Goal: Transaction & Acquisition: Purchase product/service

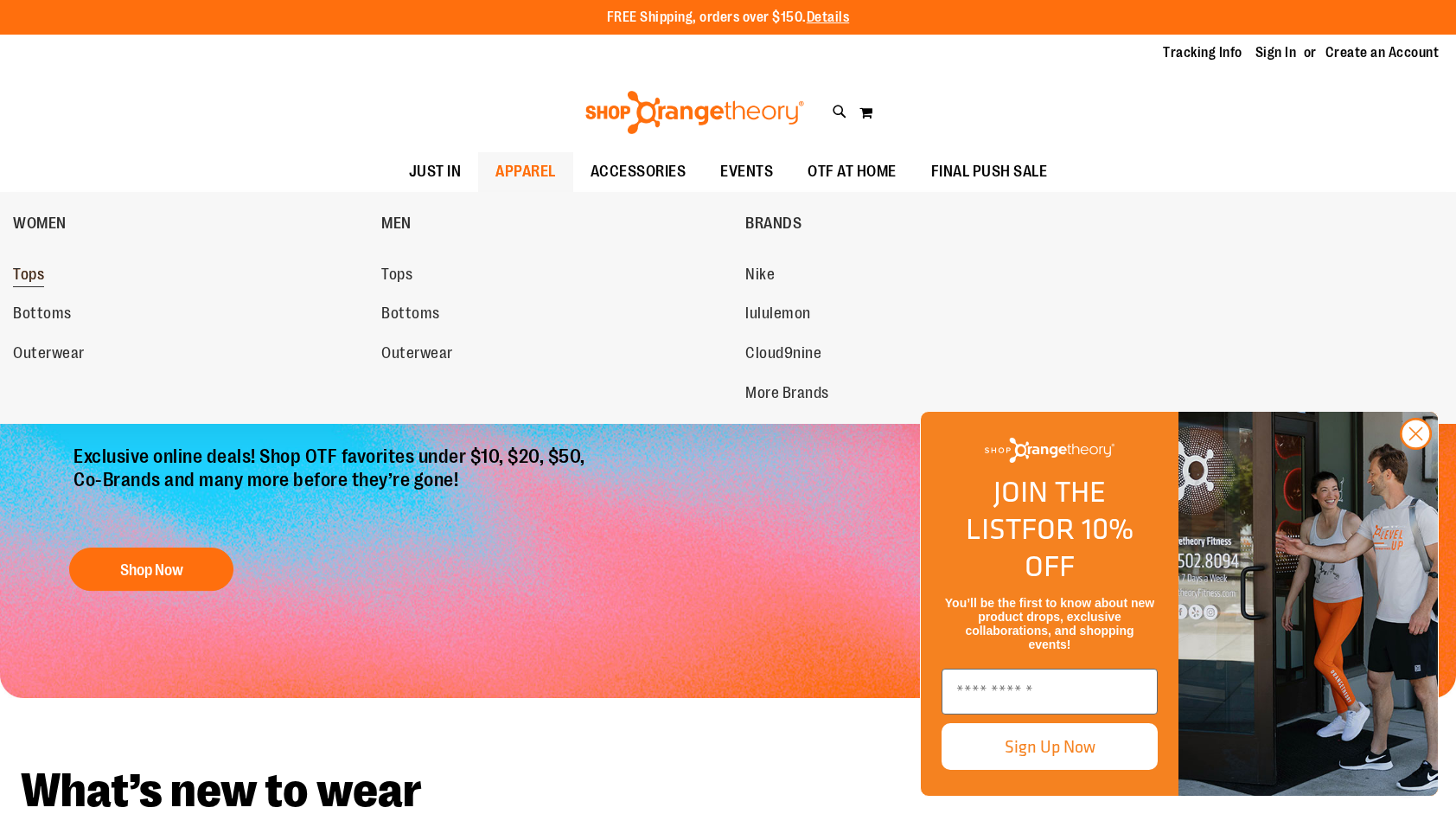
click at [40, 277] on span "Tops" at bounding box center [28, 277] width 31 height 22
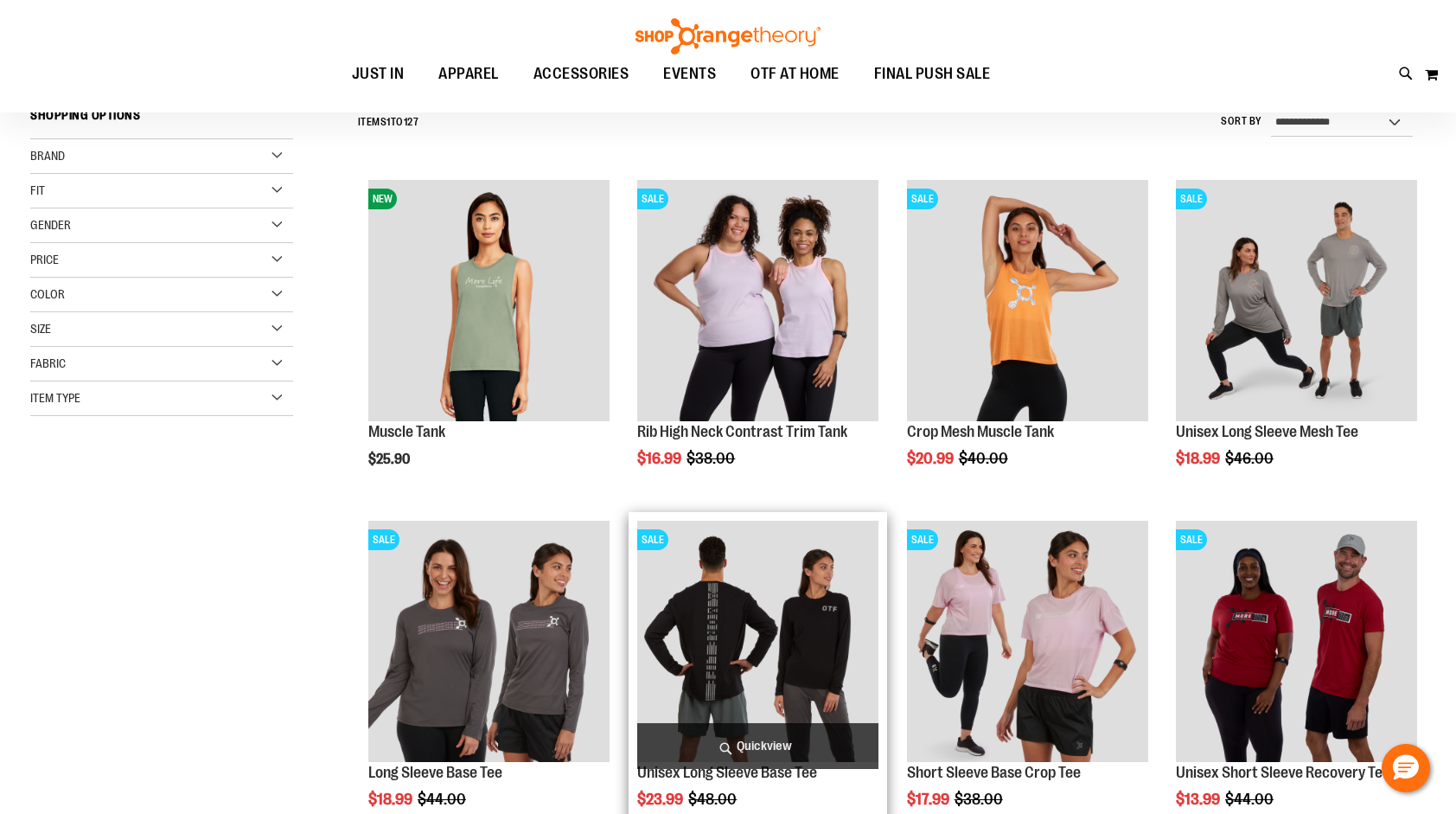
scroll to position [173, 0]
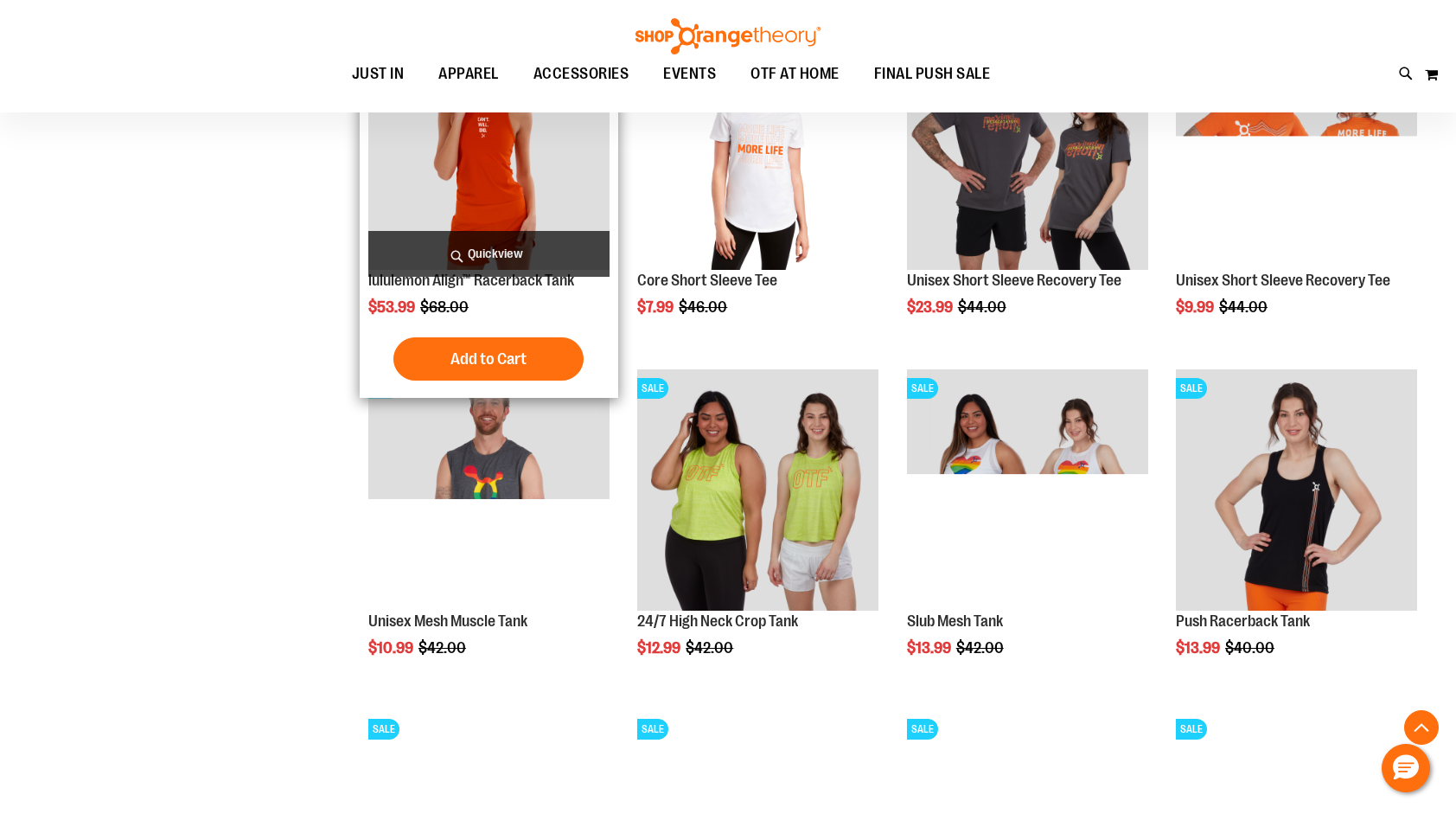
scroll to position [1384, 0]
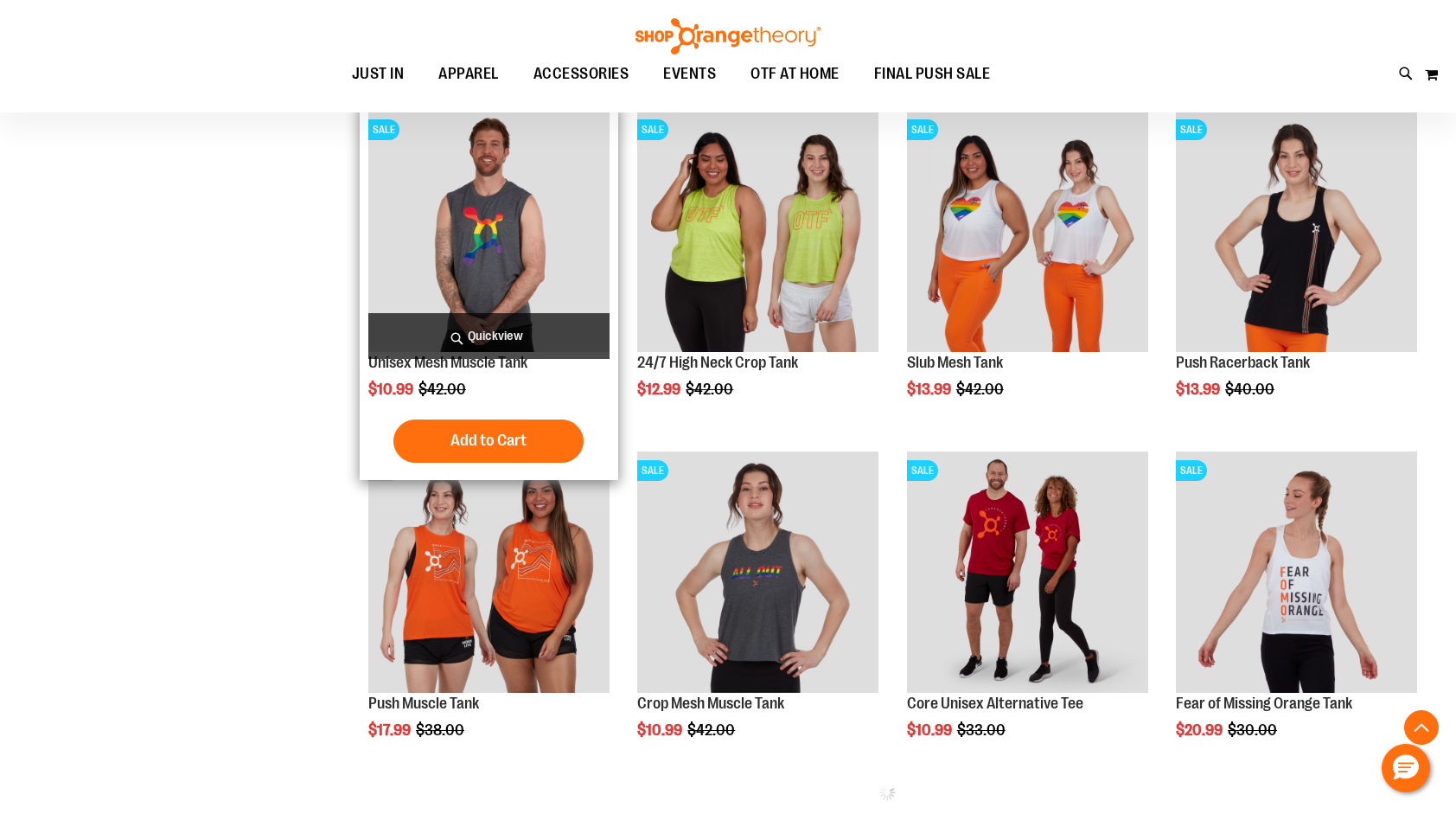
scroll to position [1644, 0]
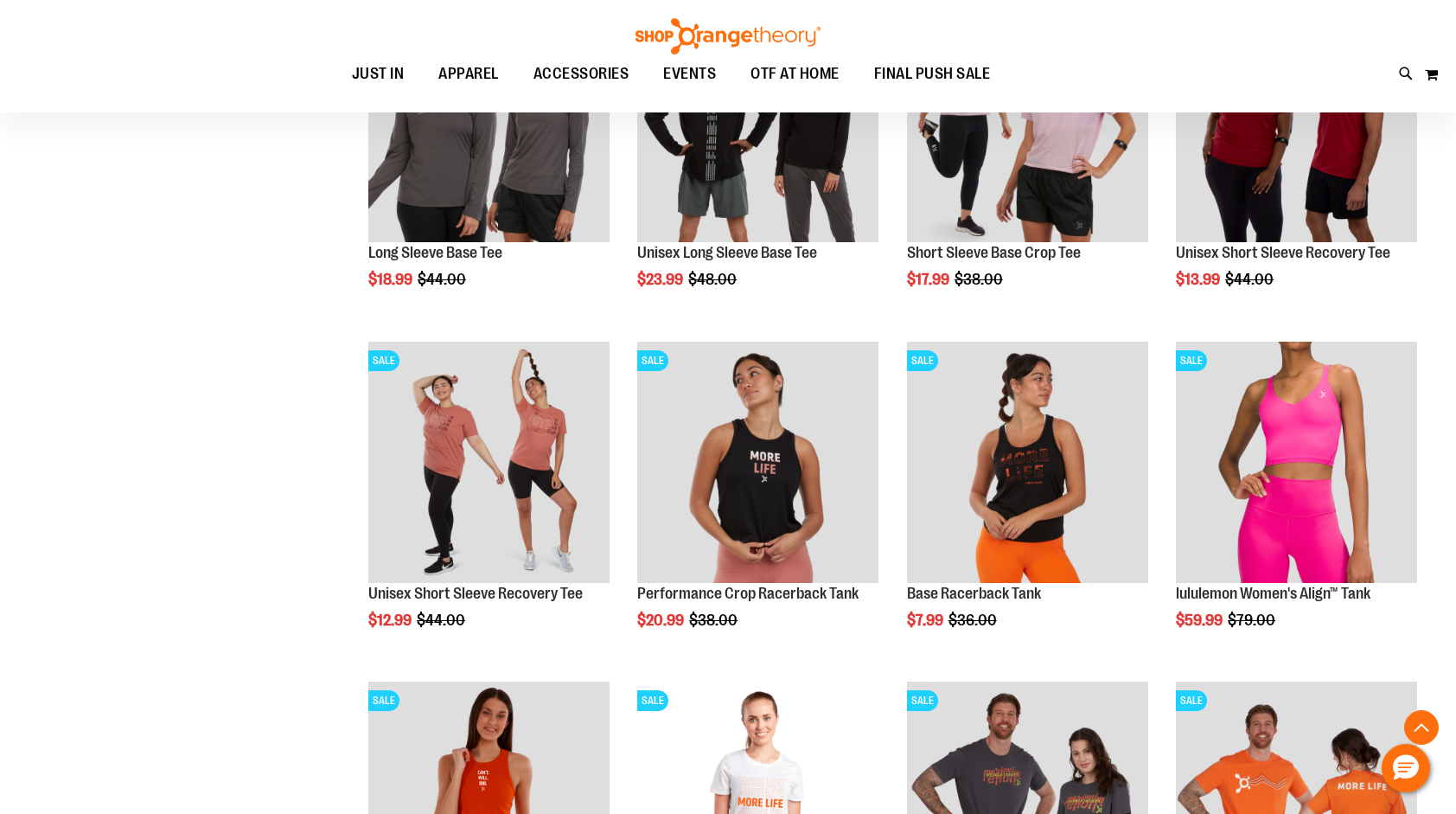
scroll to position [188, 0]
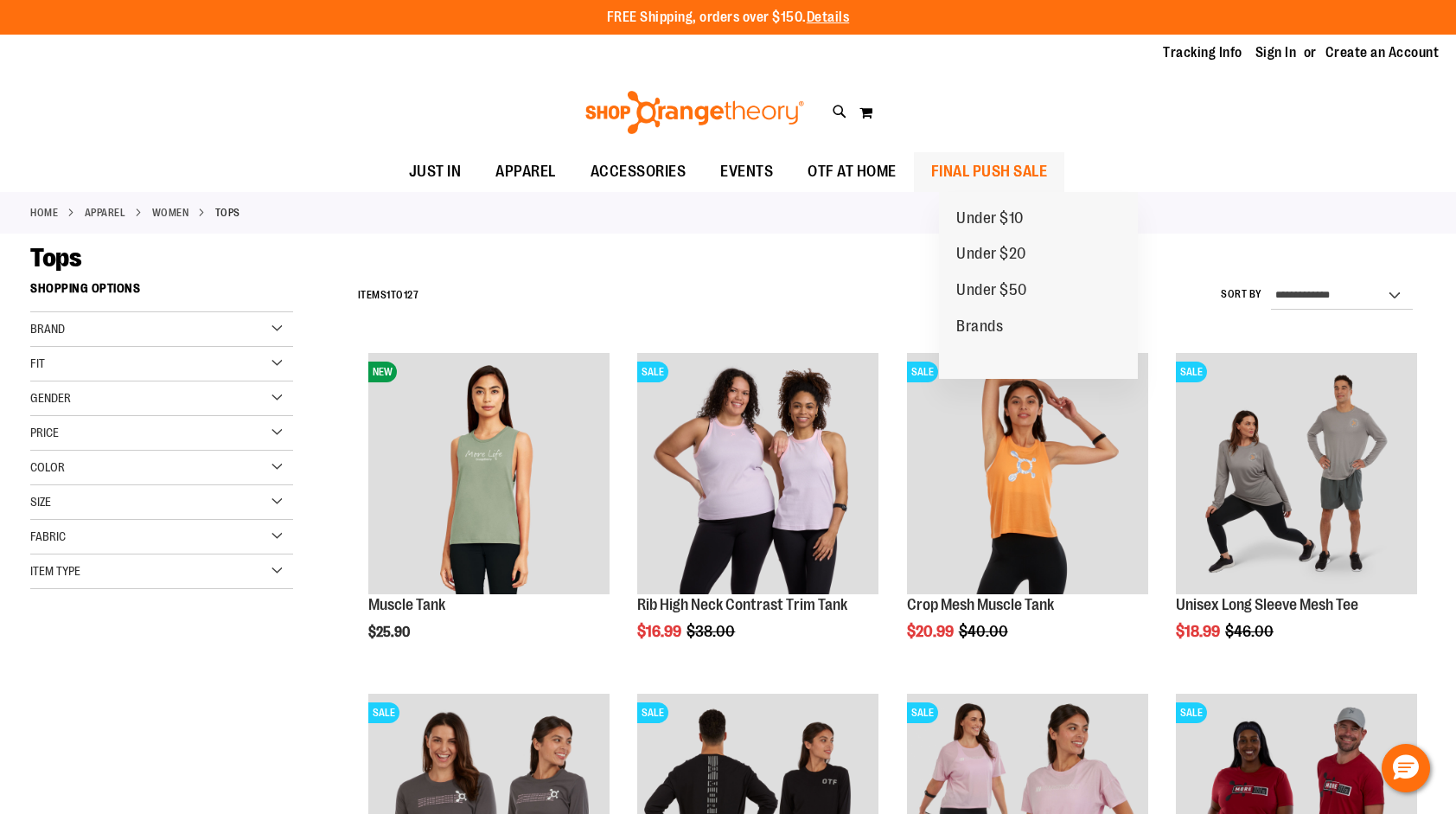
click at [1023, 158] on span "FINAL PUSH SALE" at bounding box center [990, 171] width 117 height 39
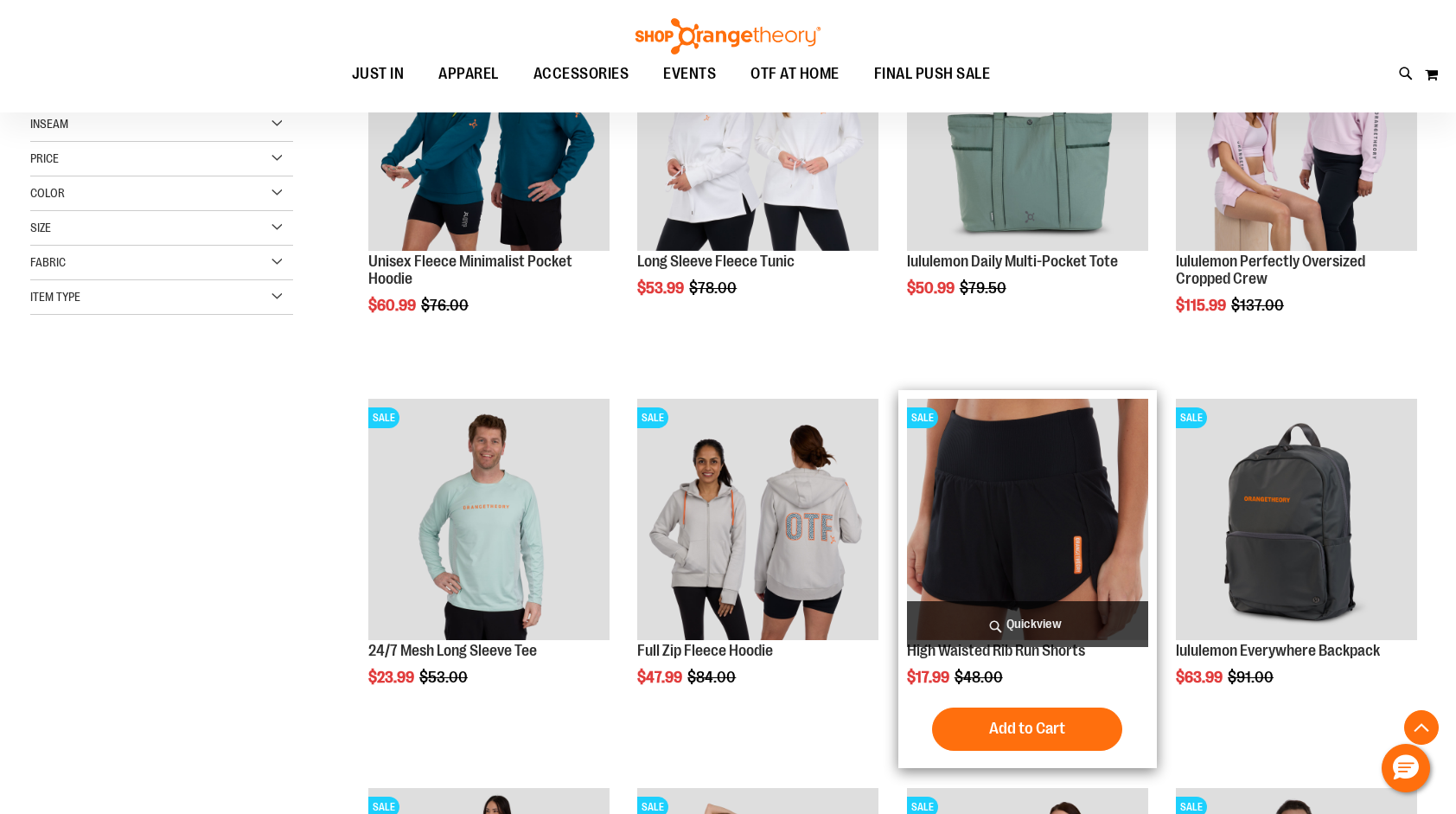
scroll to position [346, 0]
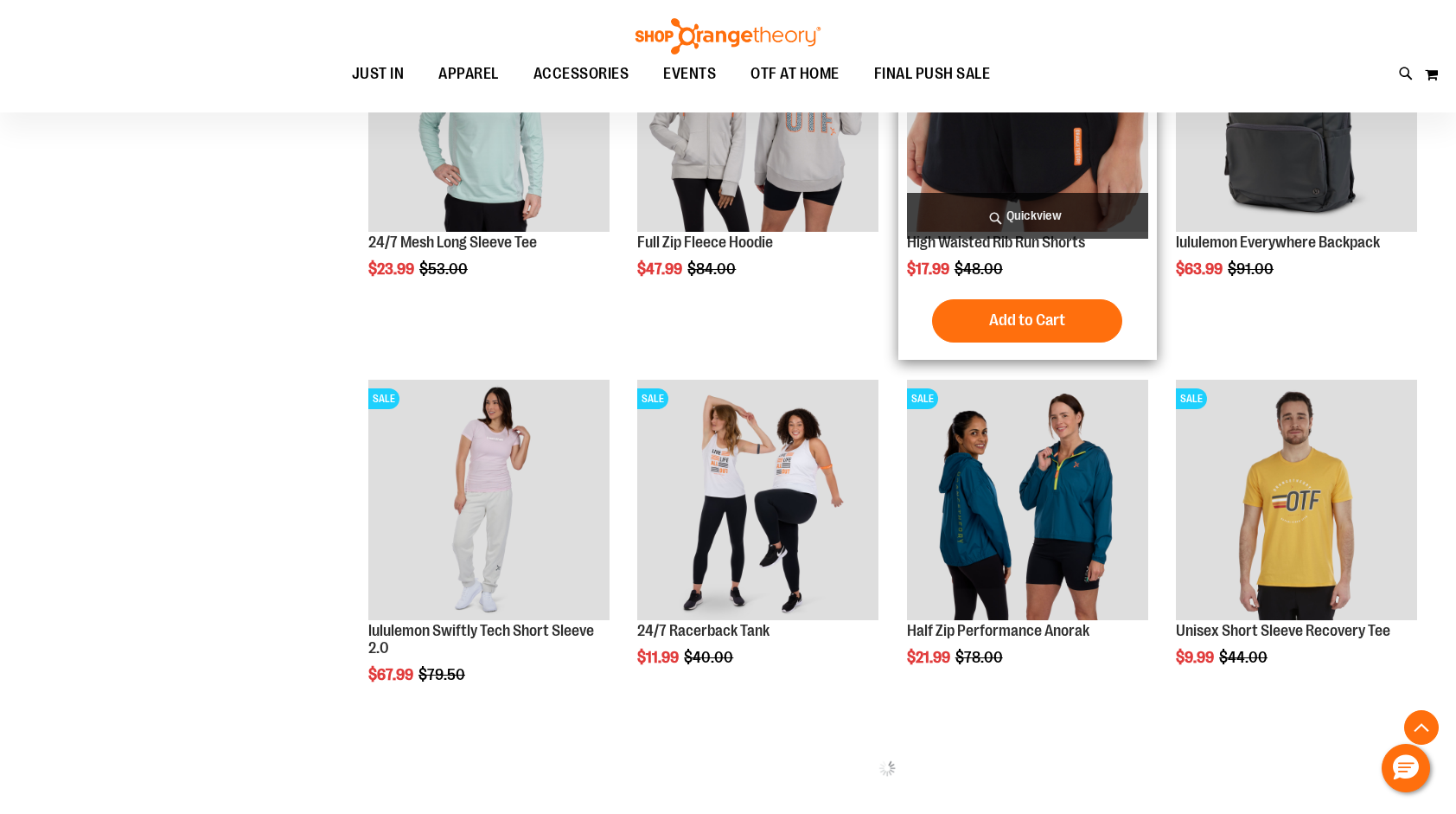
scroll to position [778, 0]
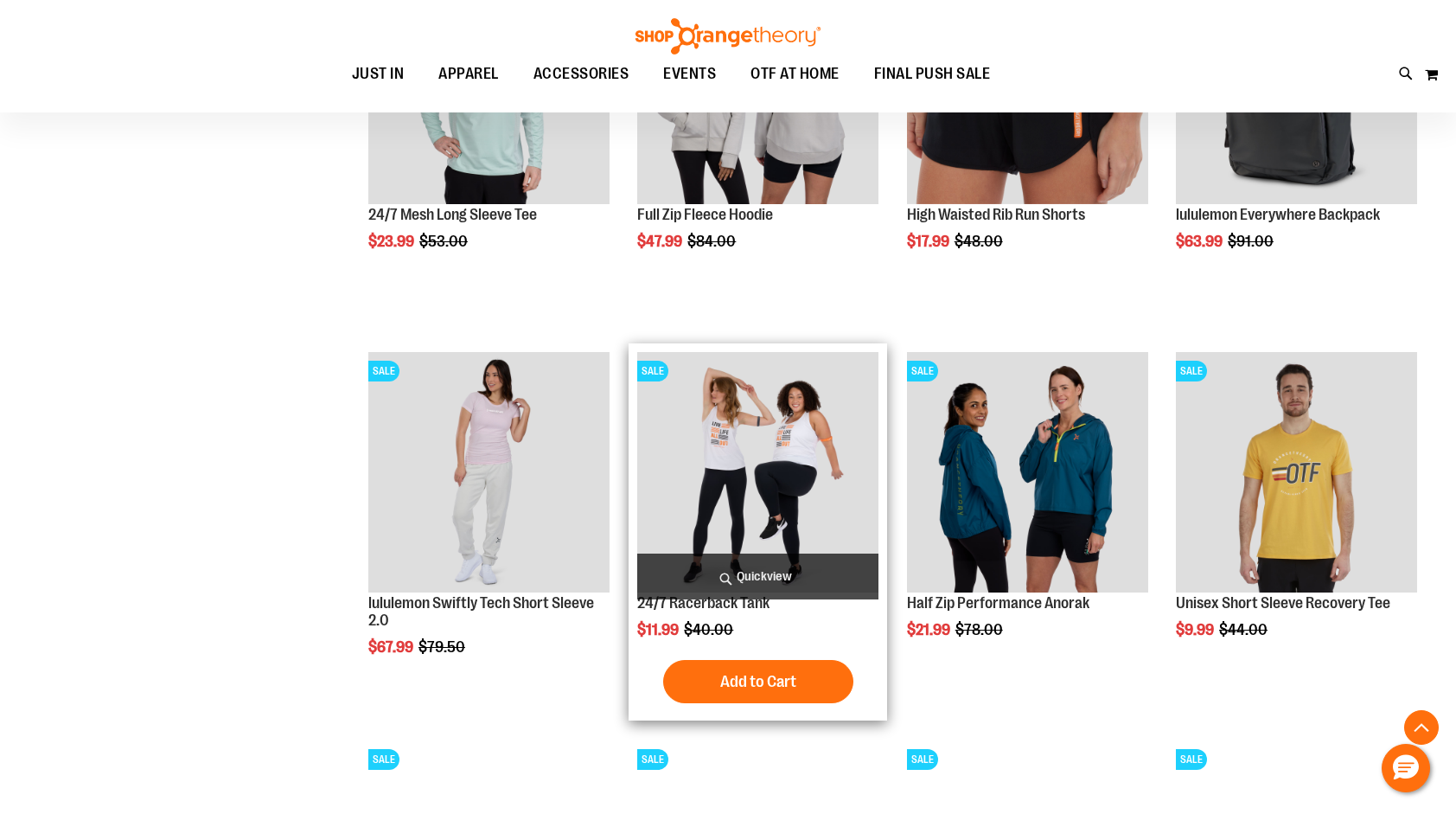
click at [776, 492] on img "product" at bounding box center [757, 473] width 241 height 241
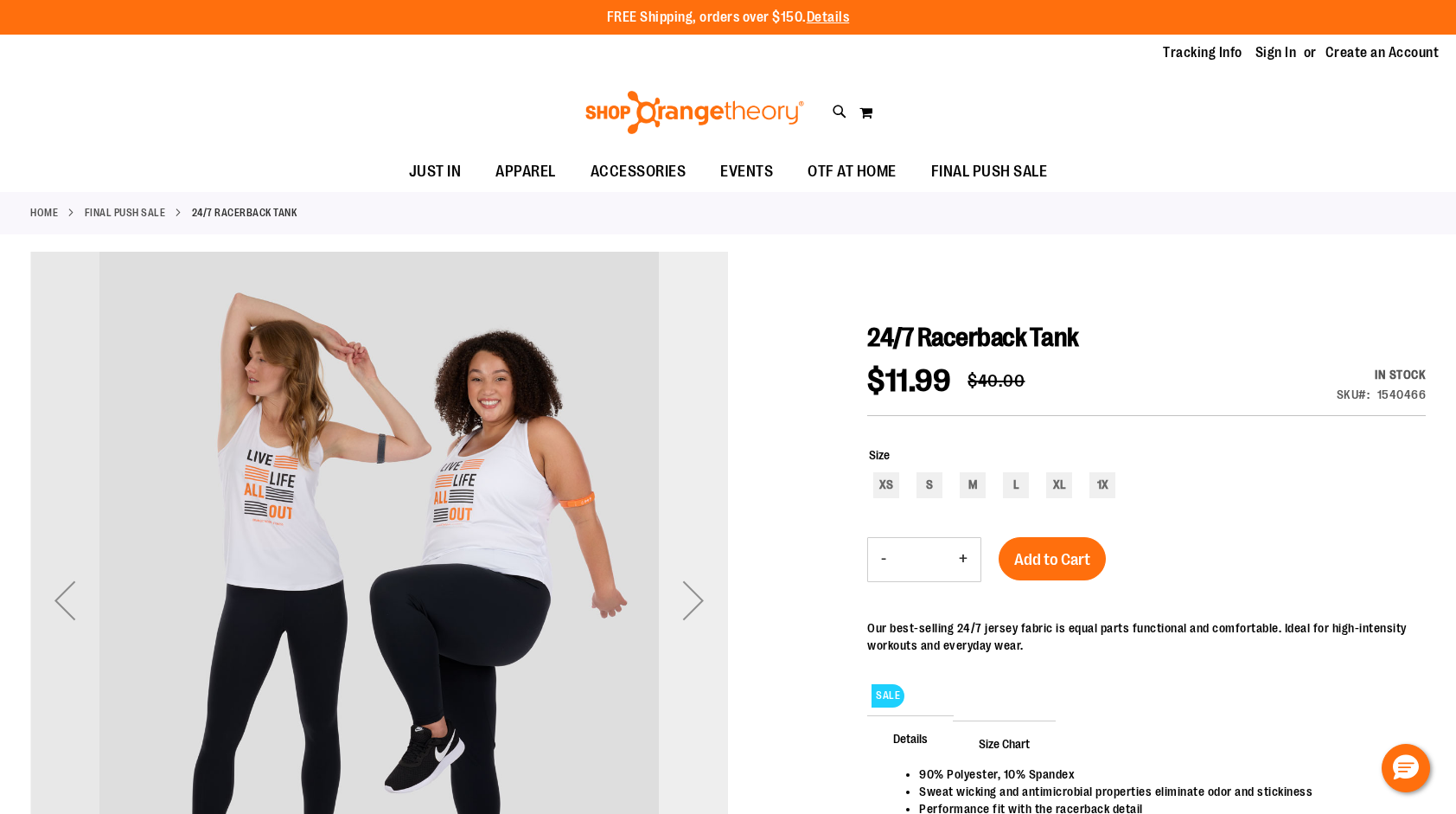
click at [697, 594] on div "Next" at bounding box center [694, 601] width 69 height 69
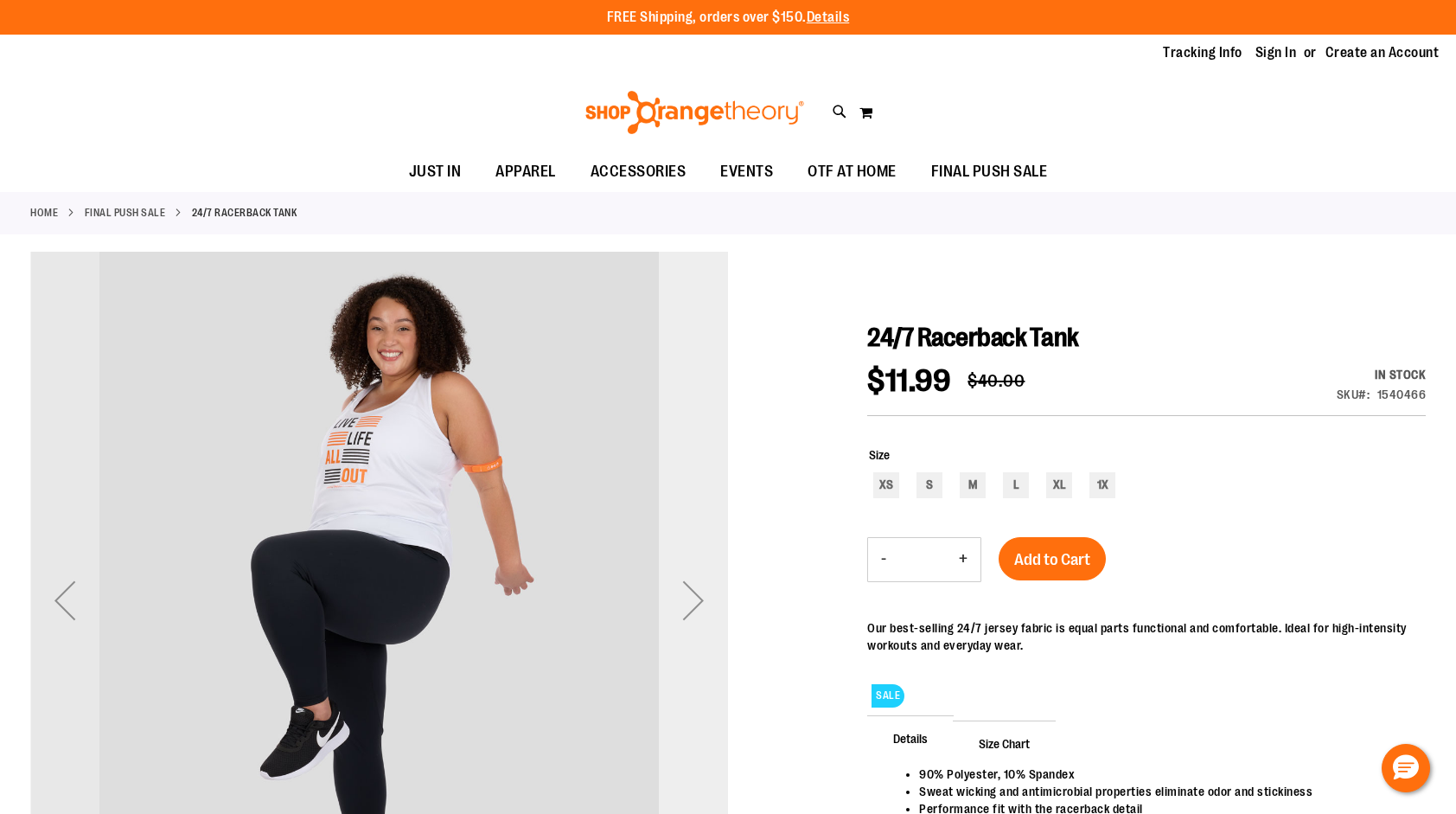
click at [697, 594] on div "Next" at bounding box center [694, 601] width 69 height 69
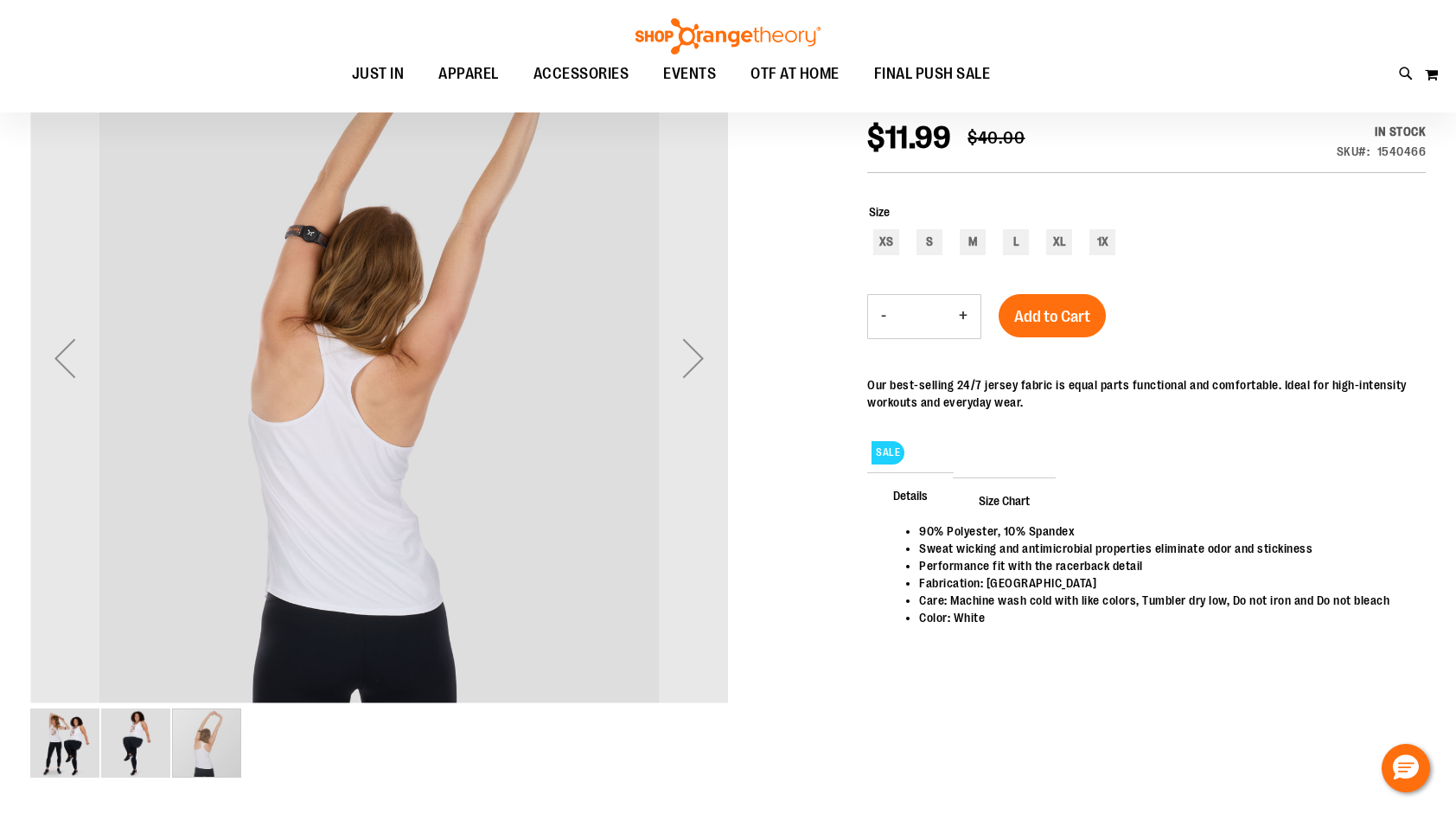
scroll to position [259, 0]
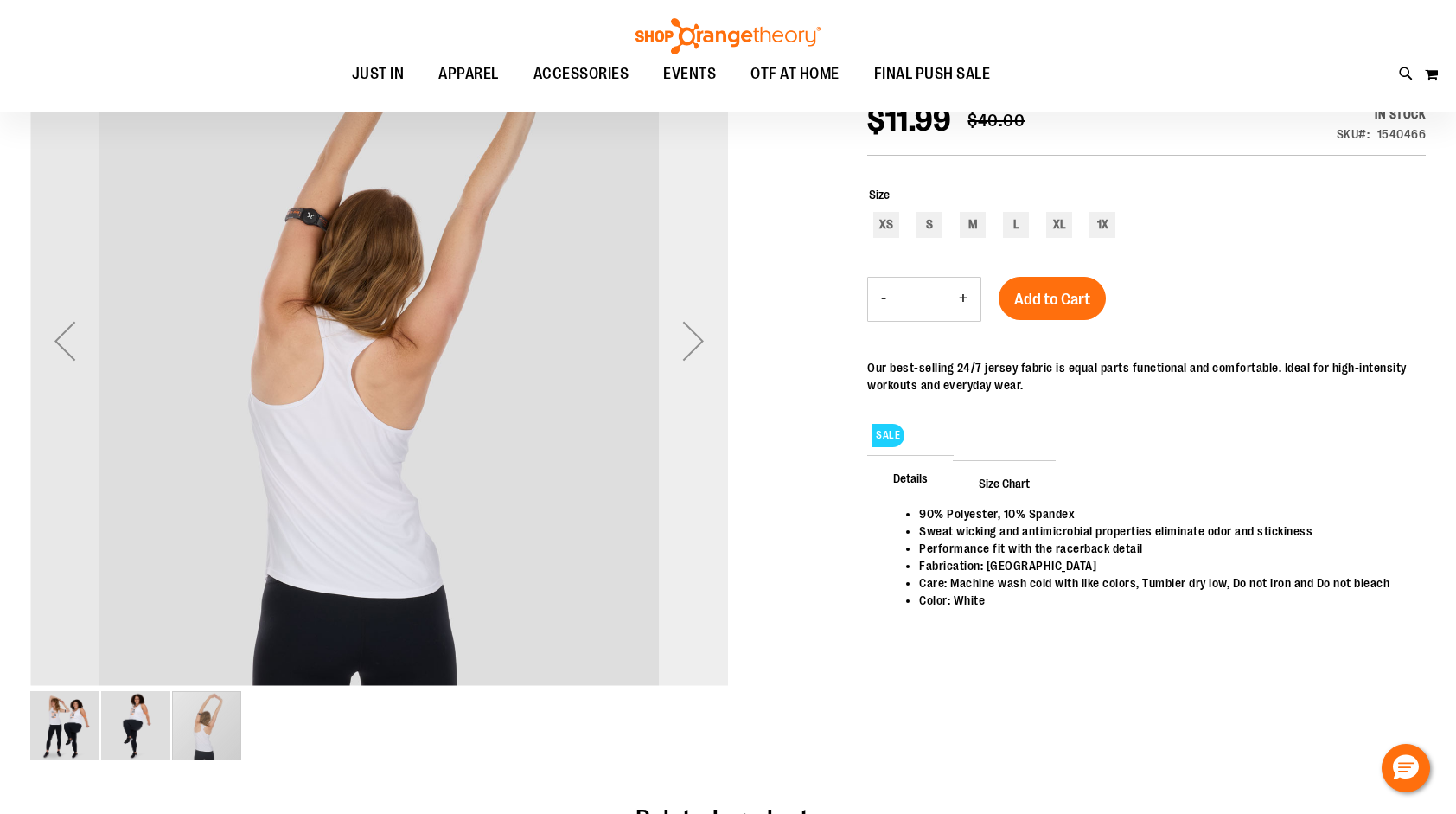
click at [699, 348] on div "Next" at bounding box center [694, 340] width 69 height 69
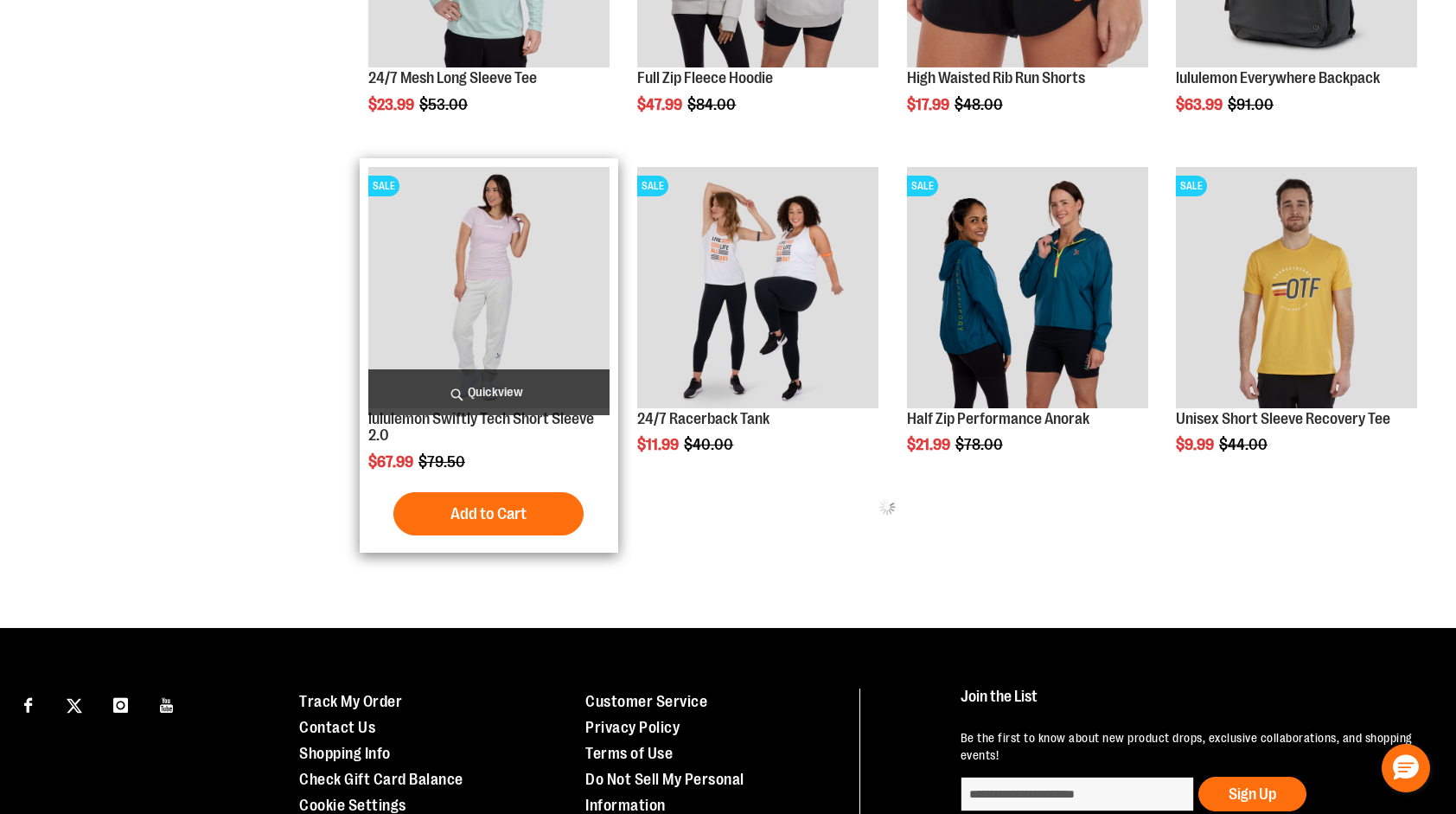
scroll to position [778, 0]
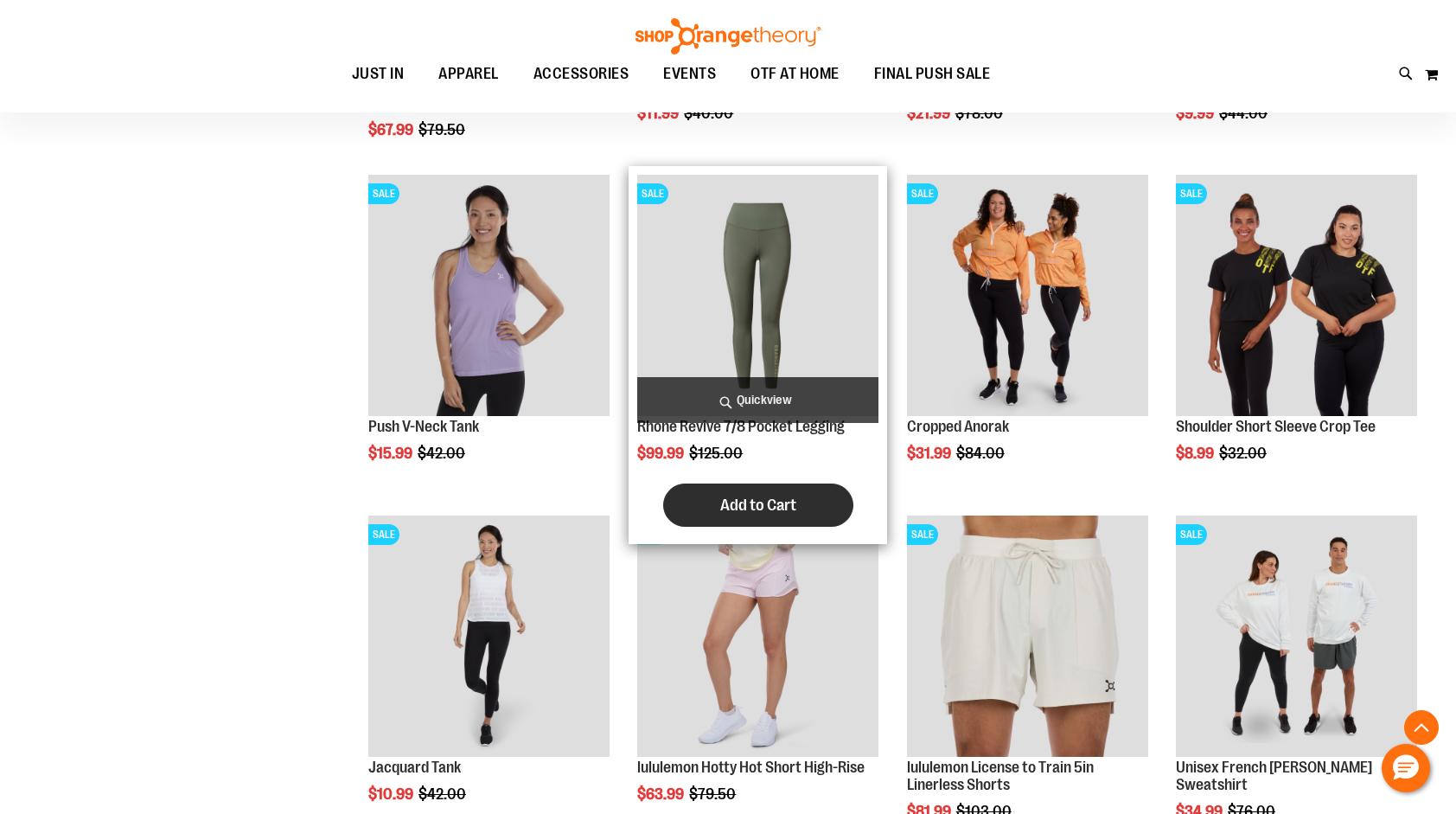
scroll to position [1211, 0]
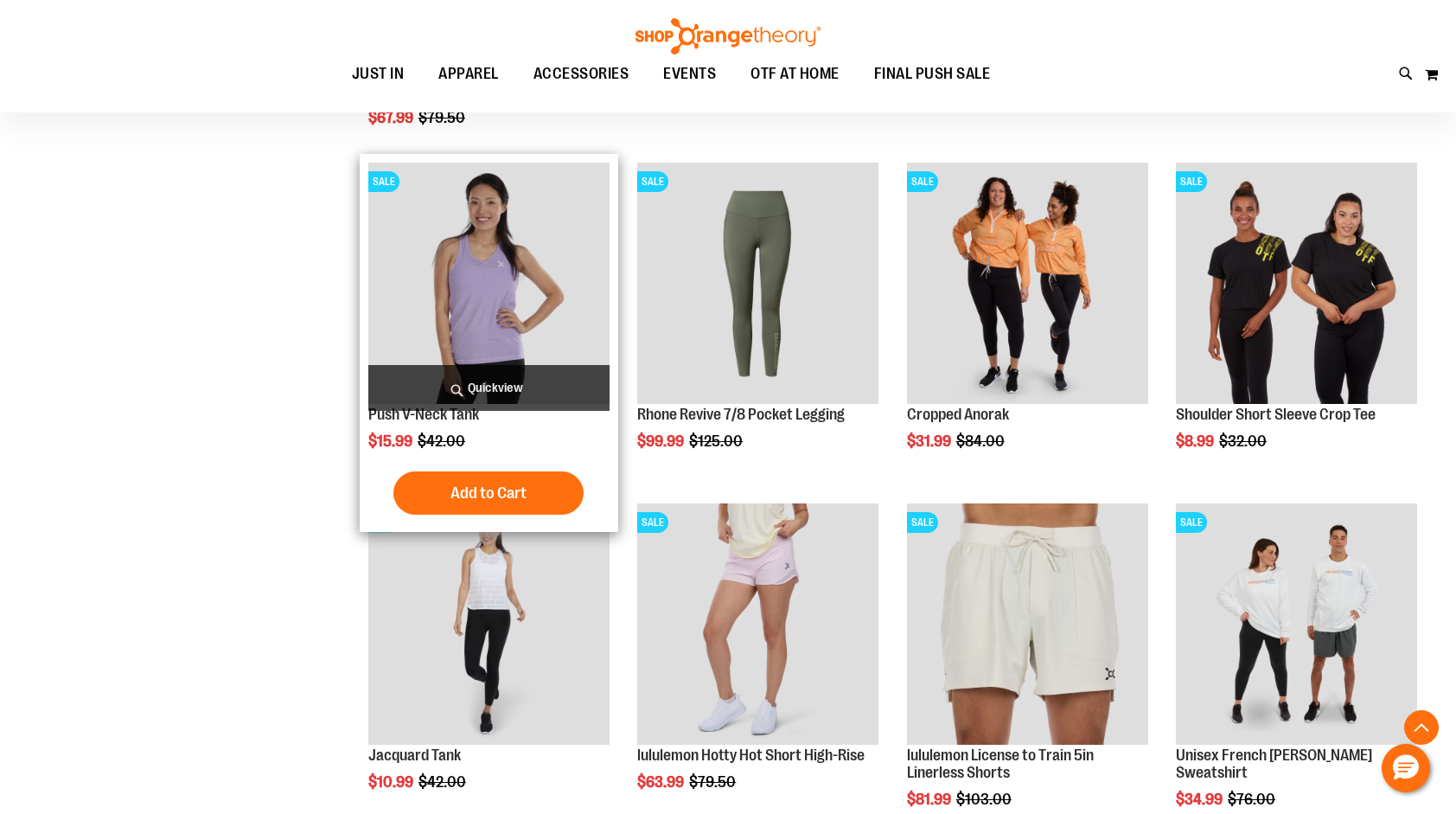
click at [517, 279] on img "product" at bounding box center [488, 283] width 241 height 241
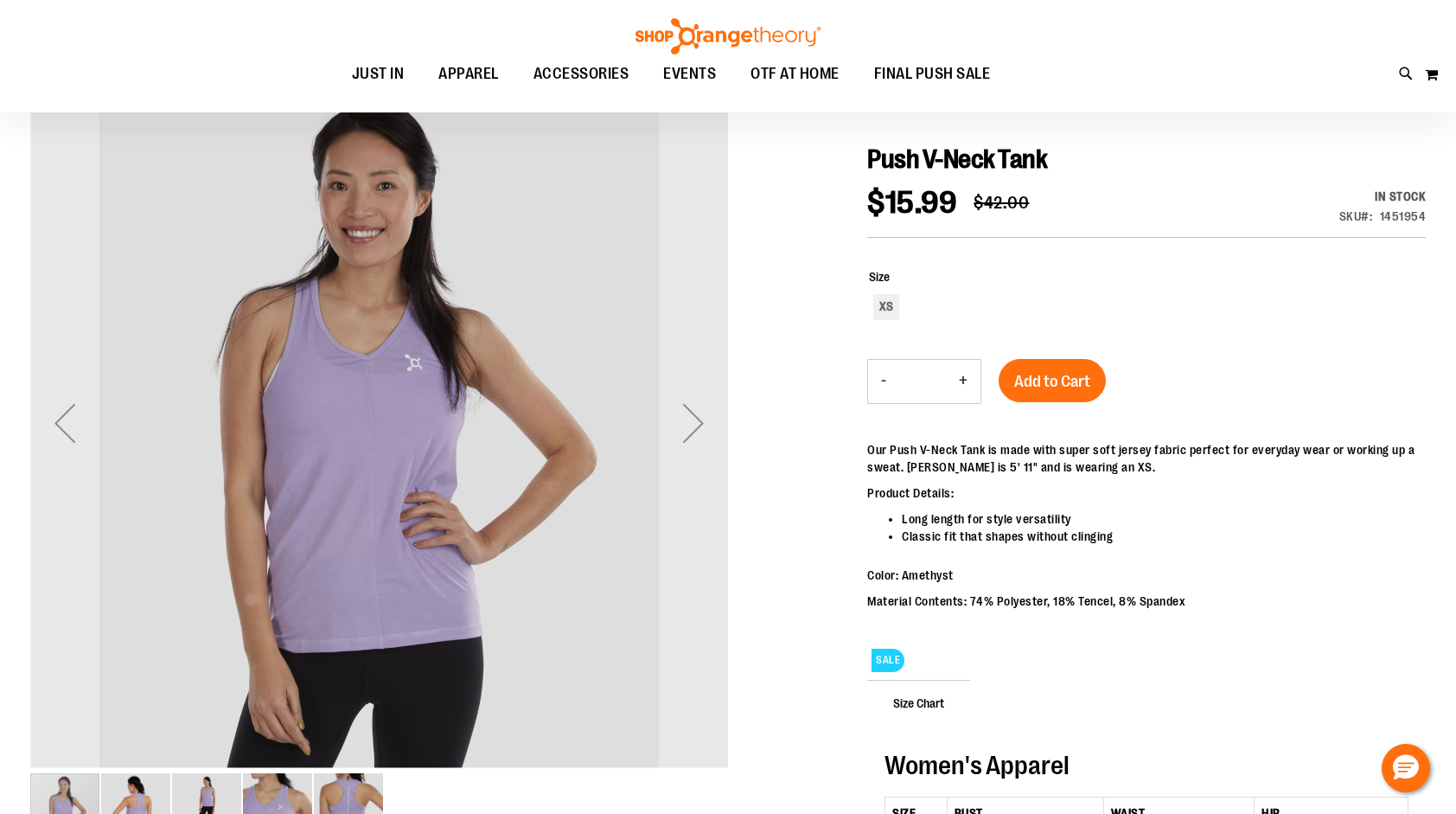
scroll to position [259, 0]
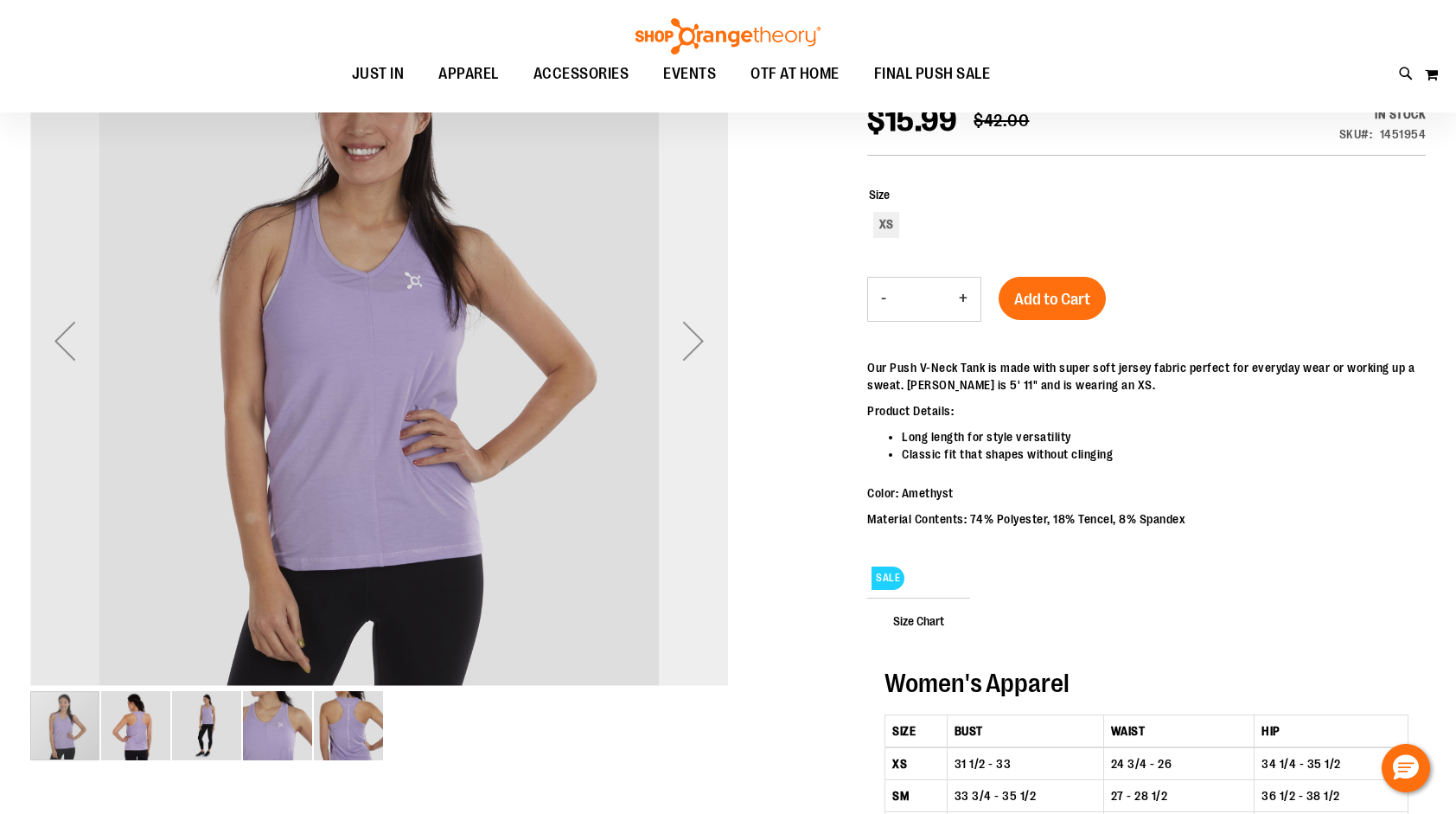
click at [694, 341] on div "Next" at bounding box center [694, 340] width 69 height 69
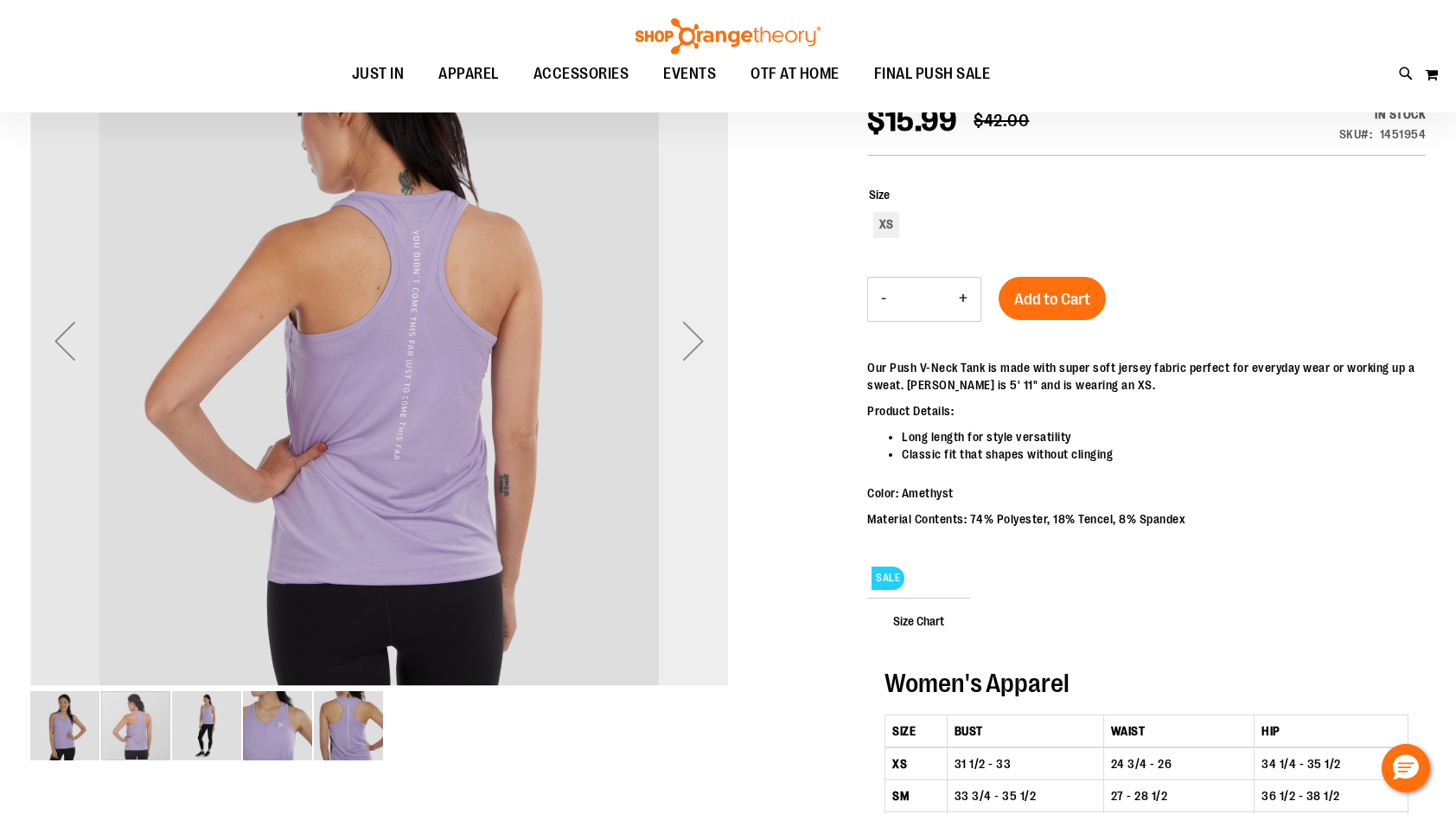
scroll to position [0, 0]
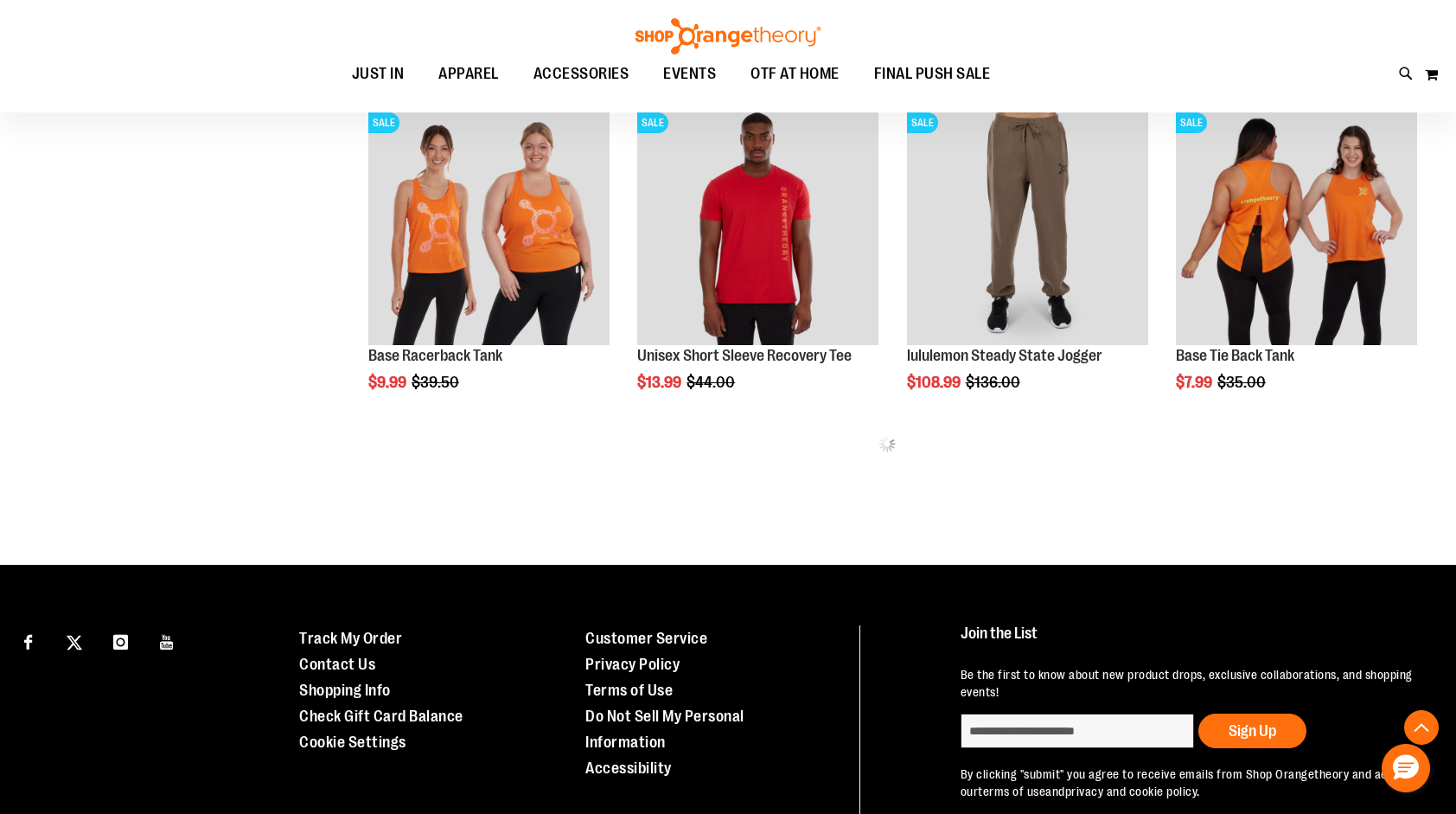
scroll to position [809, 0]
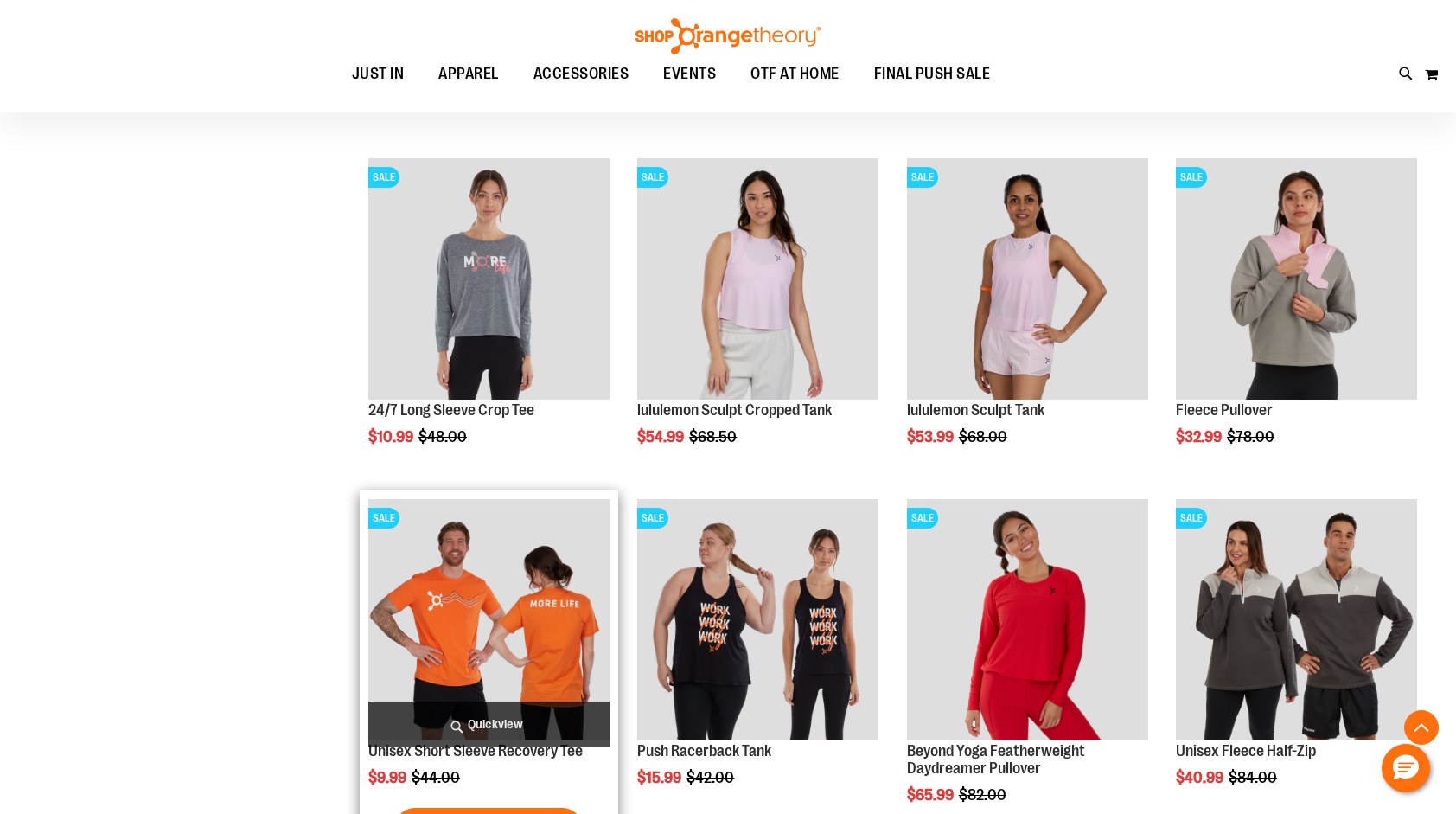
scroll to position [1068, 0]
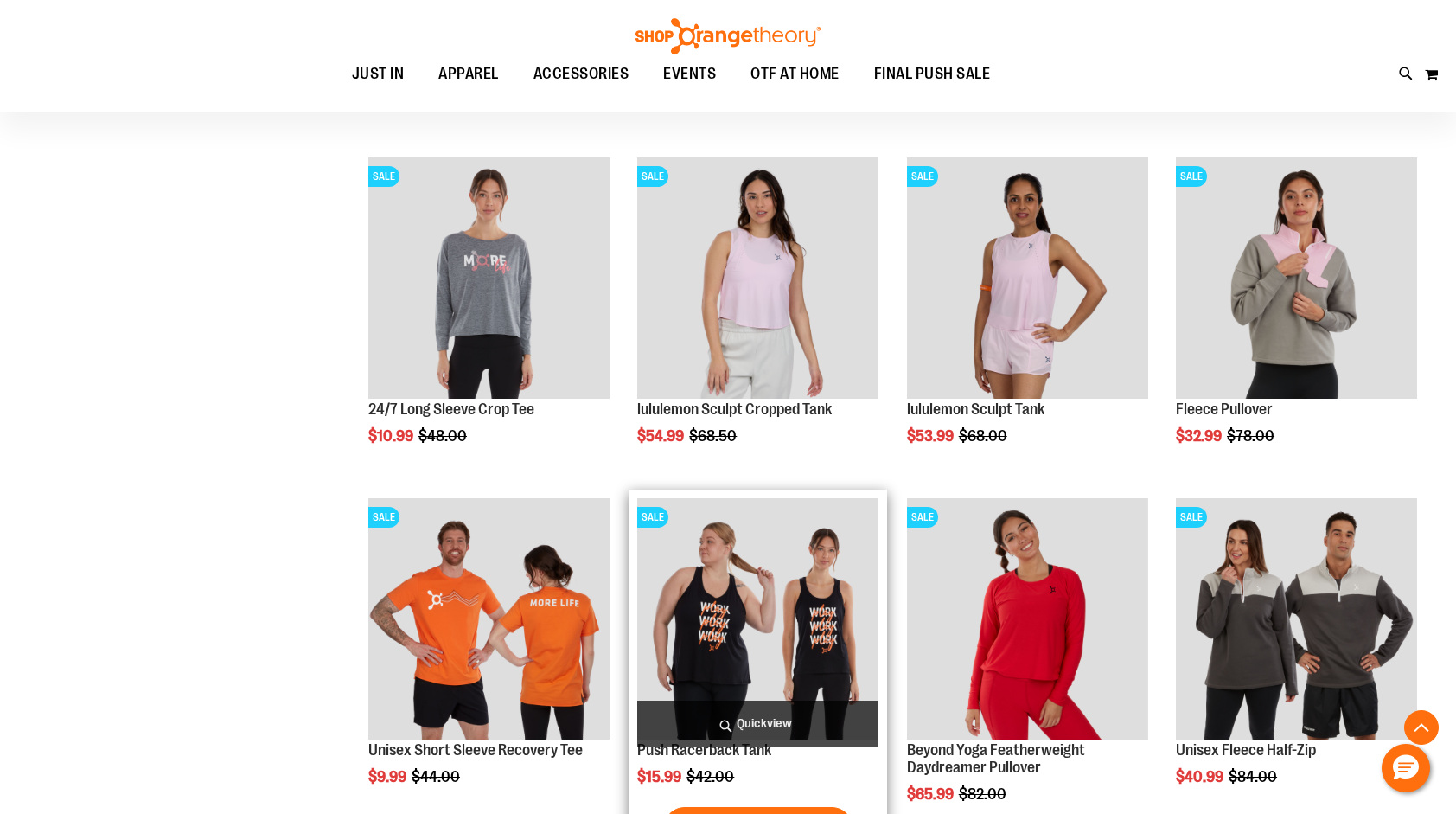
click at [837, 632] on img "product" at bounding box center [757, 618] width 241 height 241
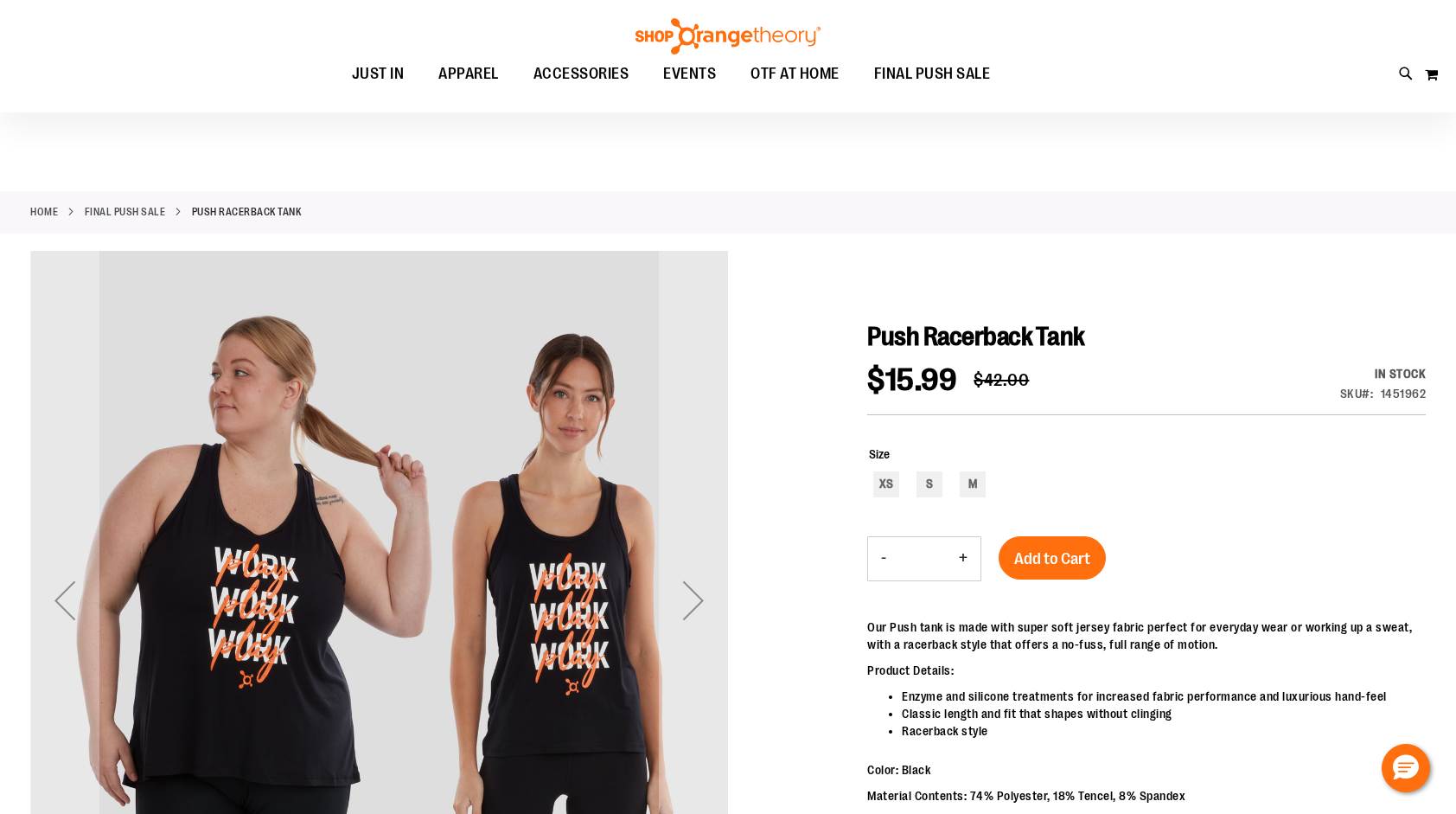
scroll to position [173, 0]
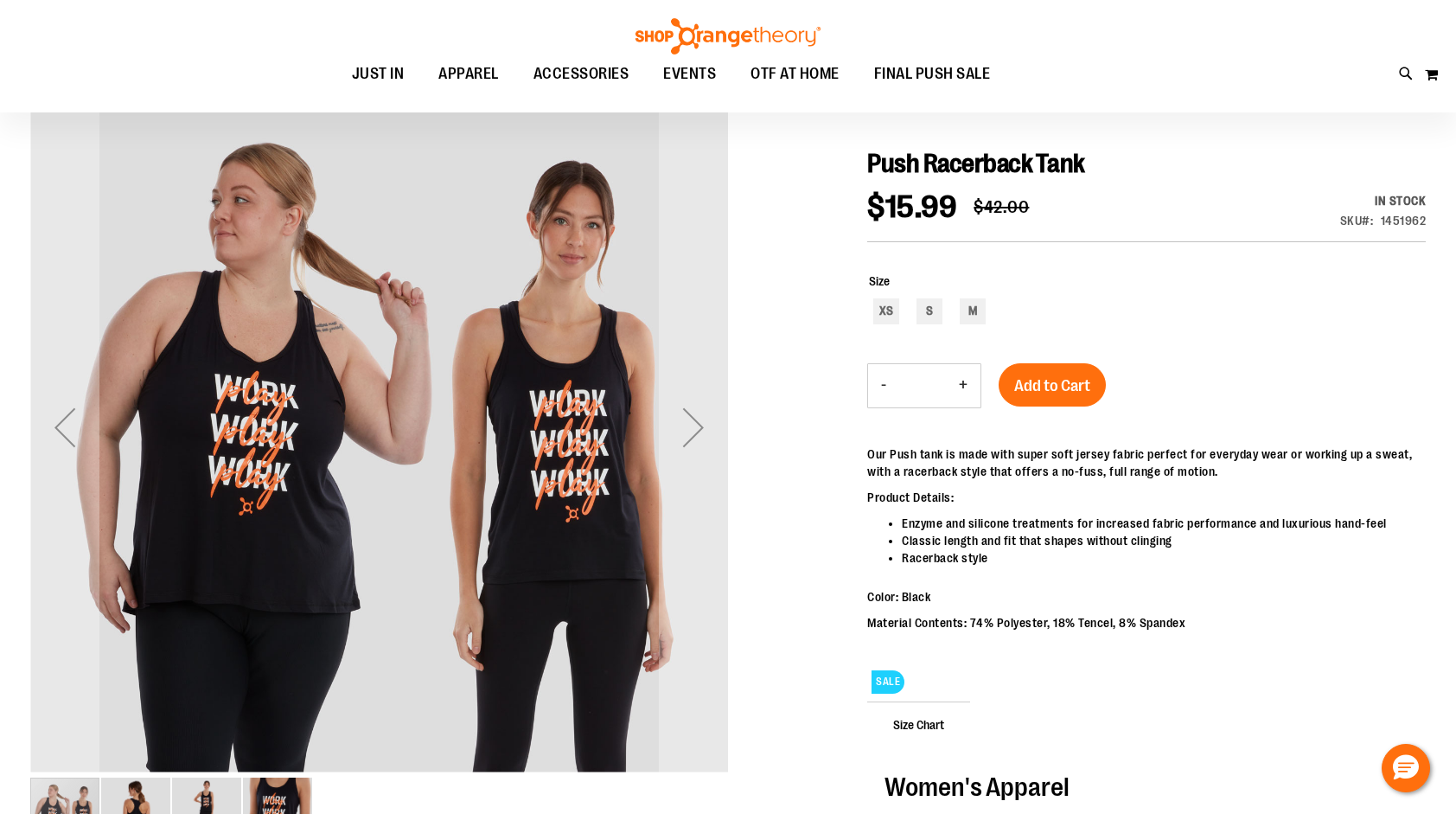
click at [929, 720] on span "Size Chart" at bounding box center [919, 724] width 103 height 45
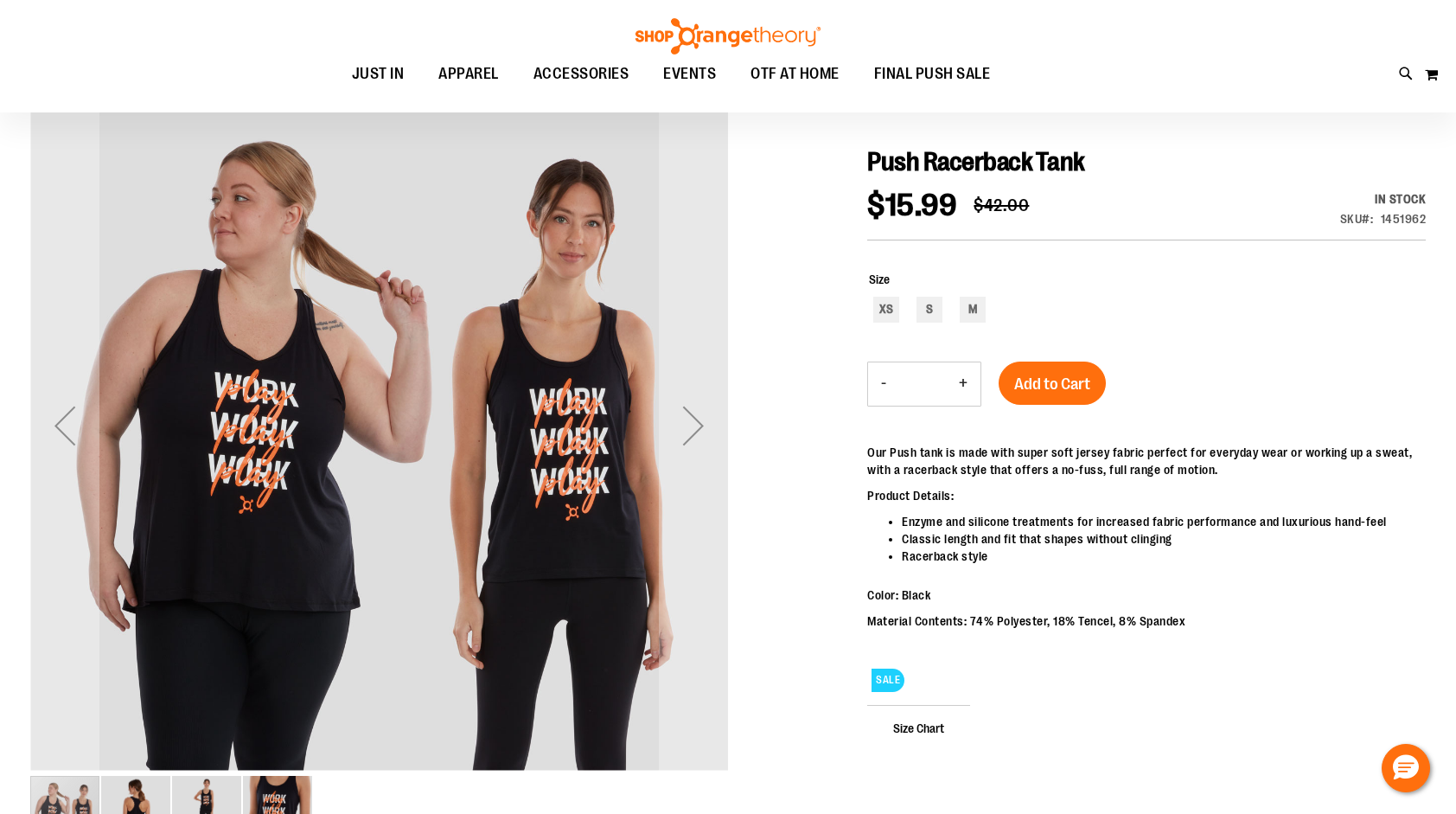
scroll to position [313, 0]
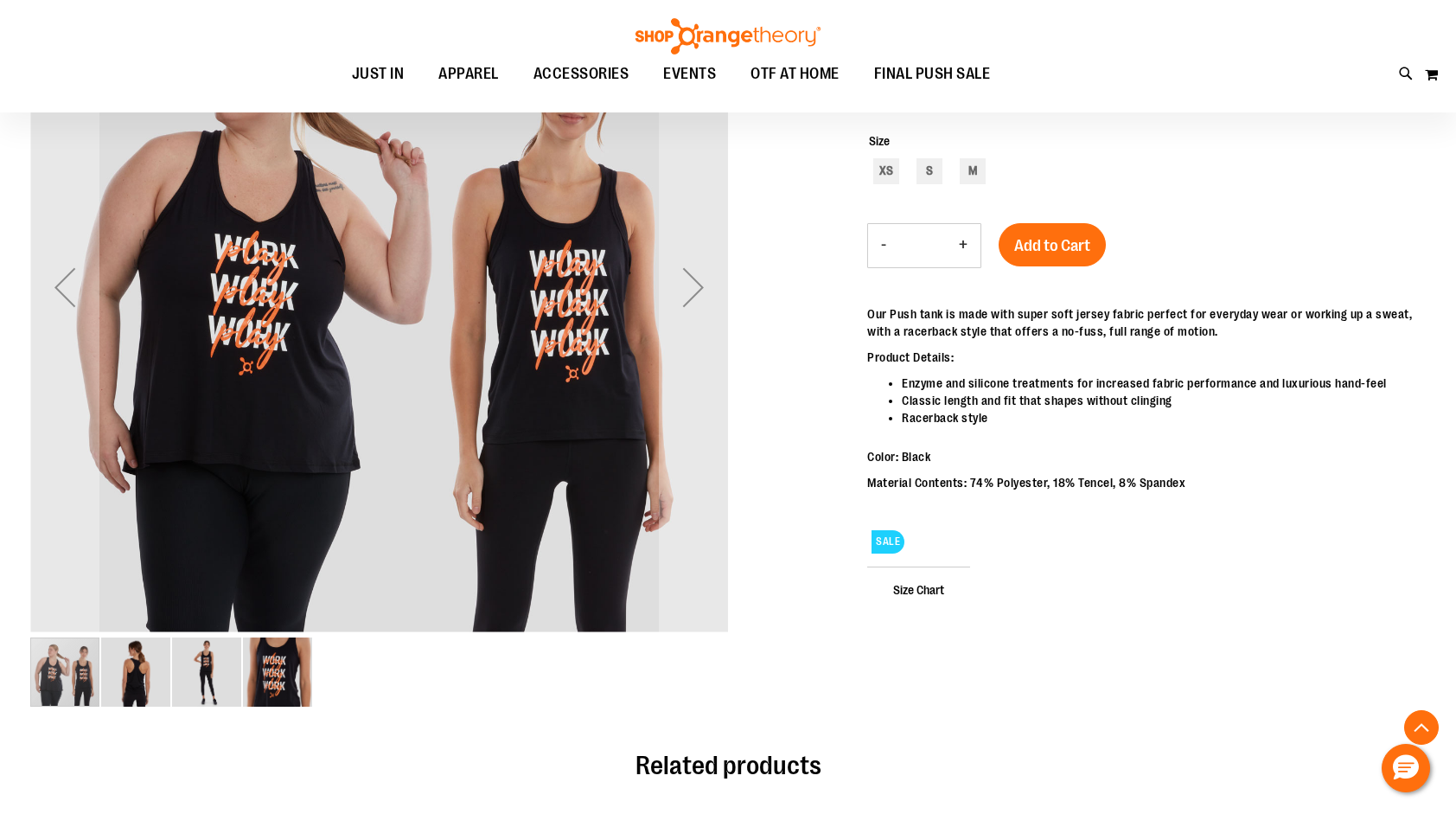
click at [920, 590] on span "Size Chart" at bounding box center [919, 589] width 103 height 45
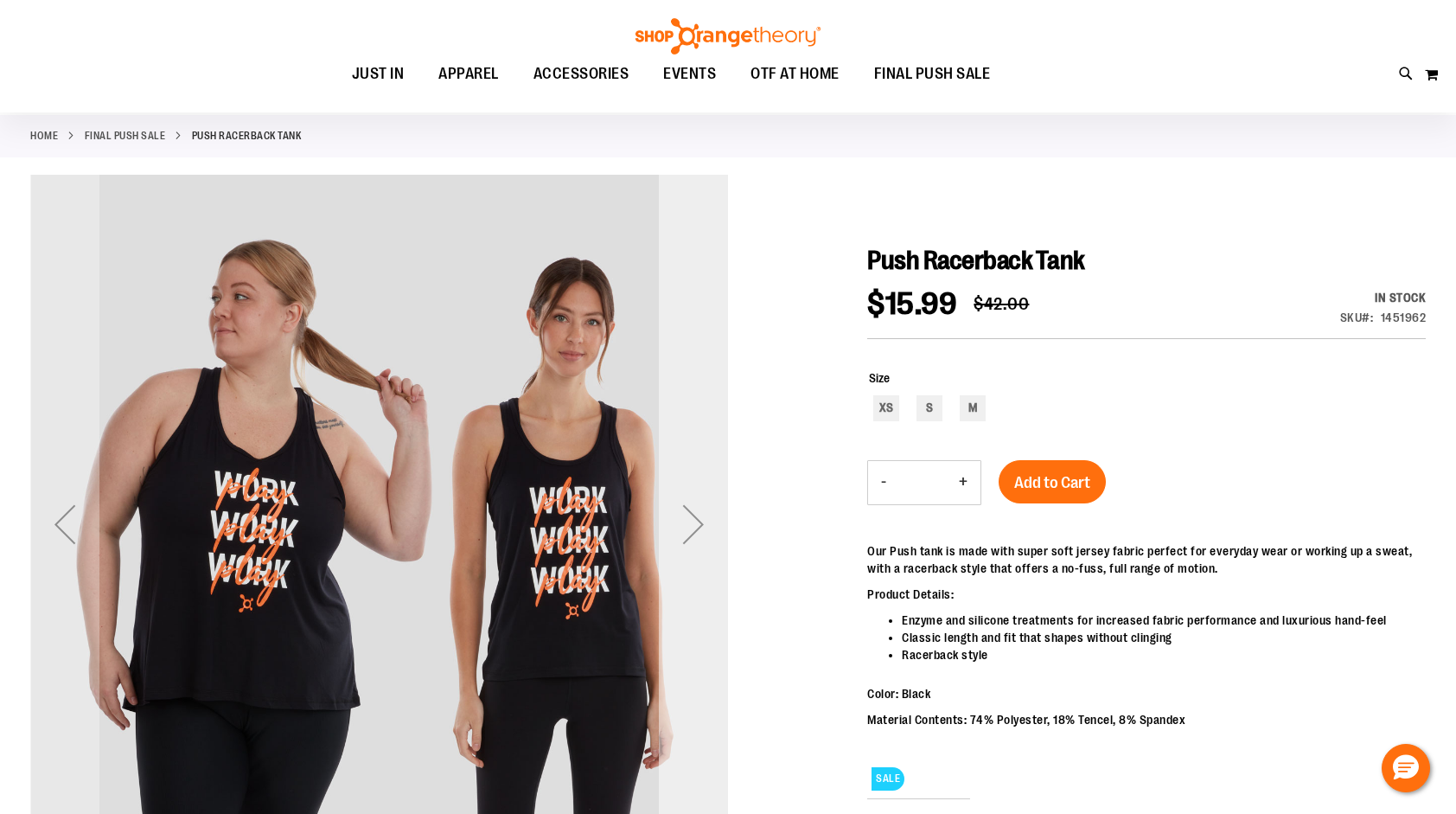
scroll to position [54, 0]
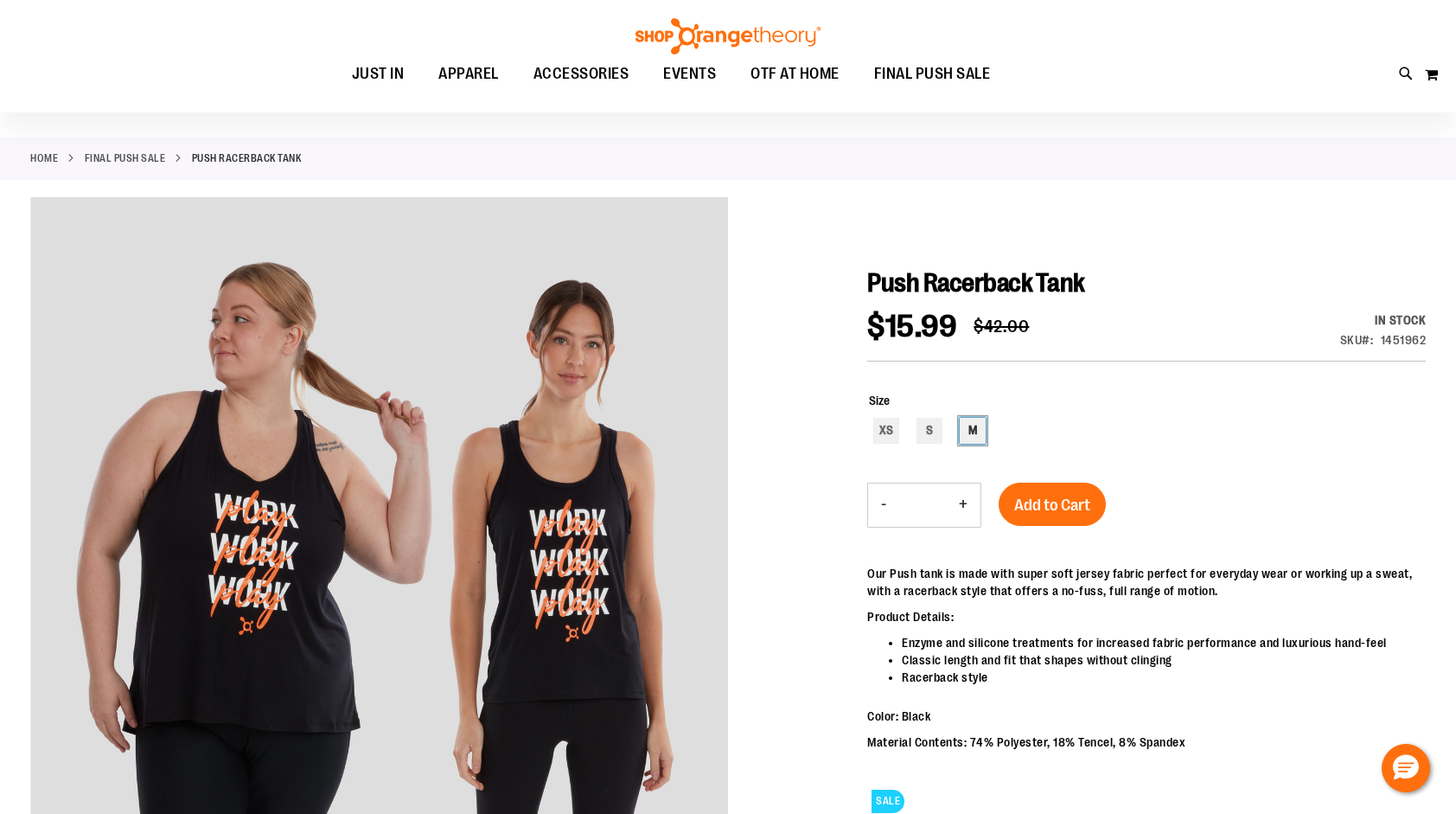
click at [976, 434] on div "M" at bounding box center [973, 431] width 26 height 26
type input "***"
click at [1037, 506] on span "Add to Cart" at bounding box center [1052, 504] width 76 height 19
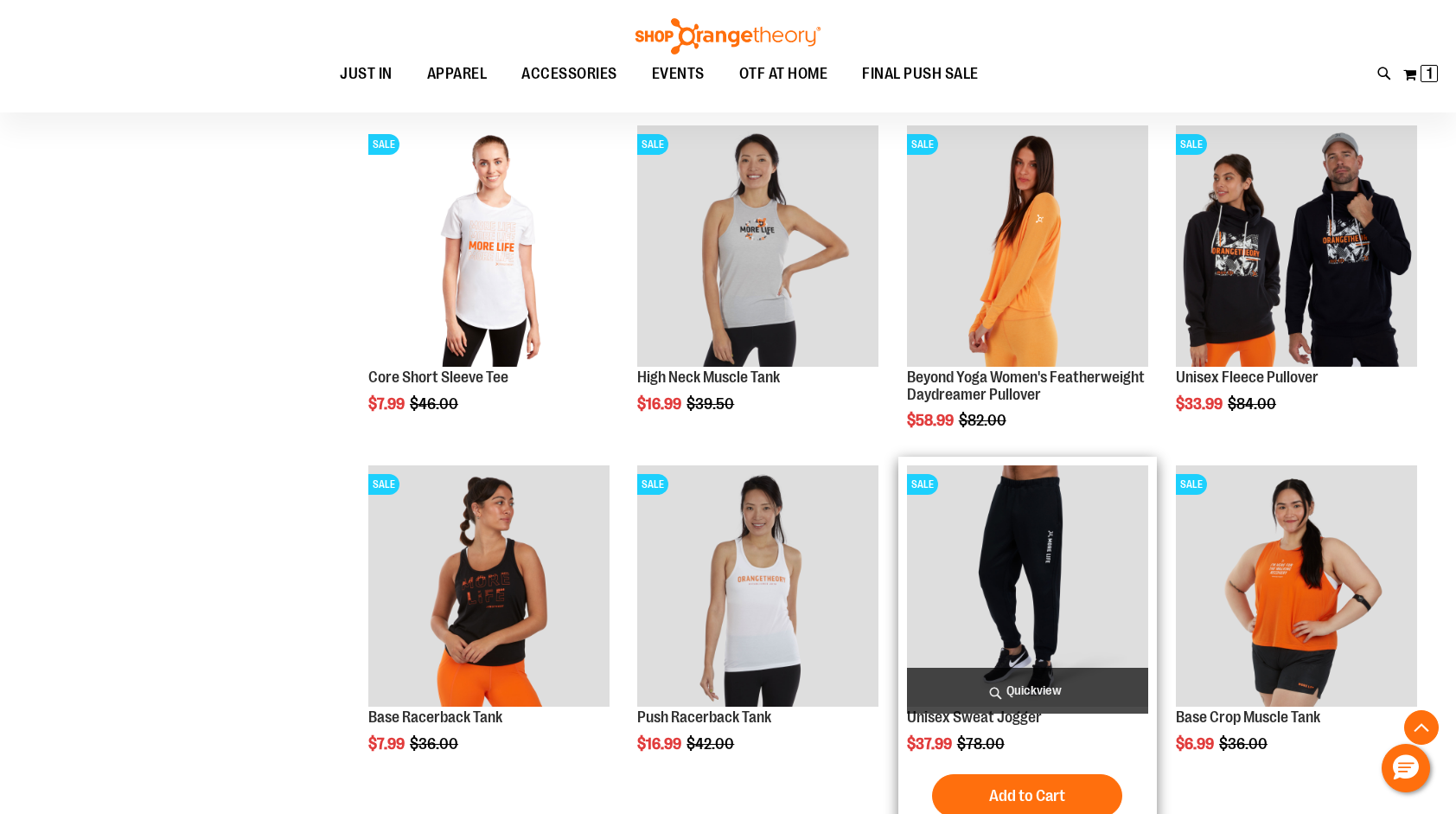
scroll to position [744, 0]
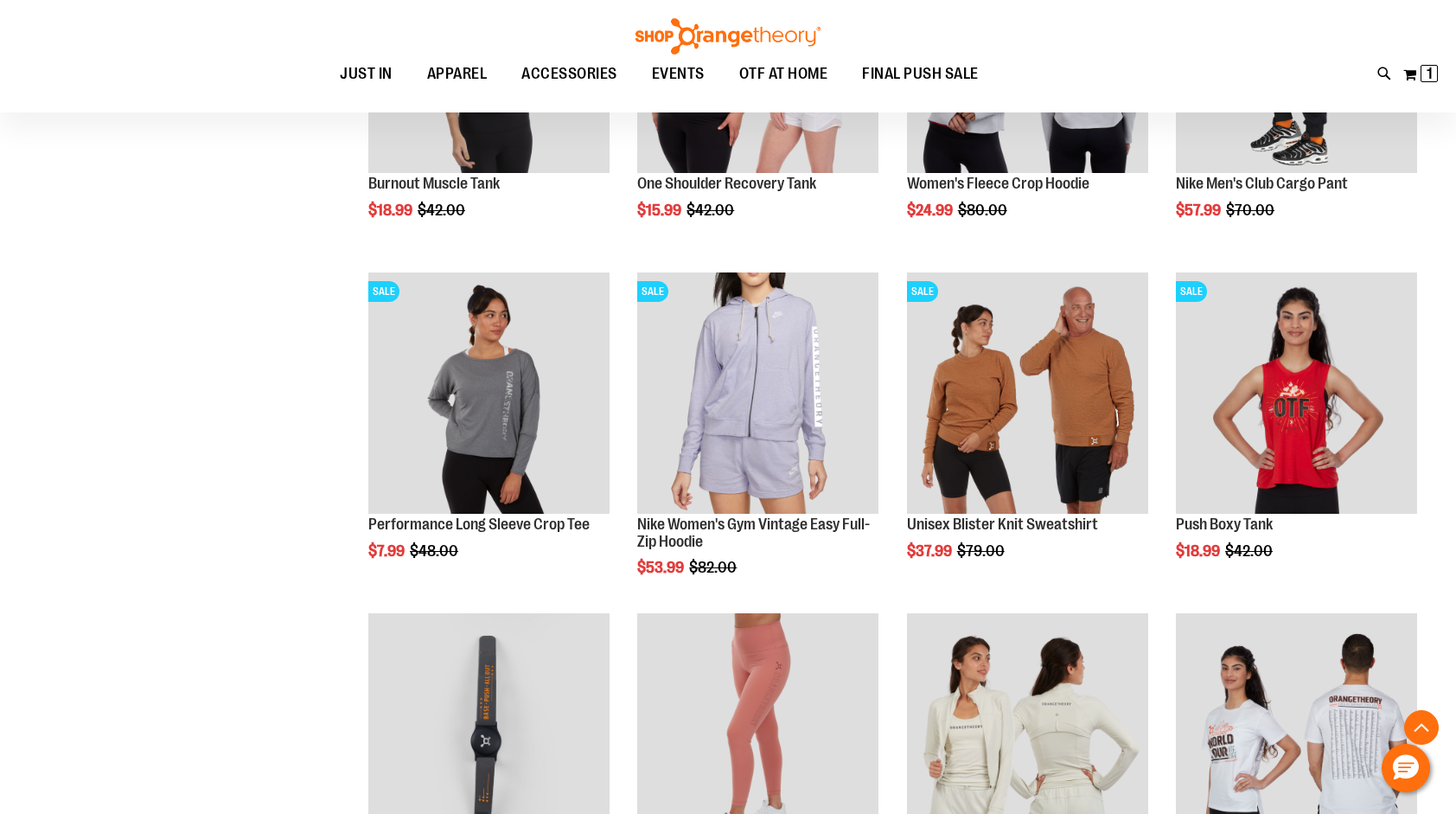
scroll to position [1609, 0]
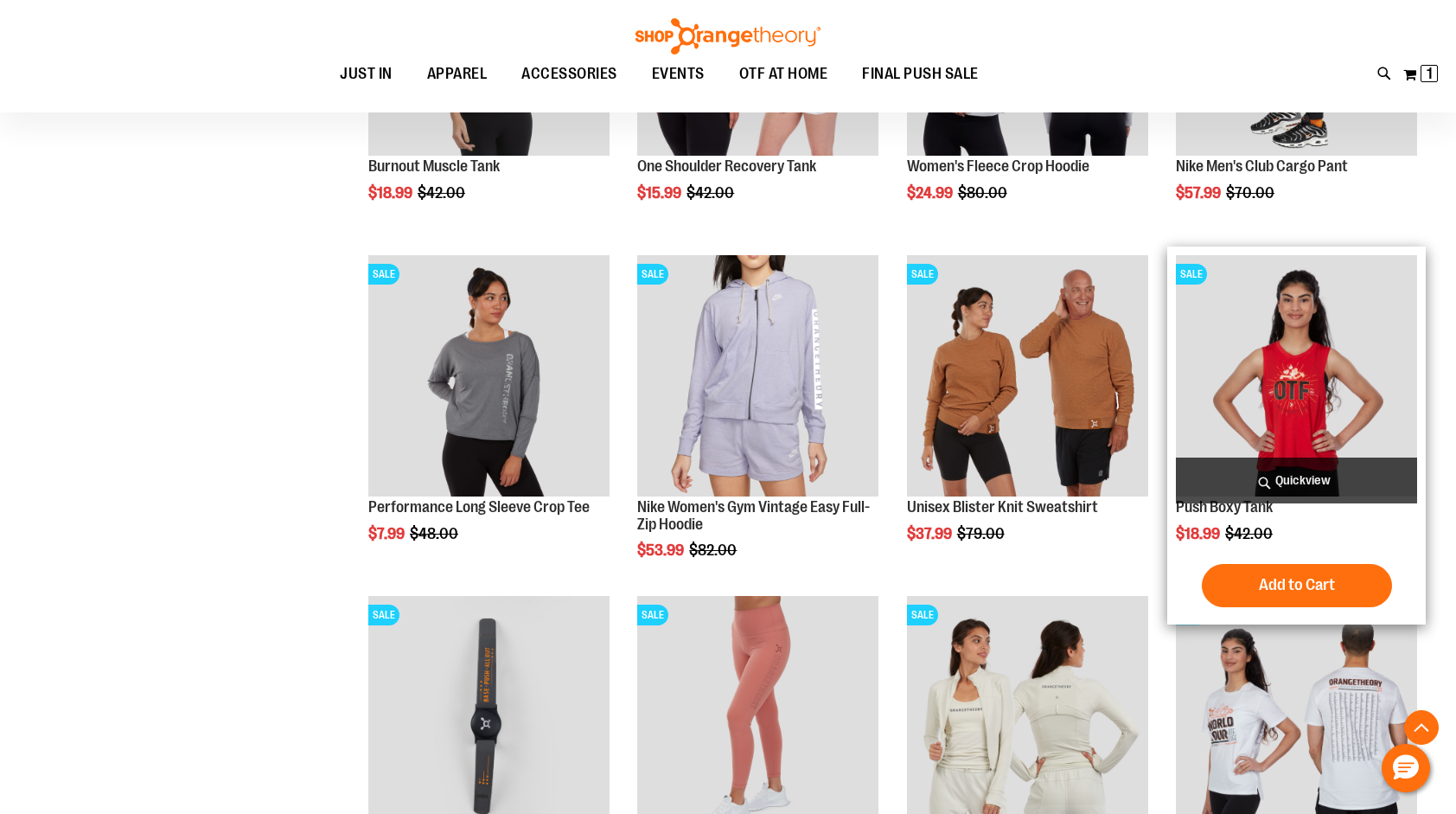
click at [1280, 421] on img "product" at bounding box center [1296, 375] width 241 height 241
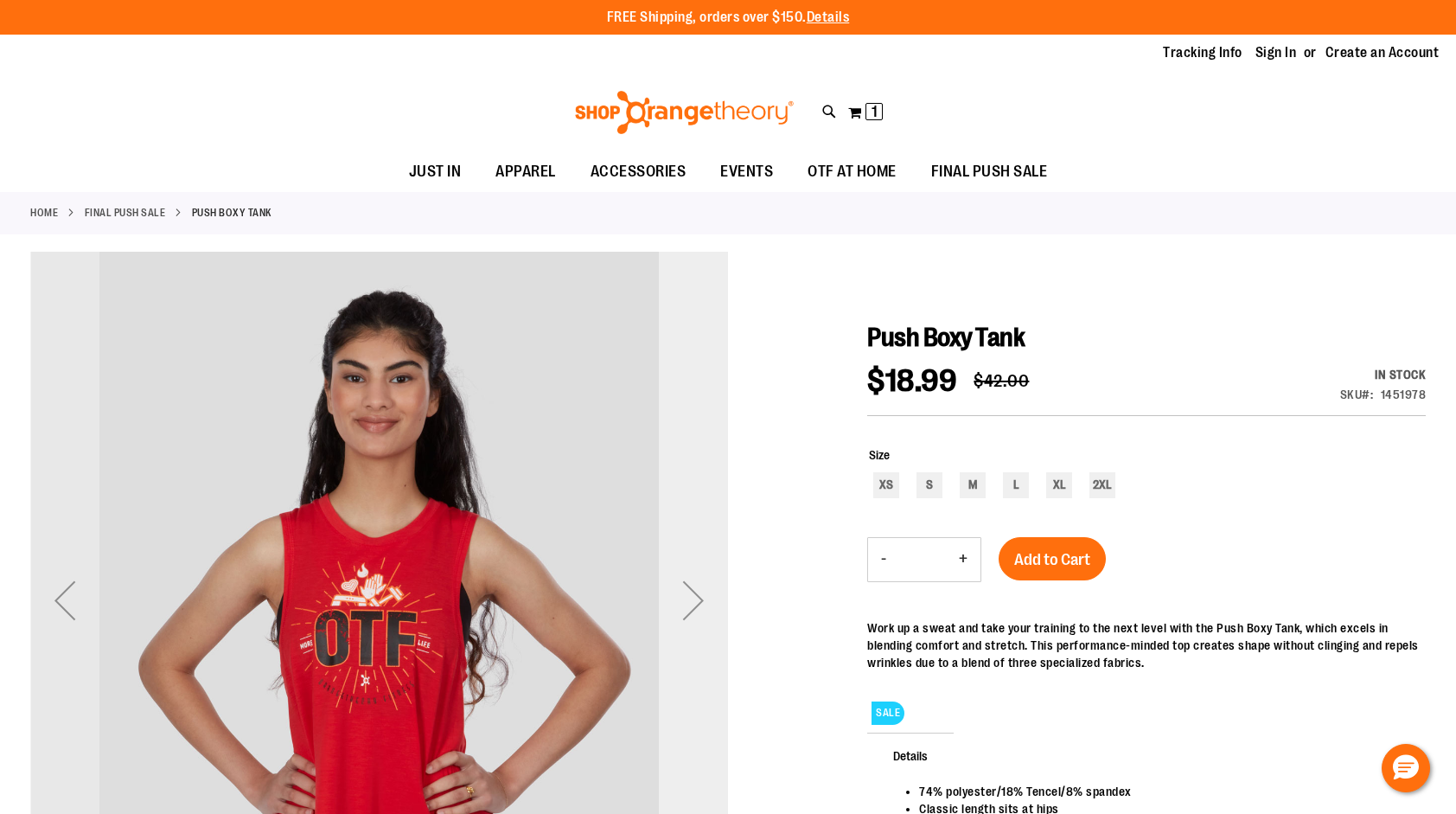
click at [697, 608] on div "Next" at bounding box center [694, 601] width 69 height 69
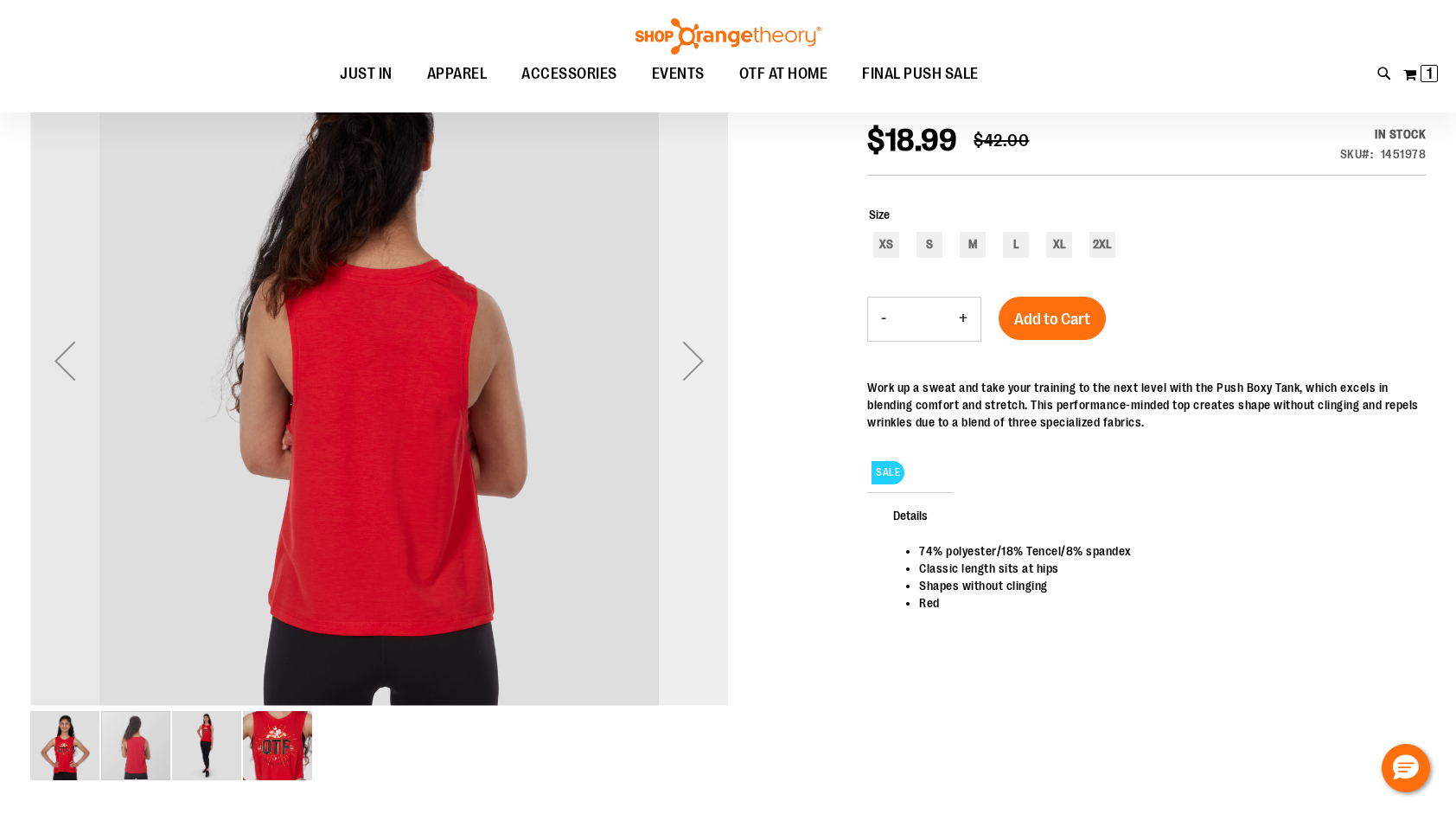
scroll to position [259, 0]
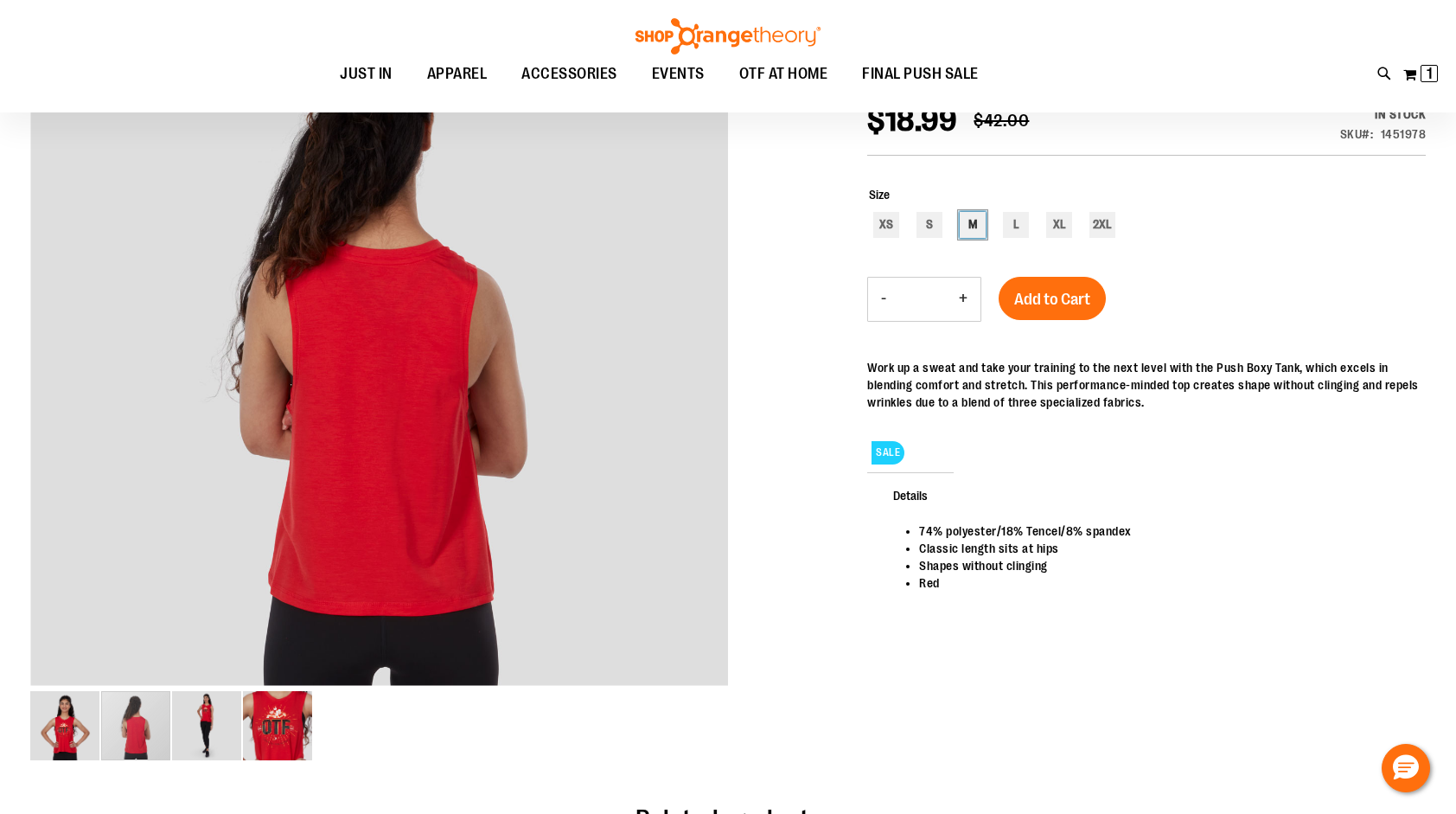
click at [971, 222] on div "M" at bounding box center [973, 224] width 26 height 26
type input "***"
click at [1032, 289] on button "Add to Cart" at bounding box center [1052, 299] width 107 height 44
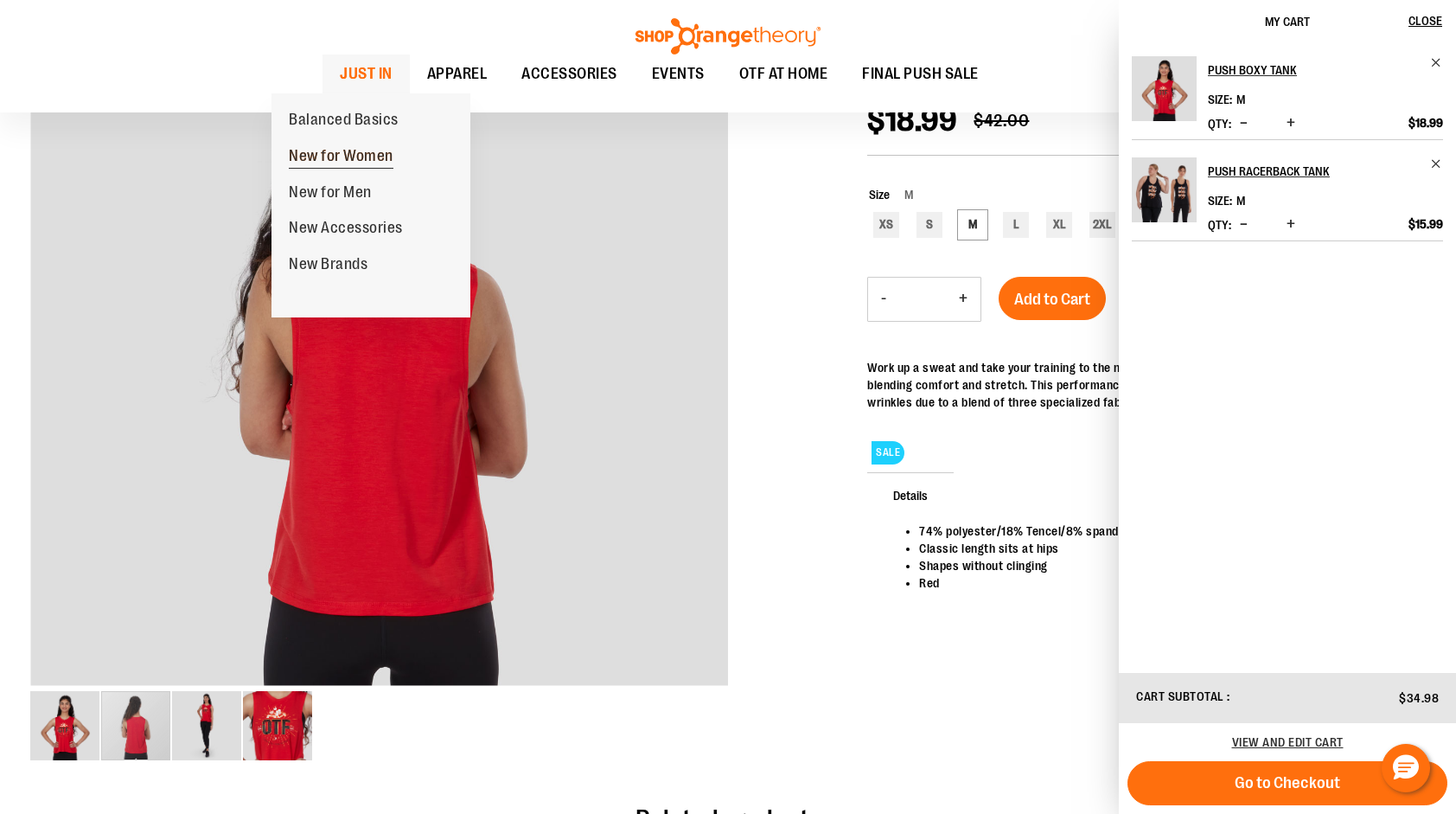
click at [338, 156] on span "New for Women" at bounding box center [340, 158] width 104 height 22
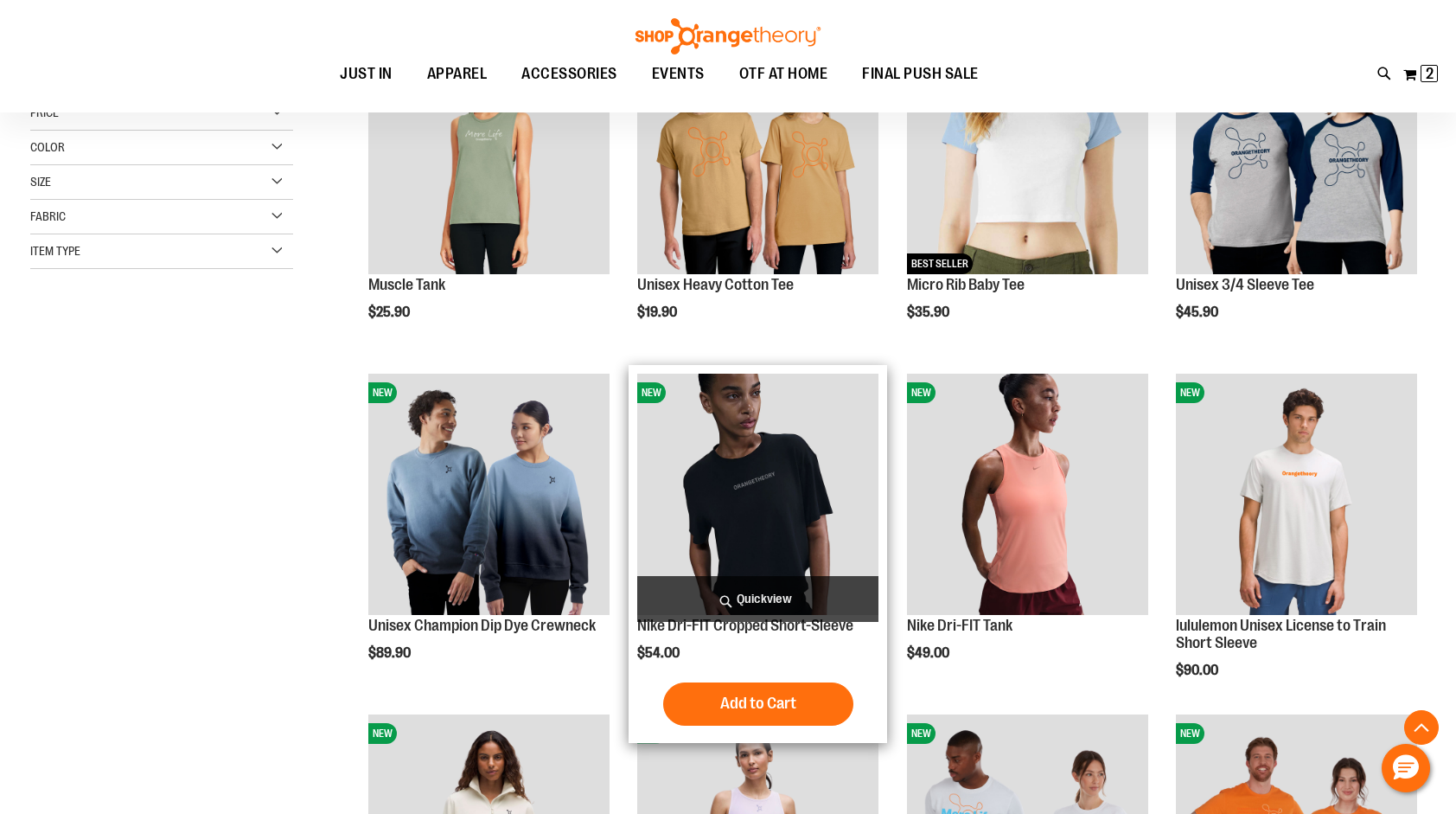
scroll to position [346, 0]
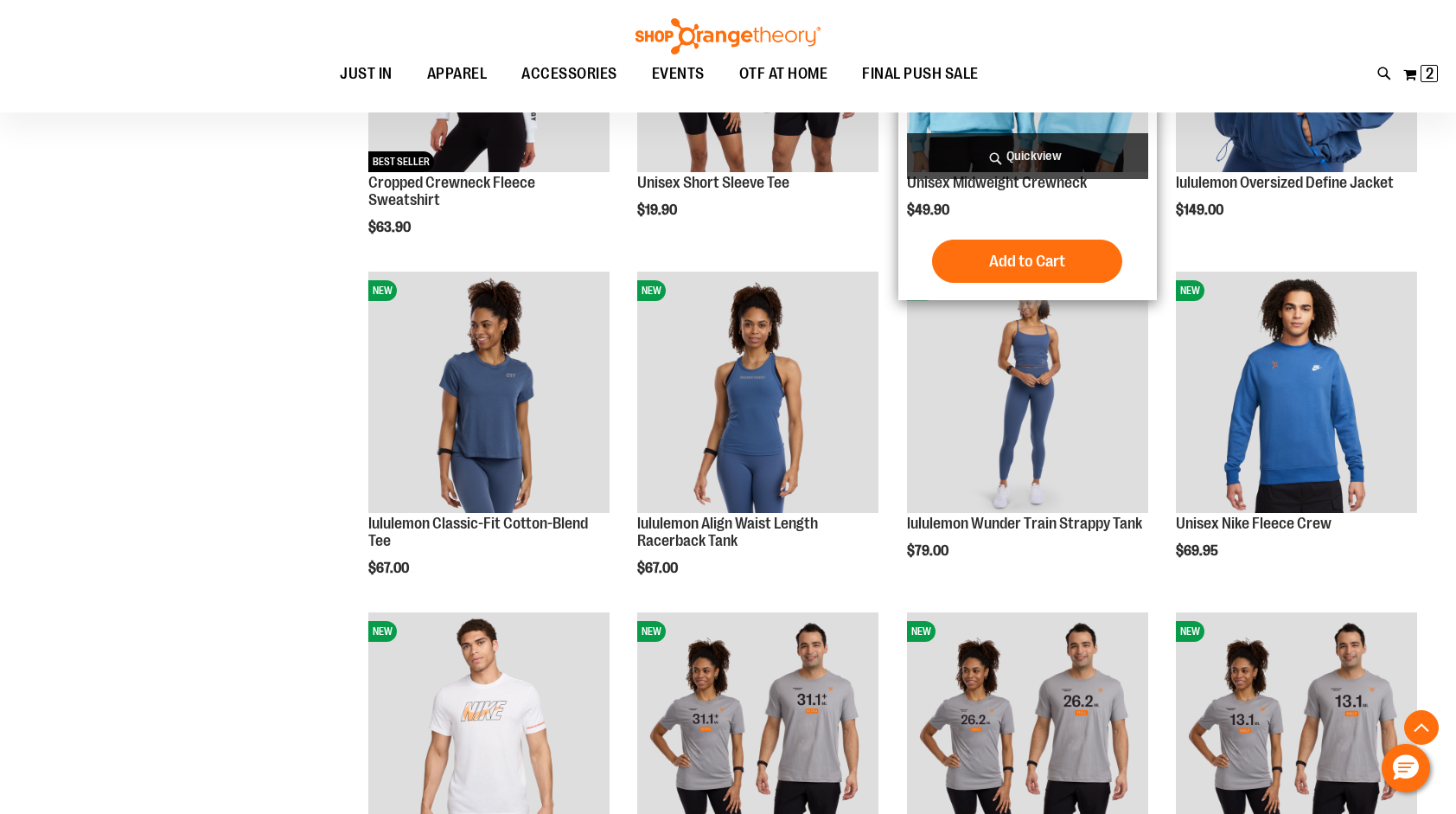
scroll to position [1470, 0]
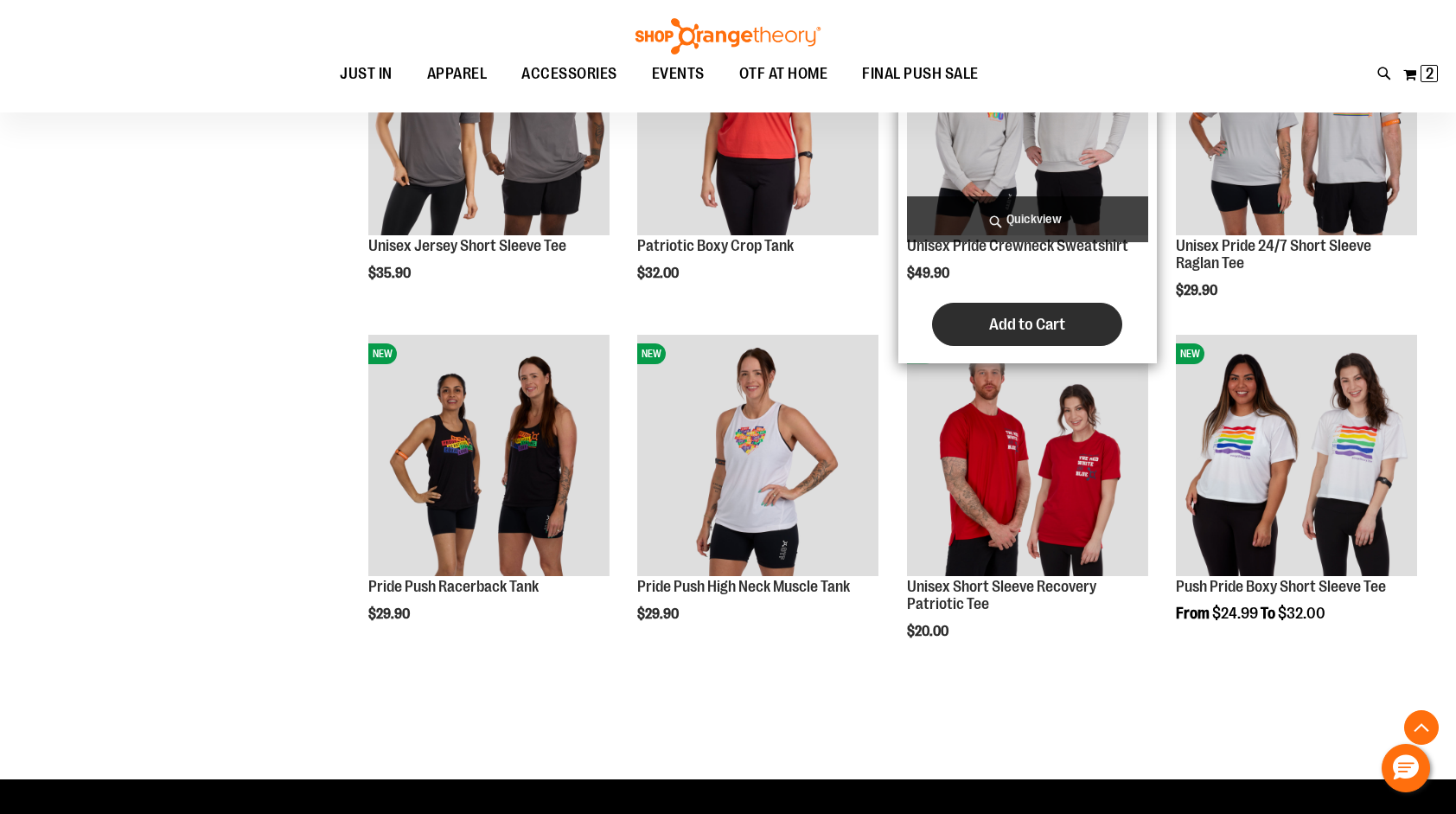
scroll to position [2422, 0]
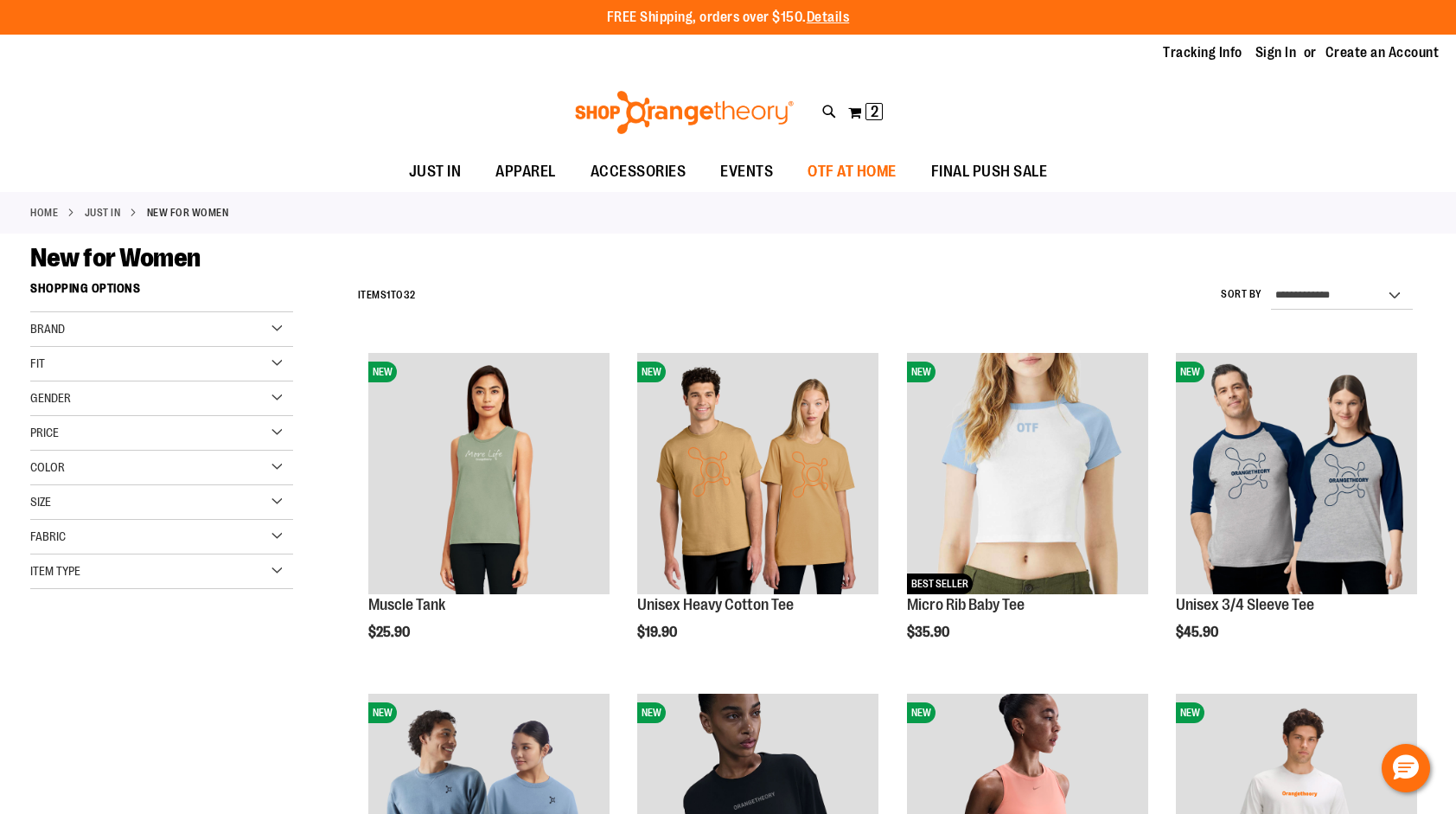
click at [849, 162] on span "OTF AT HOME" at bounding box center [853, 171] width 89 height 39
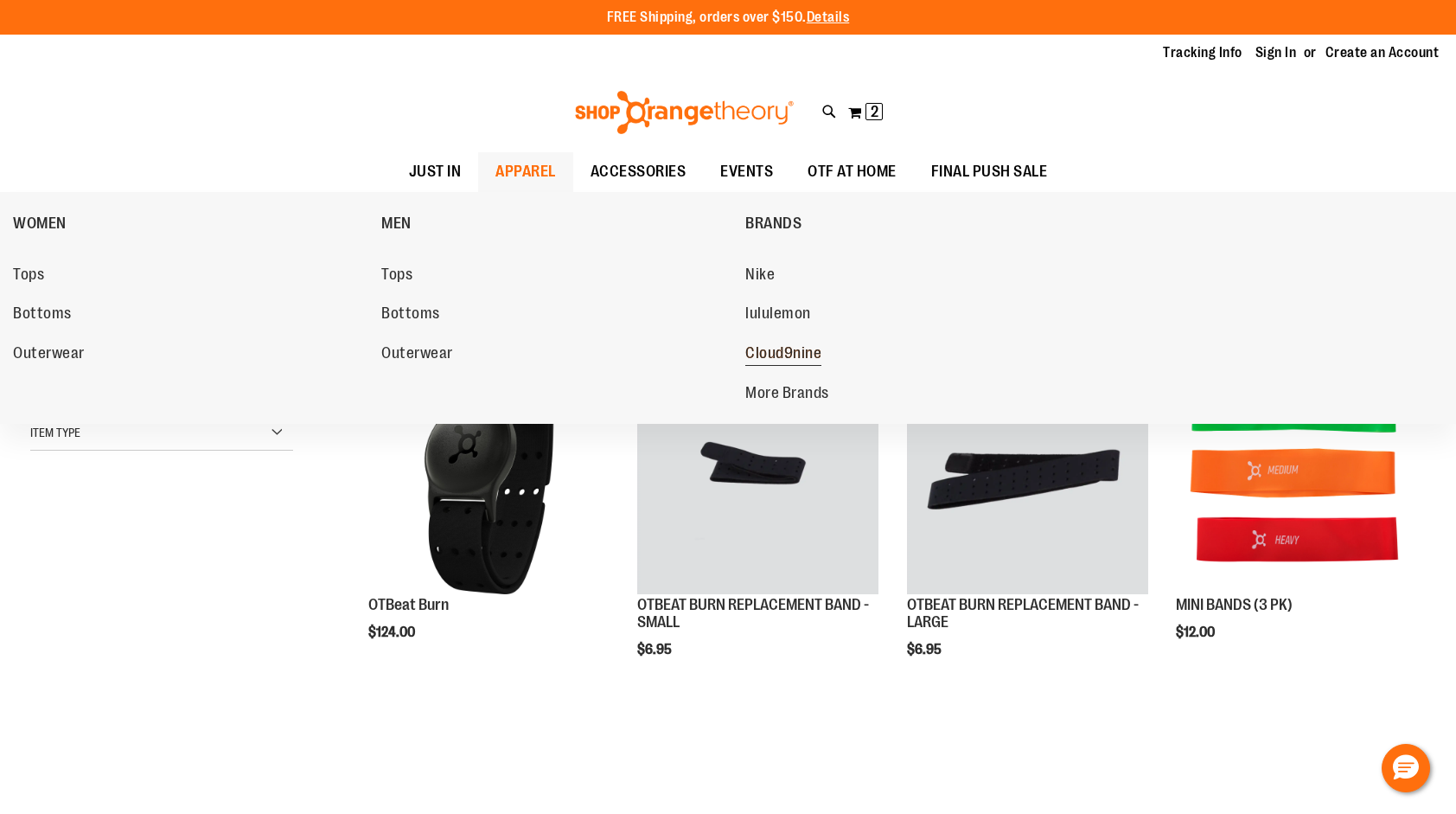
click at [803, 357] on span "Cloud9nine" at bounding box center [783, 355] width 76 height 22
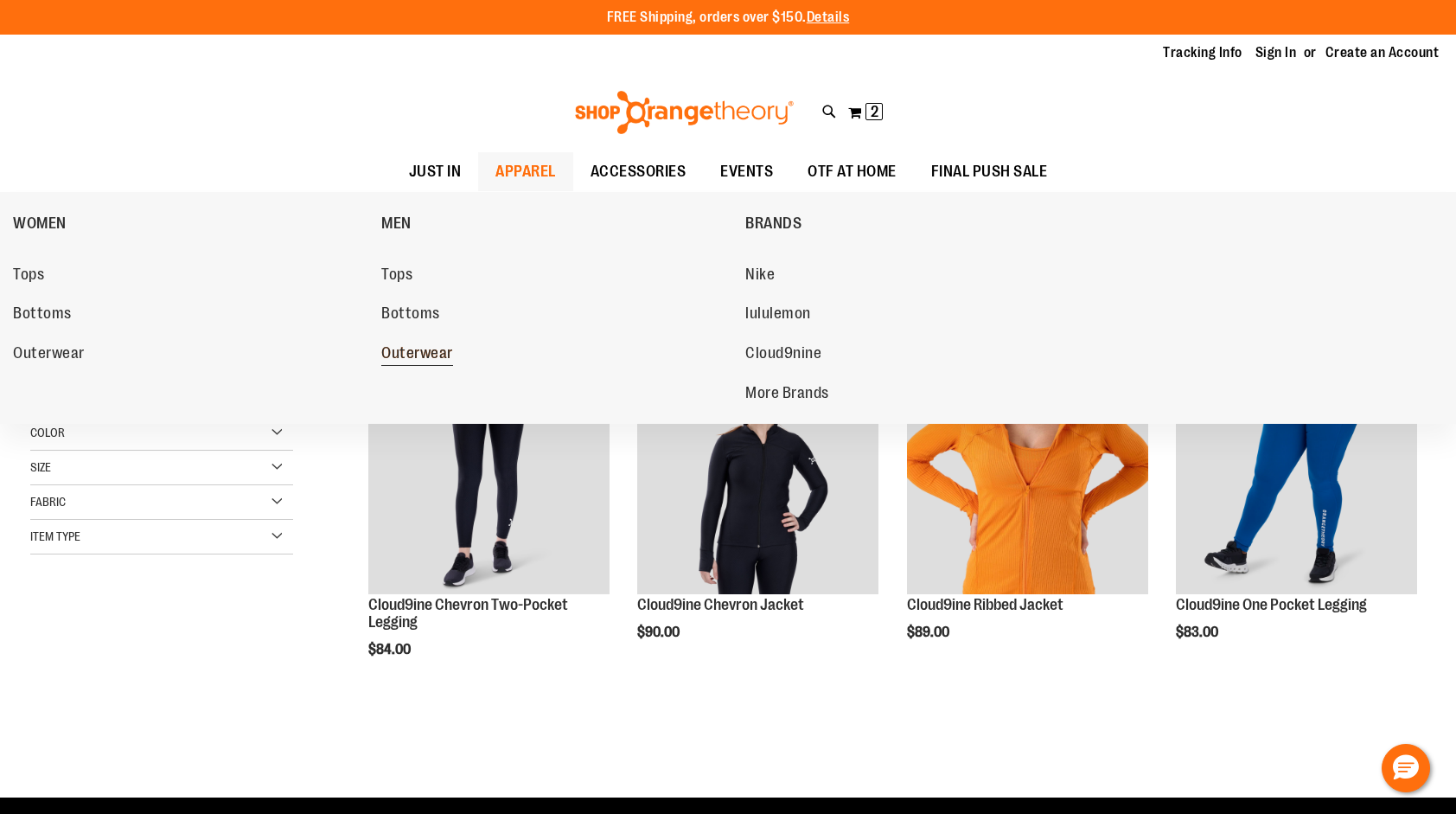
click at [410, 353] on span "Outerwear" at bounding box center [417, 355] width 71 height 22
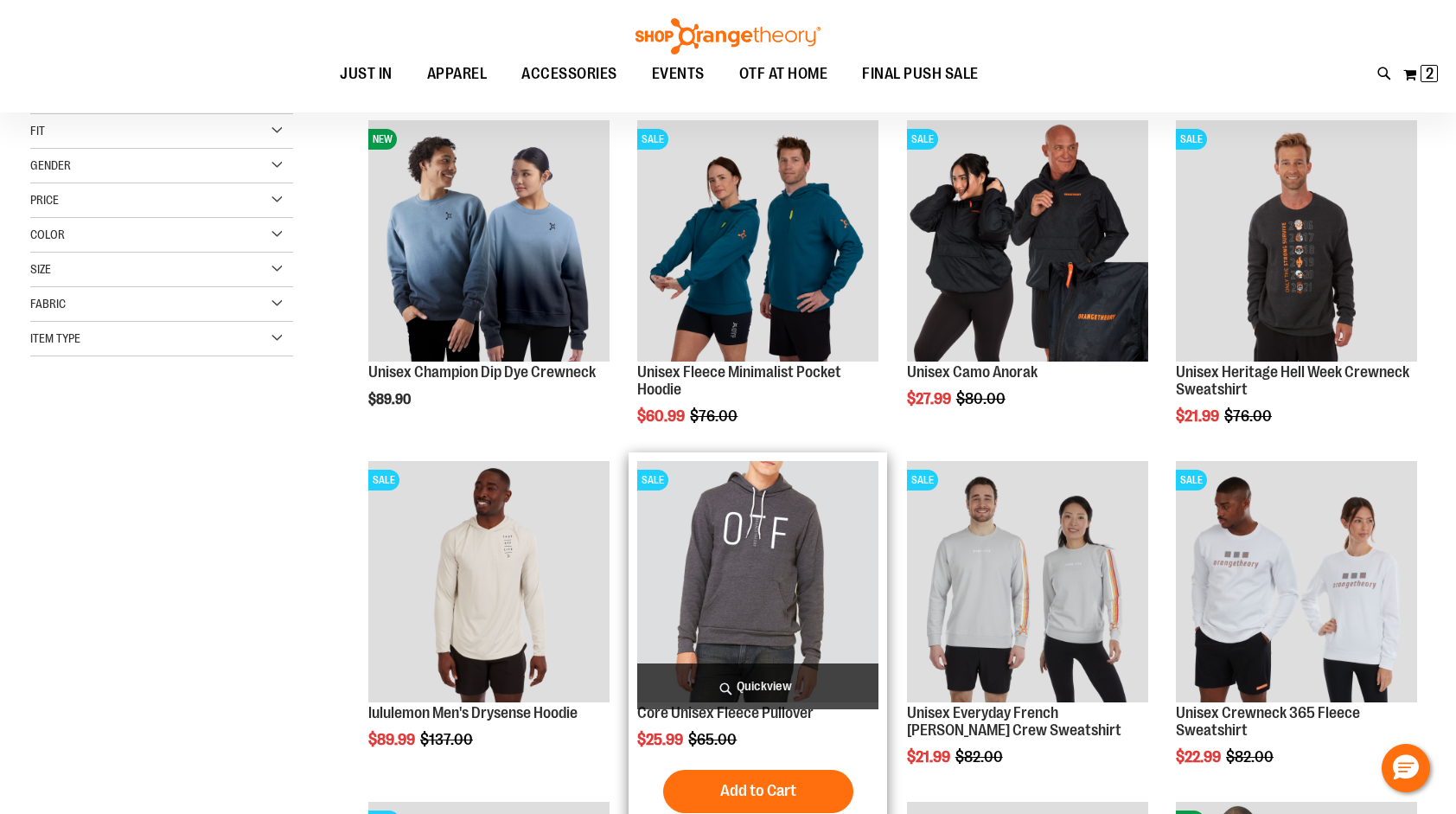
scroll to position [259, 0]
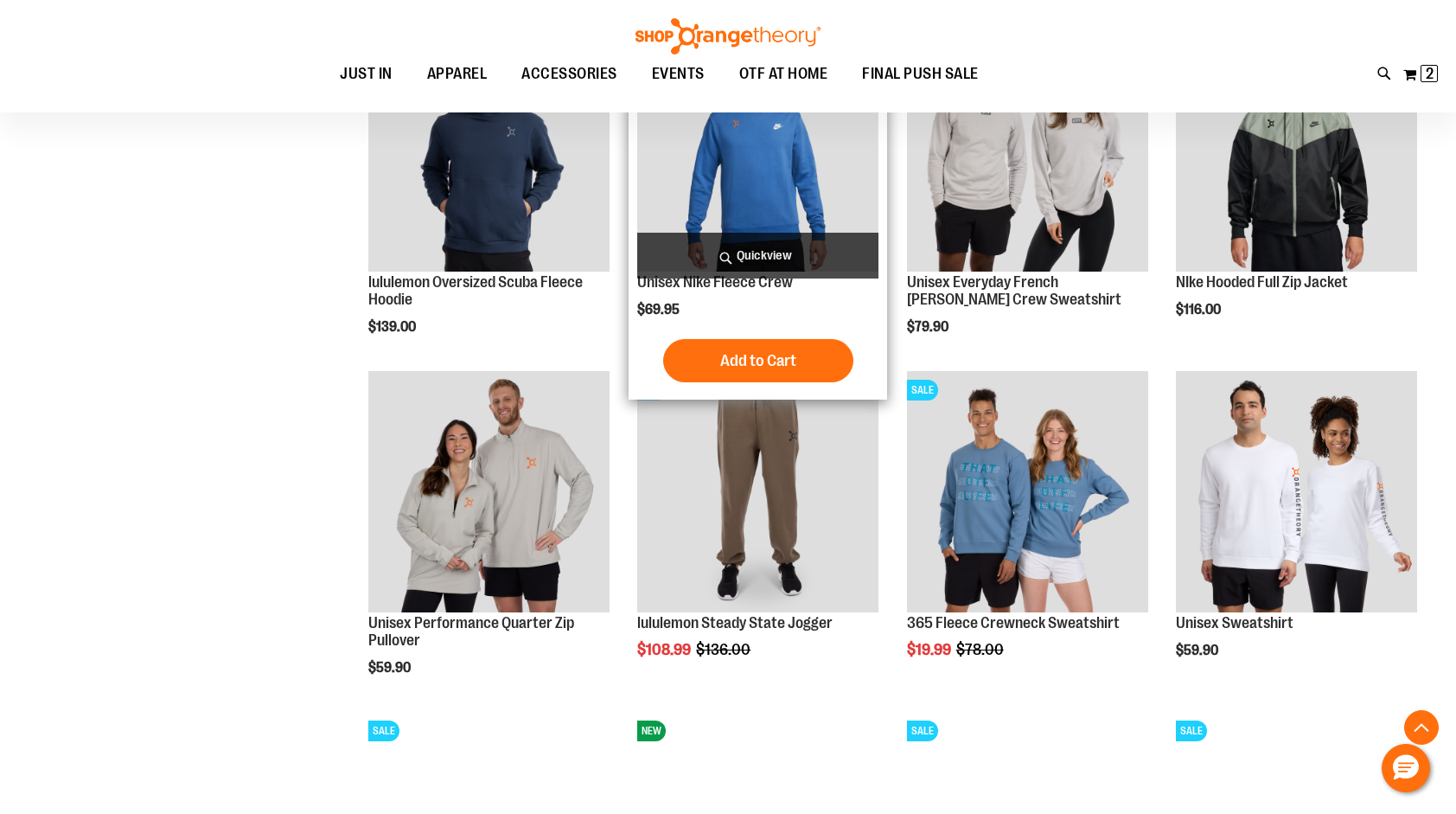
scroll to position [1384, 0]
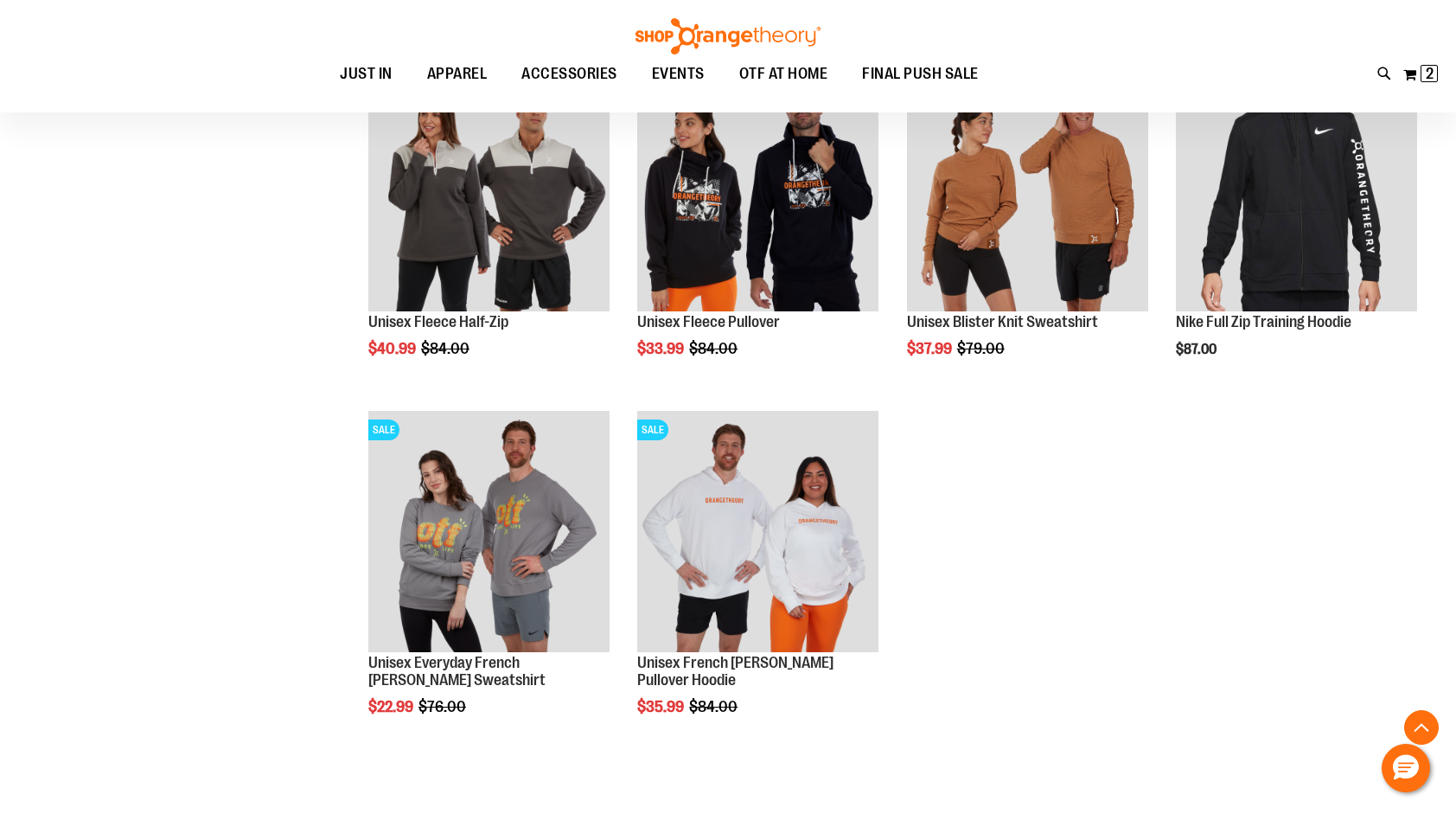
scroll to position [2336, 0]
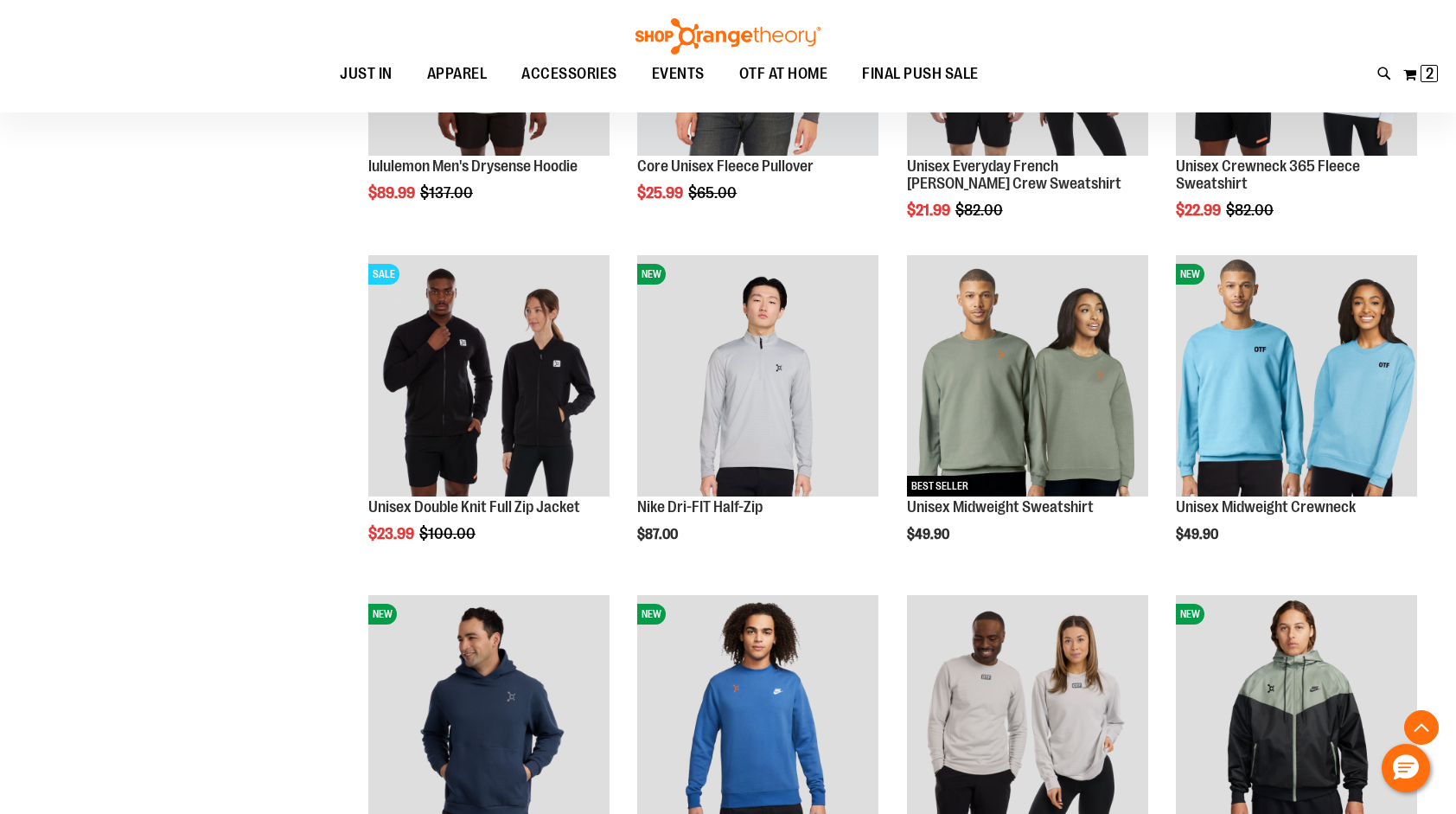
scroll to position [270, 0]
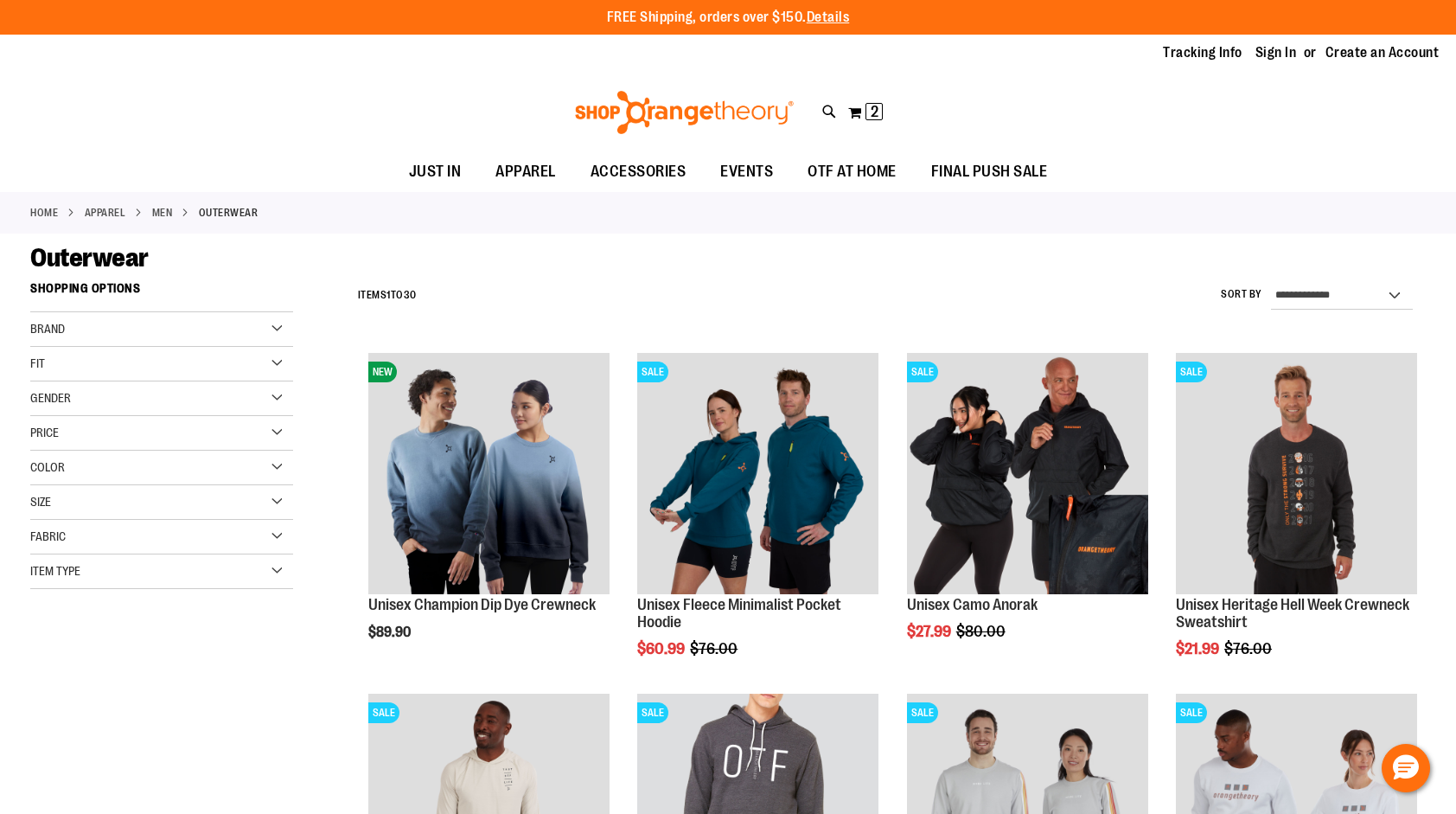
click at [252, 398] on div "Gender" at bounding box center [161, 398] width 263 height 35
click at [280, 501] on div "Price" at bounding box center [161, 499] width 263 height 35
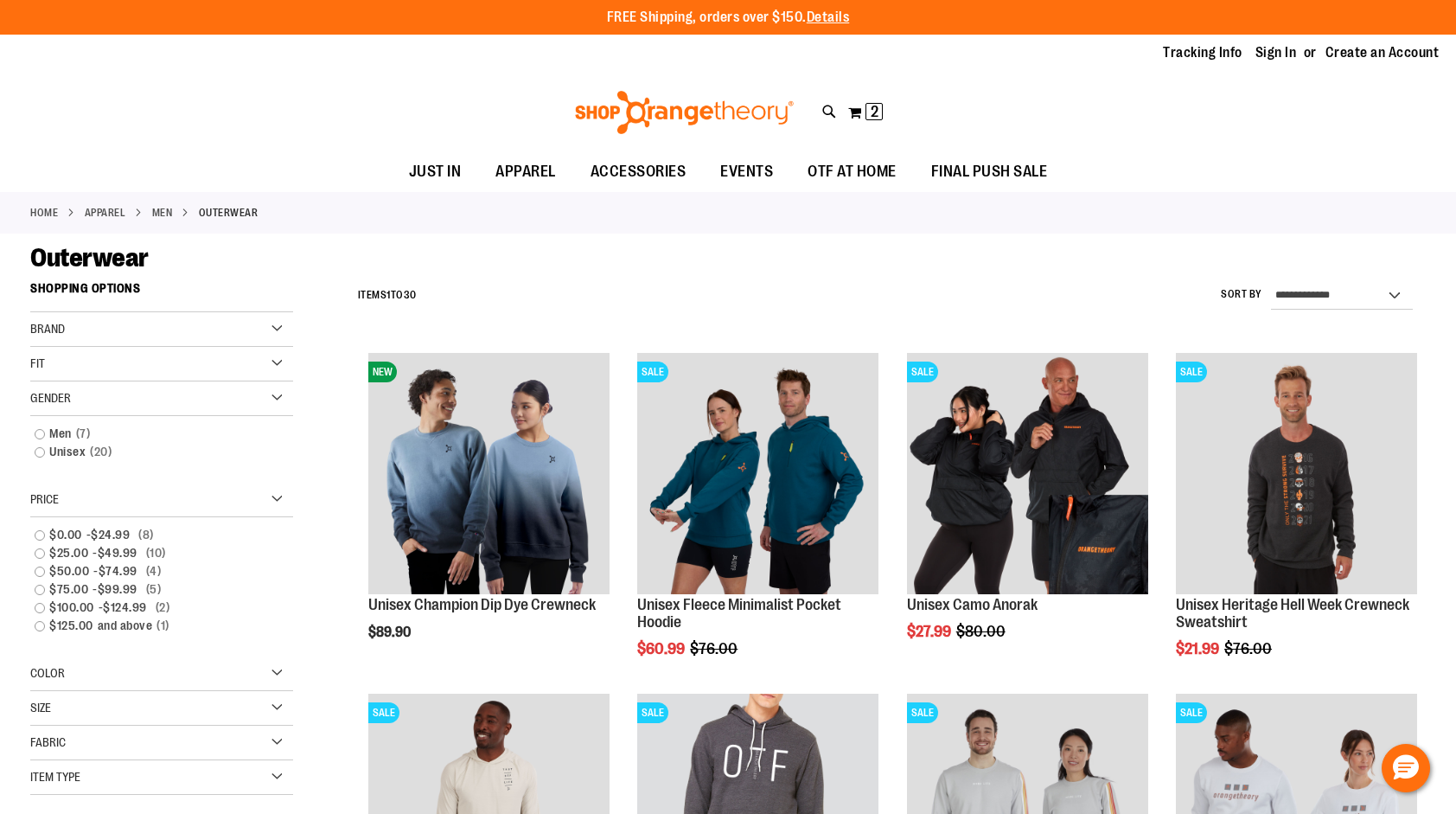
click at [279, 669] on div "Color" at bounding box center [161, 673] width 263 height 35
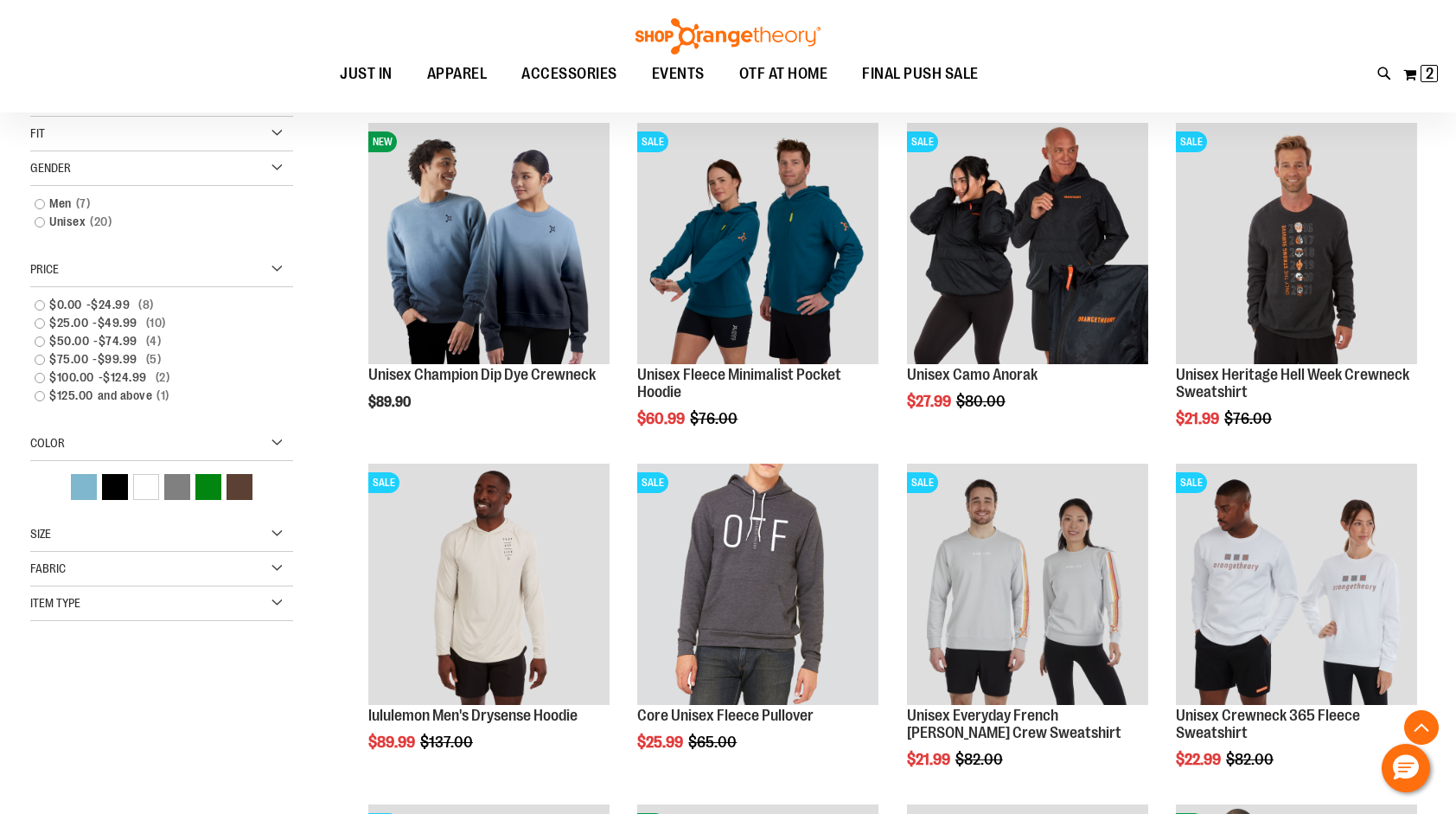
scroll to position [433, 0]
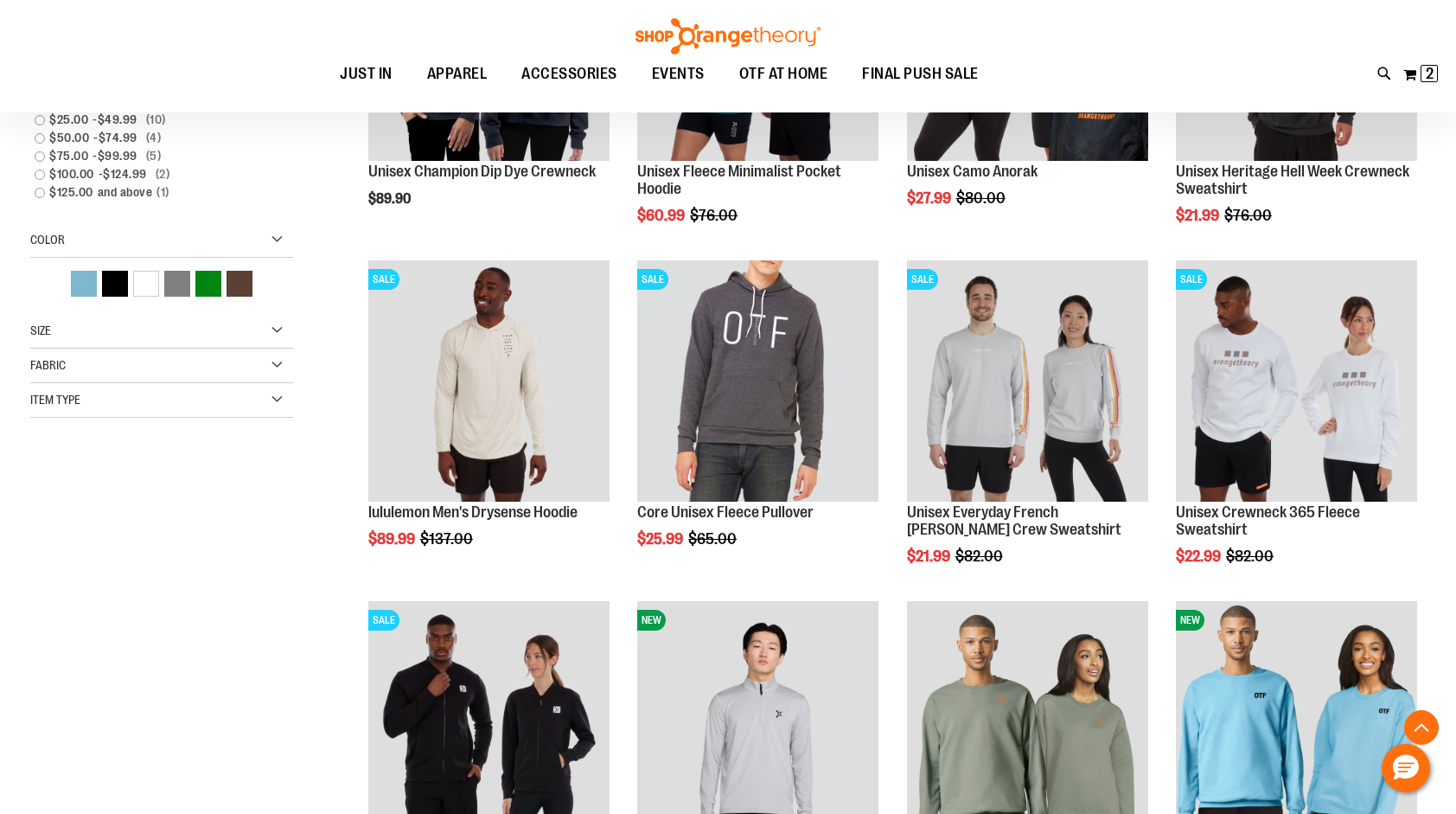
click at [283, 327] on div "Size" at bounding box center [161, 331] width 263 height 35
click at [270, 421] on div "Fabric" at bounding box center [161, 422] width 263 height 35
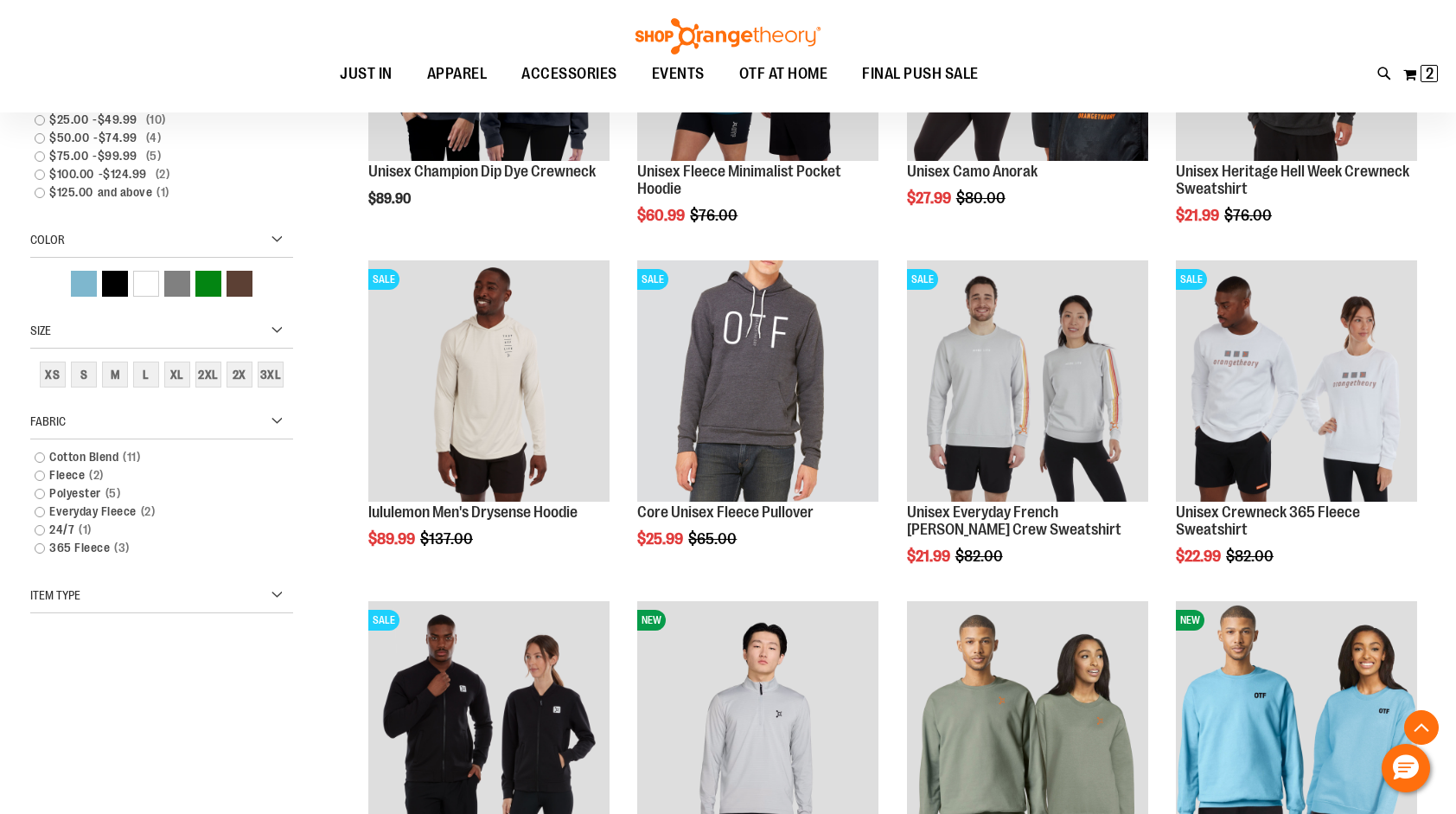
click at [275, 602] on div "Item Type" at bounding box center [161, 596] width 263 height 35
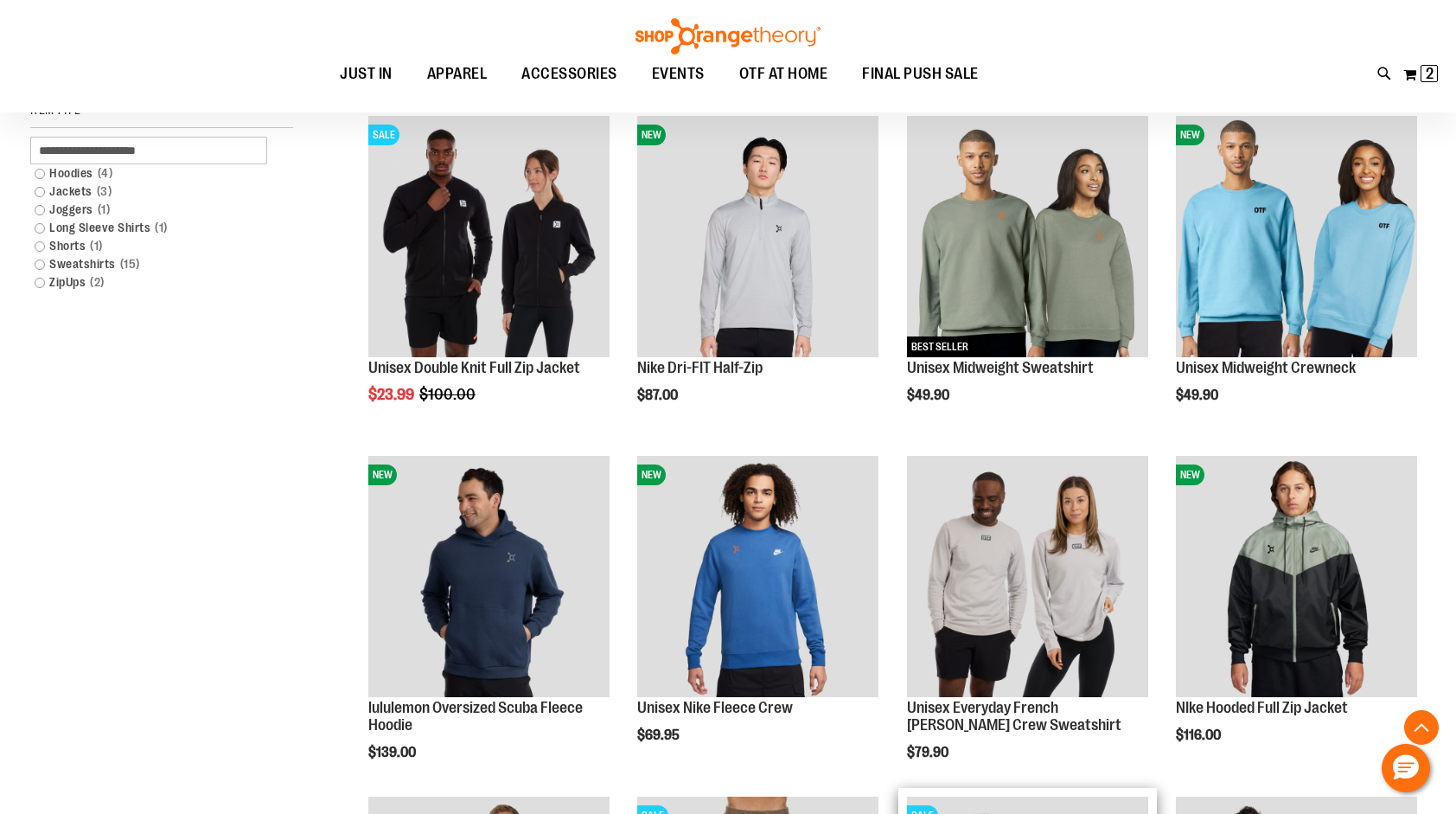
scroll to position [519, 0]
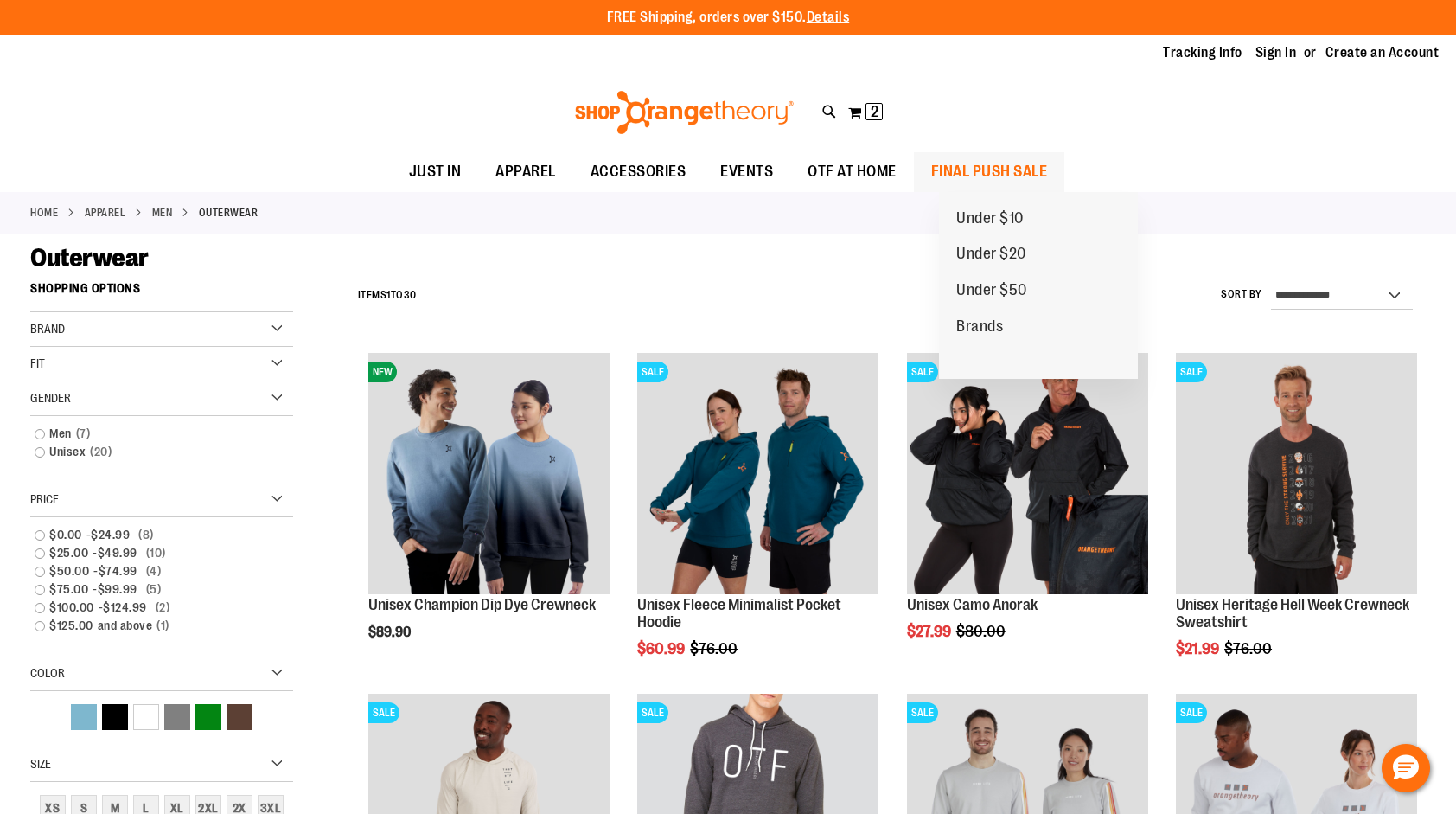
click at [978, 173] on span "FINAL PUSH SALE" at bounding box center [990, 171] width 117 height 39
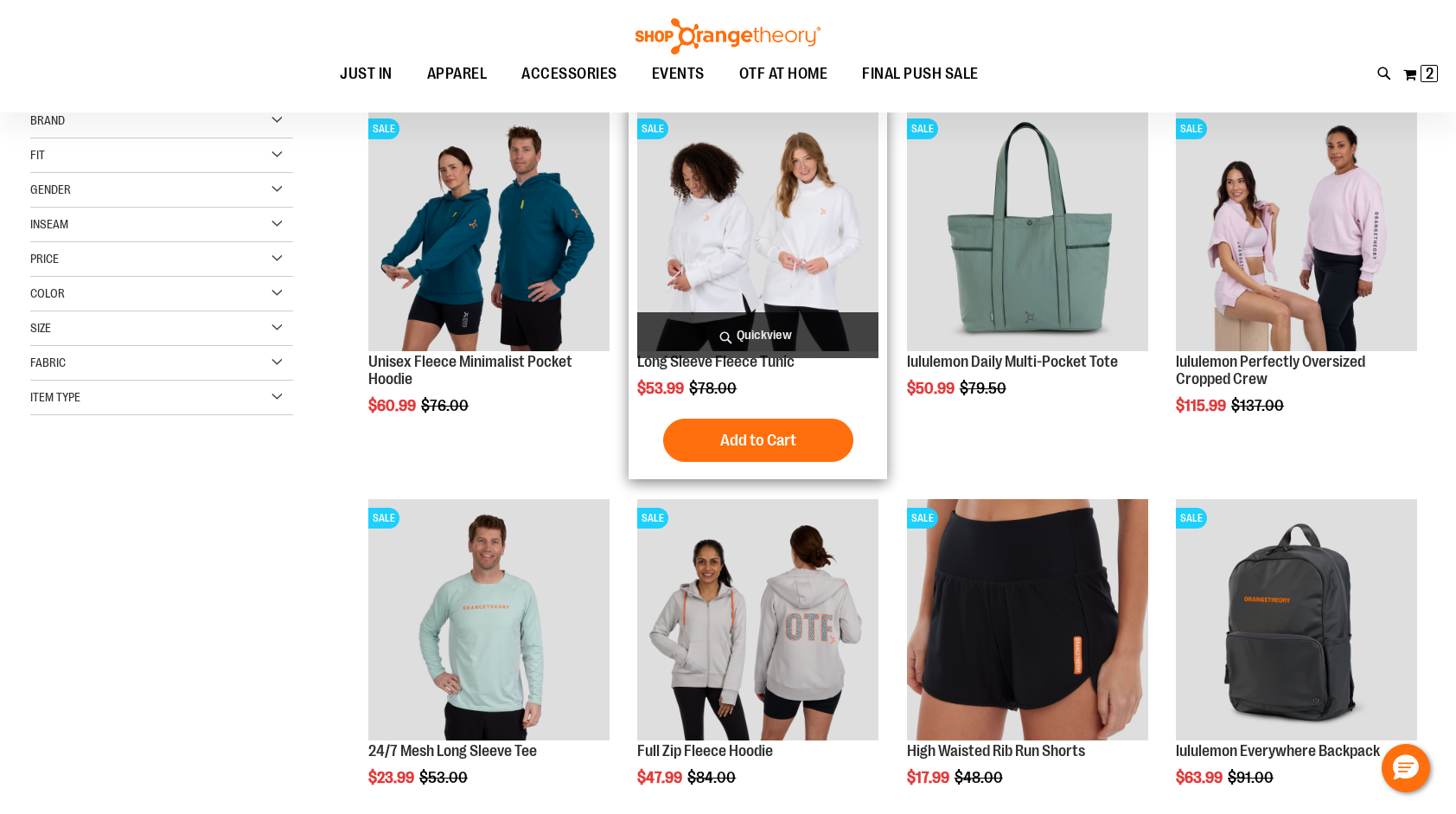
scroll to position [259, 0]
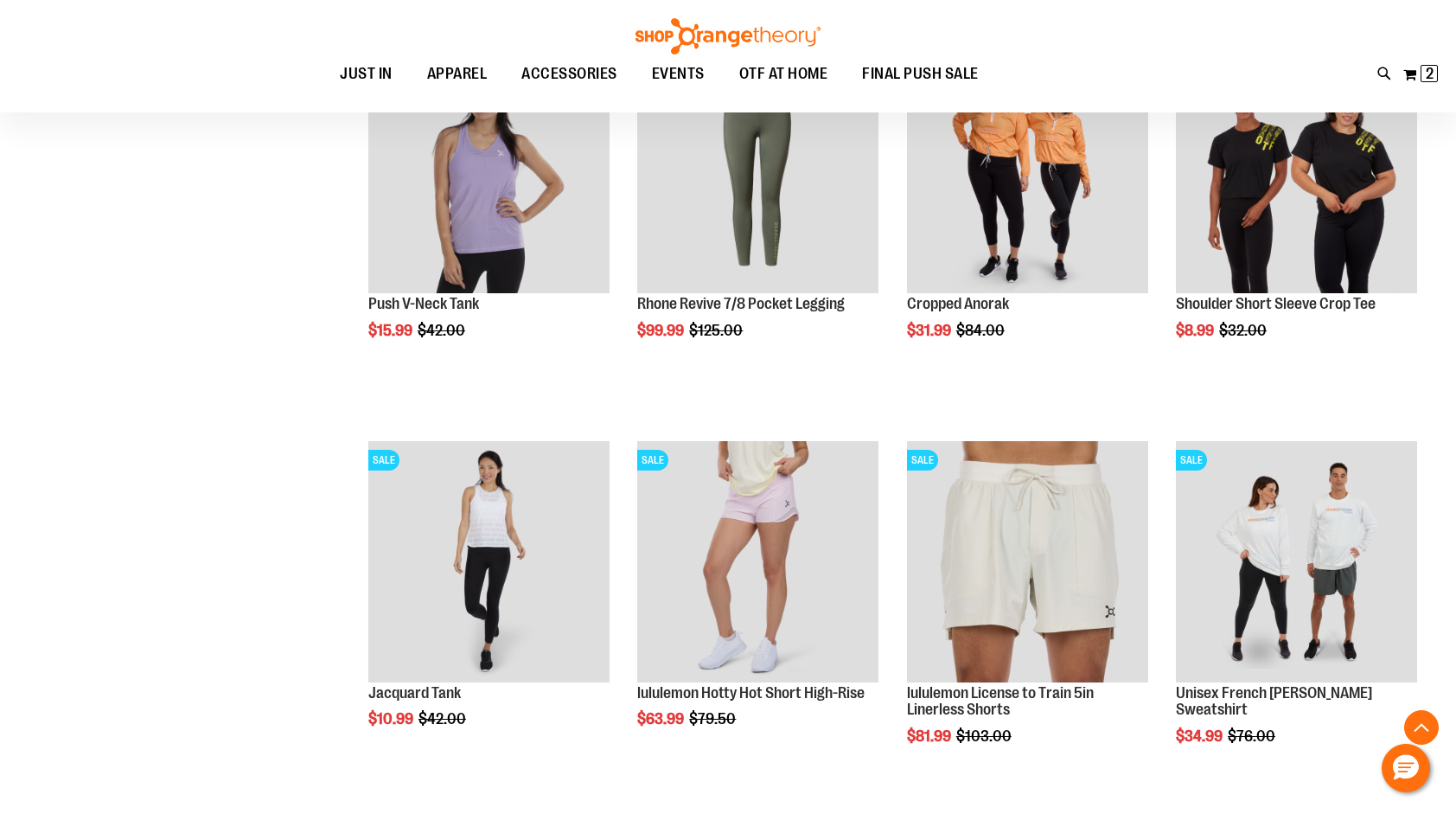
scroll to position [1470, 0]
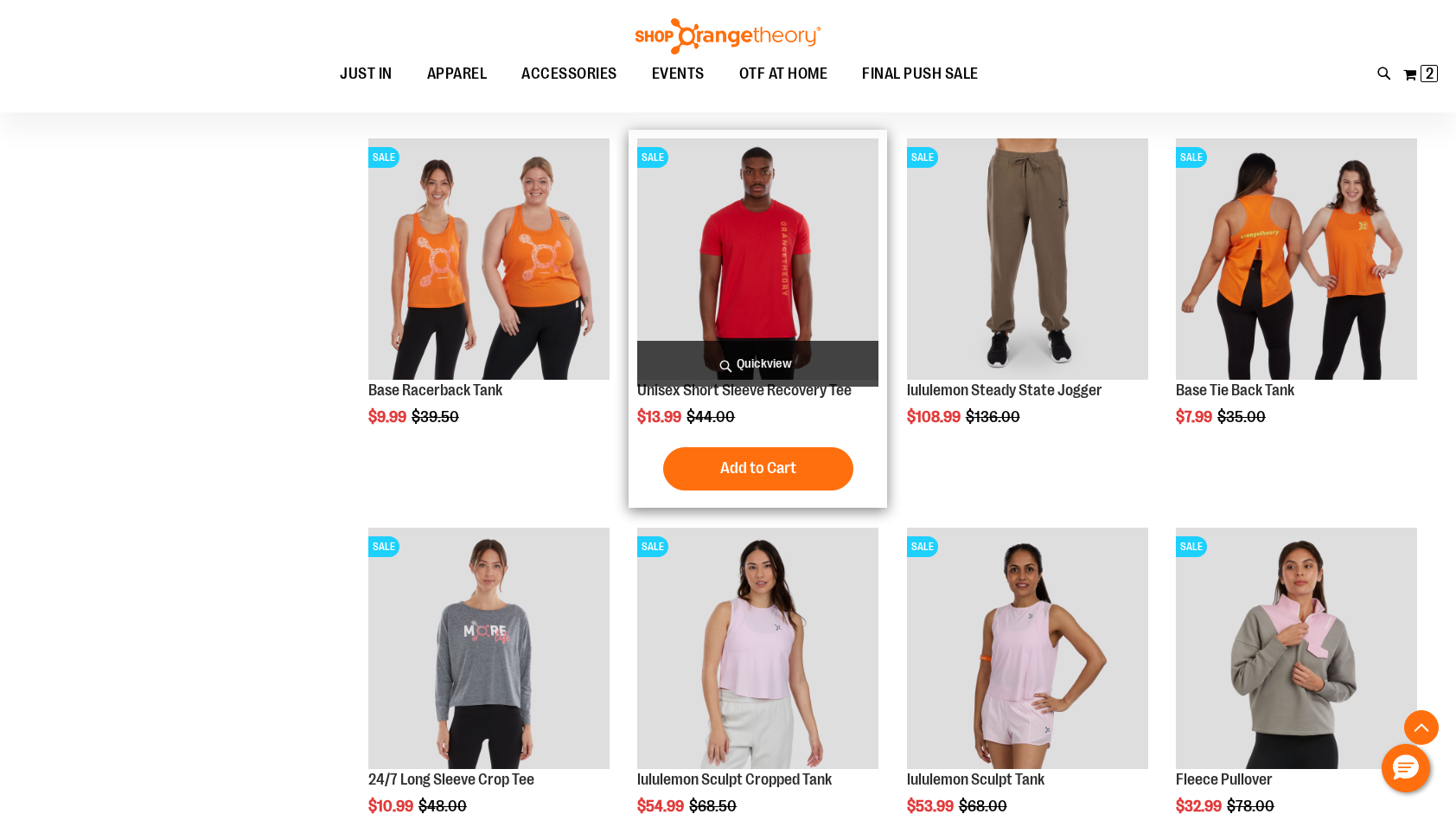
scroll to position [2162, 0]
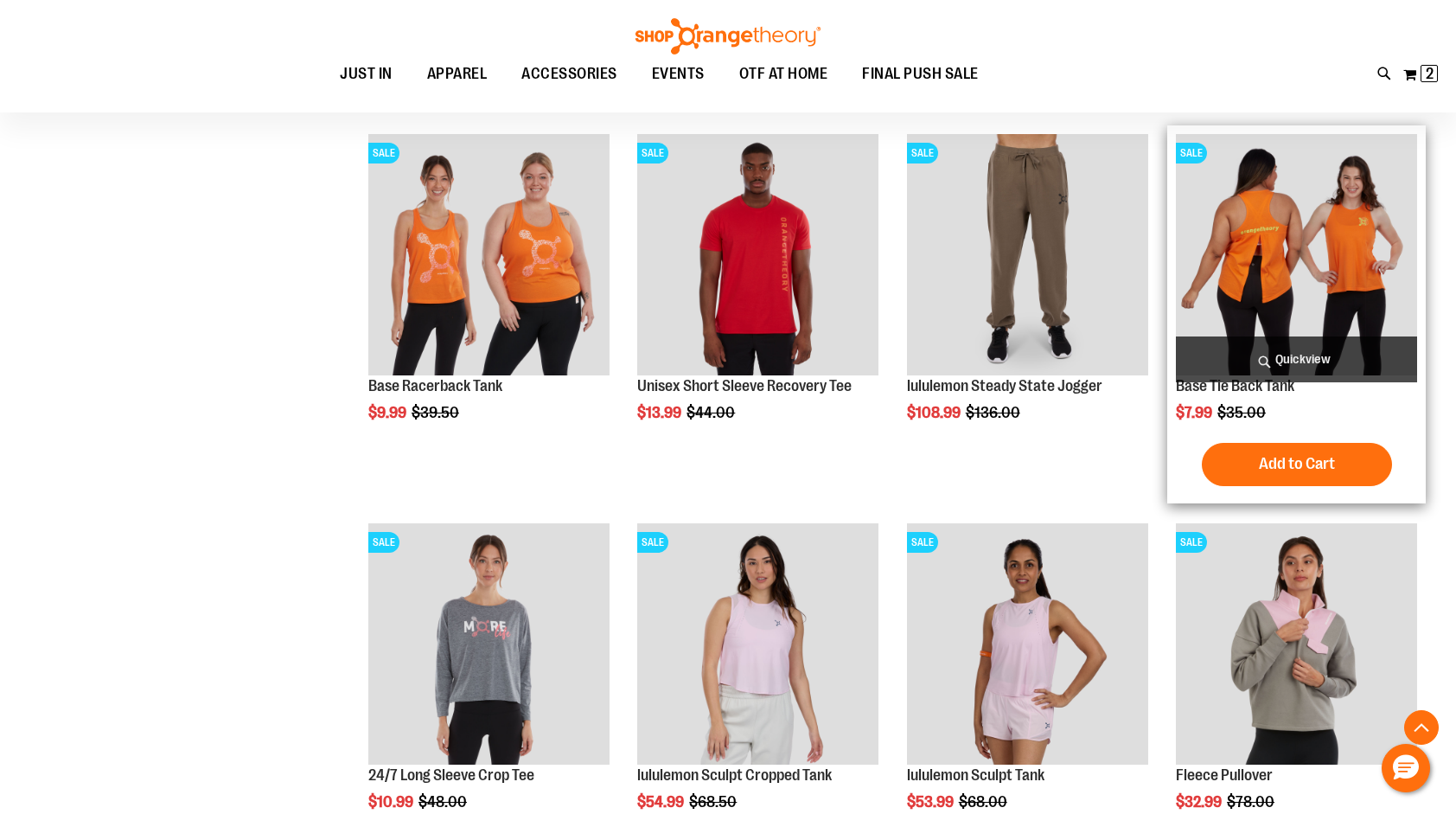
click at [1367, 255] on img "product" at bounding box center [1296, 254] width 241 height 241
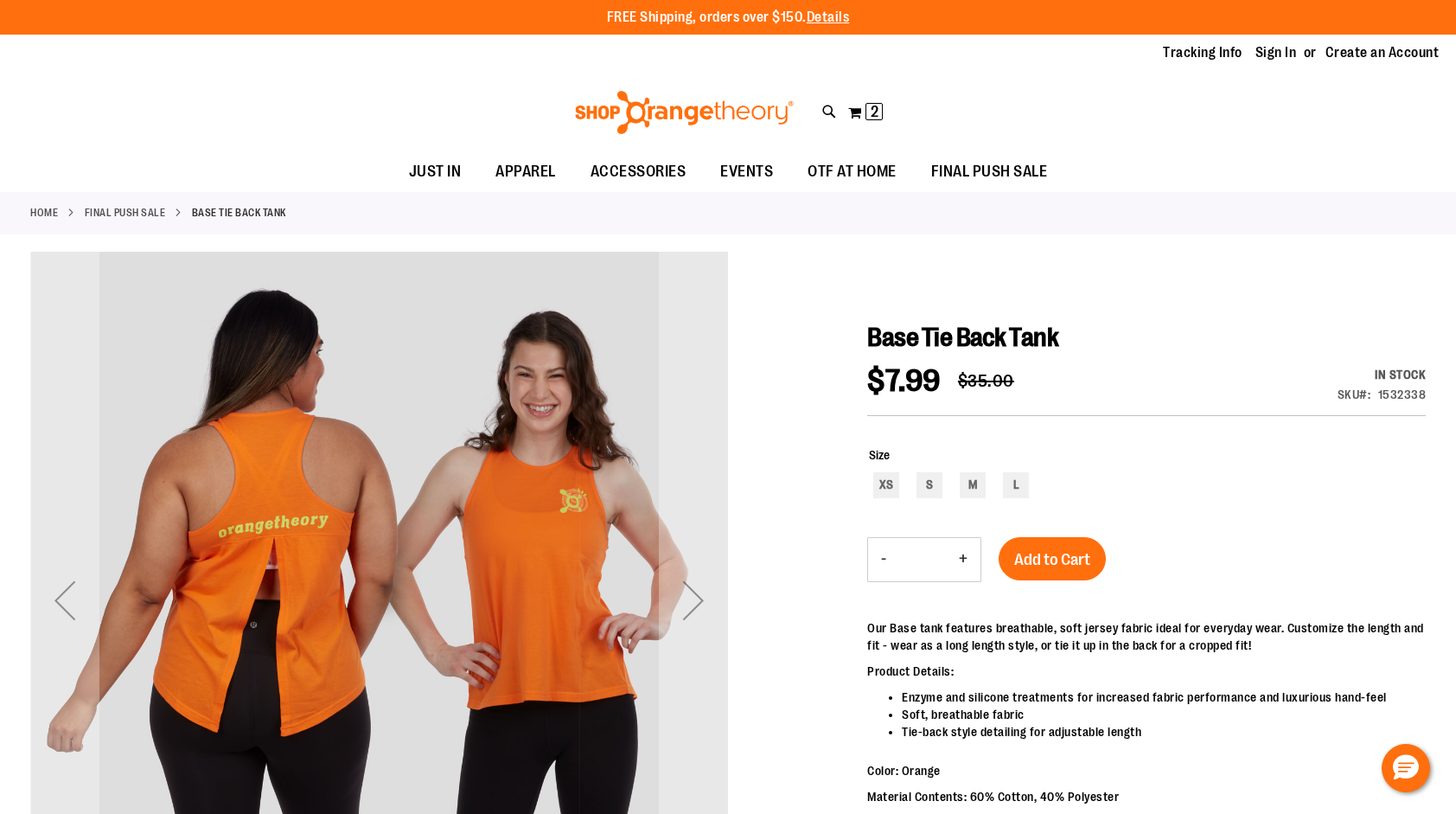
click at [703, 592] on div "Next" at bounding box center [694, 601] width 69 height 69
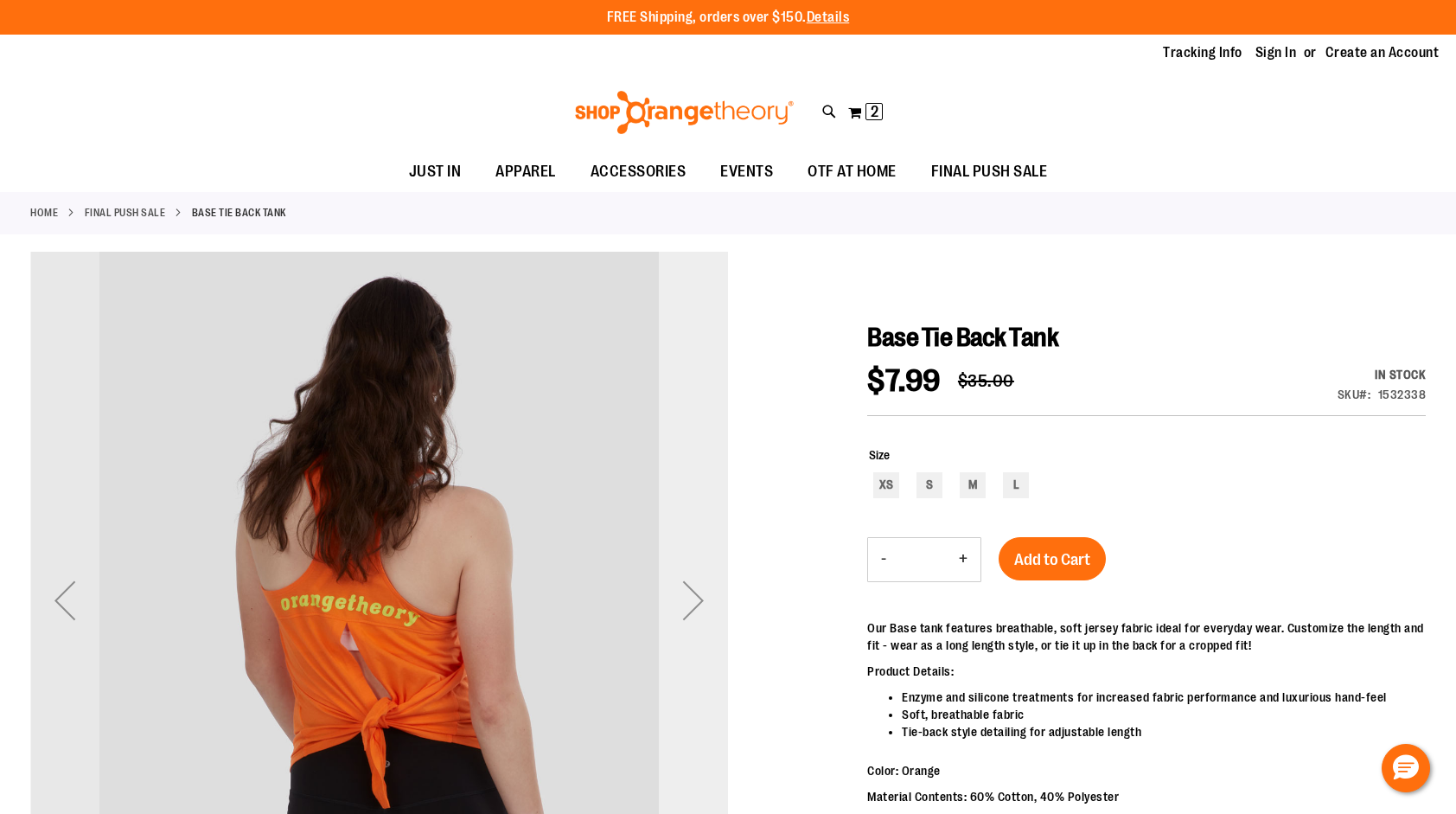
click at [704, 592] on div "Next" at bounding box center [694, 601] width 69 height 69
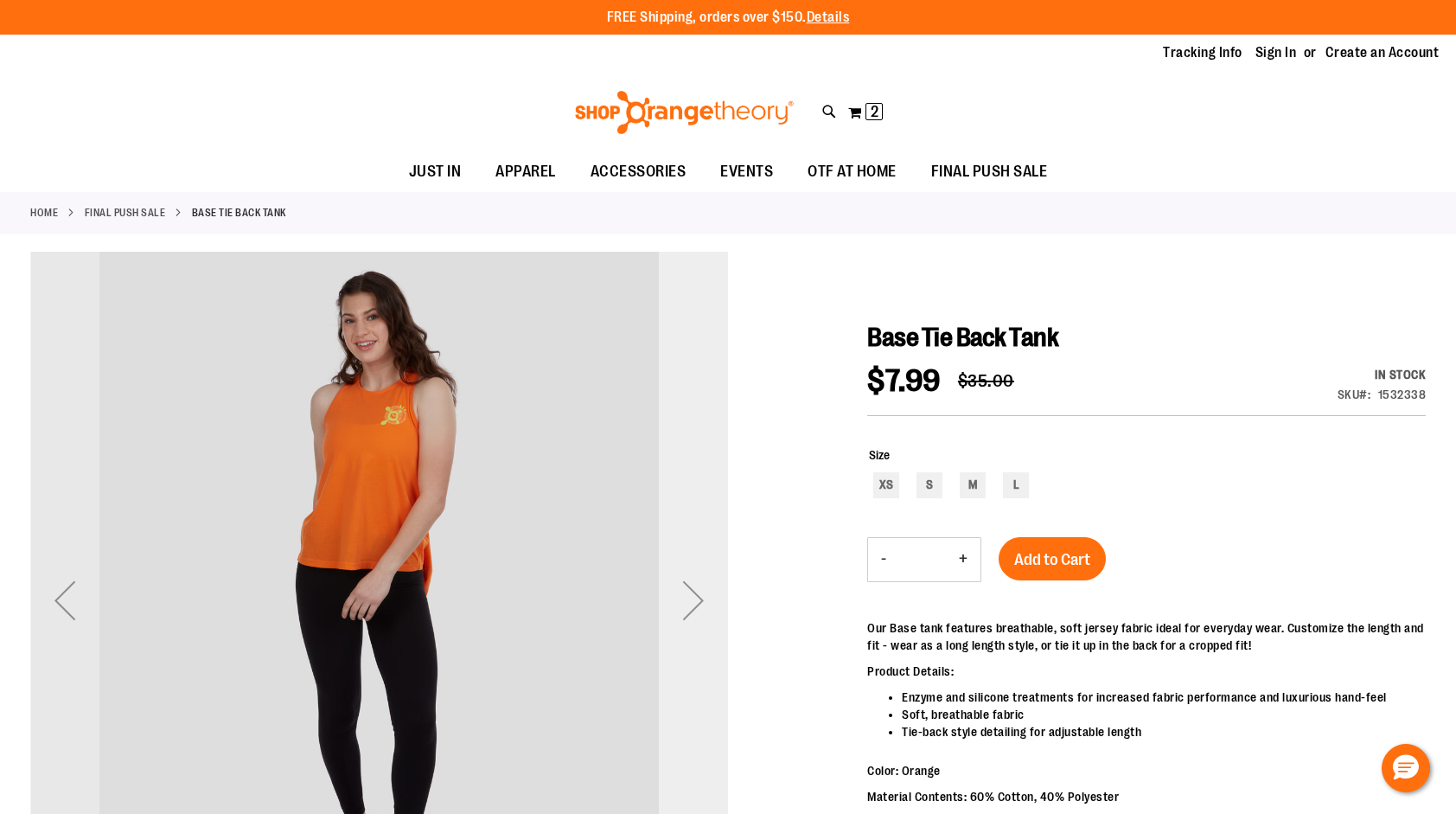
click at [704, 592] on div "Next" at bounding box center [694, 601] width 69 height 69
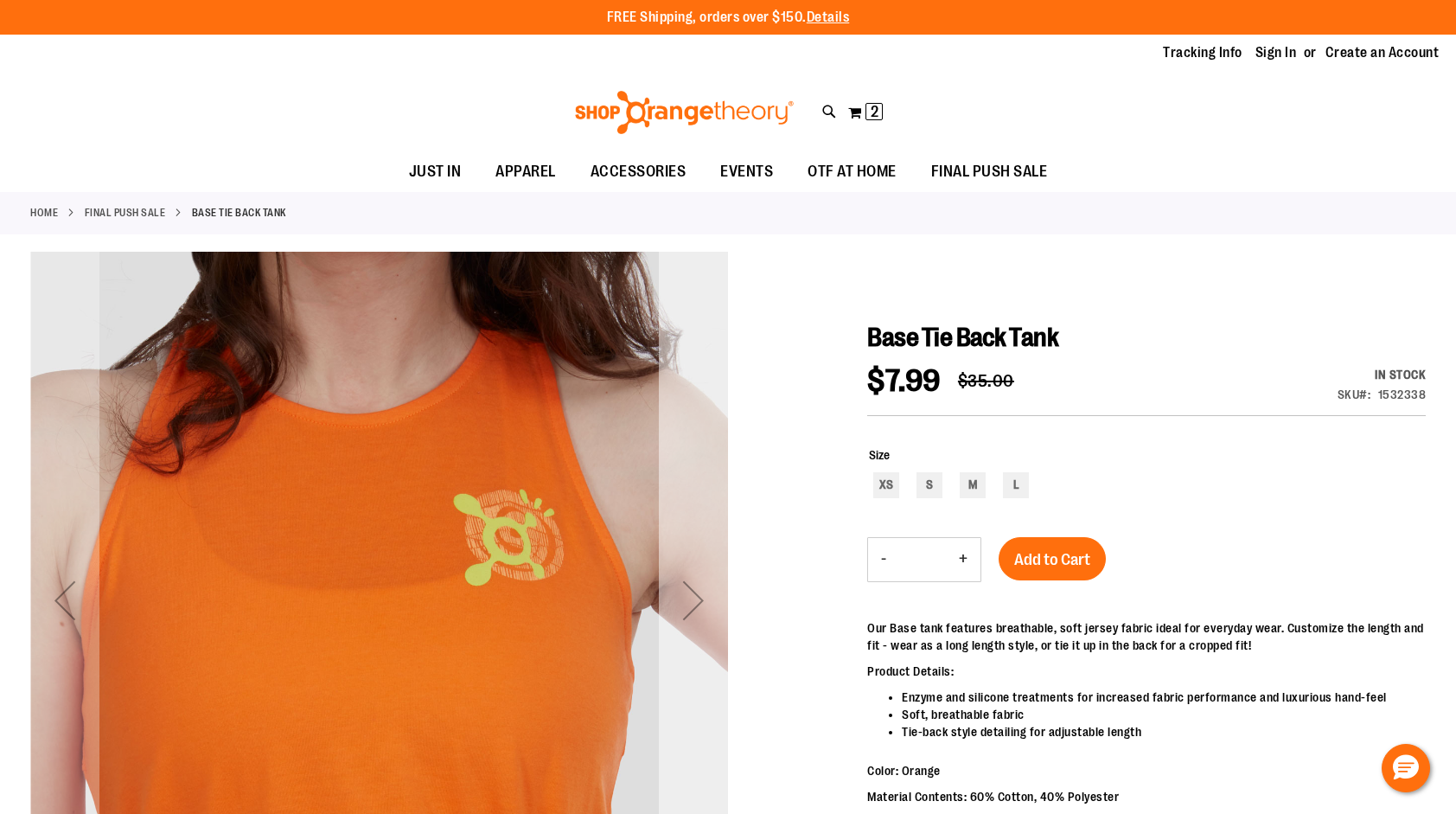
click at [704, 592] on div "Next" at bounding box center [694, 601] width 69 height 69
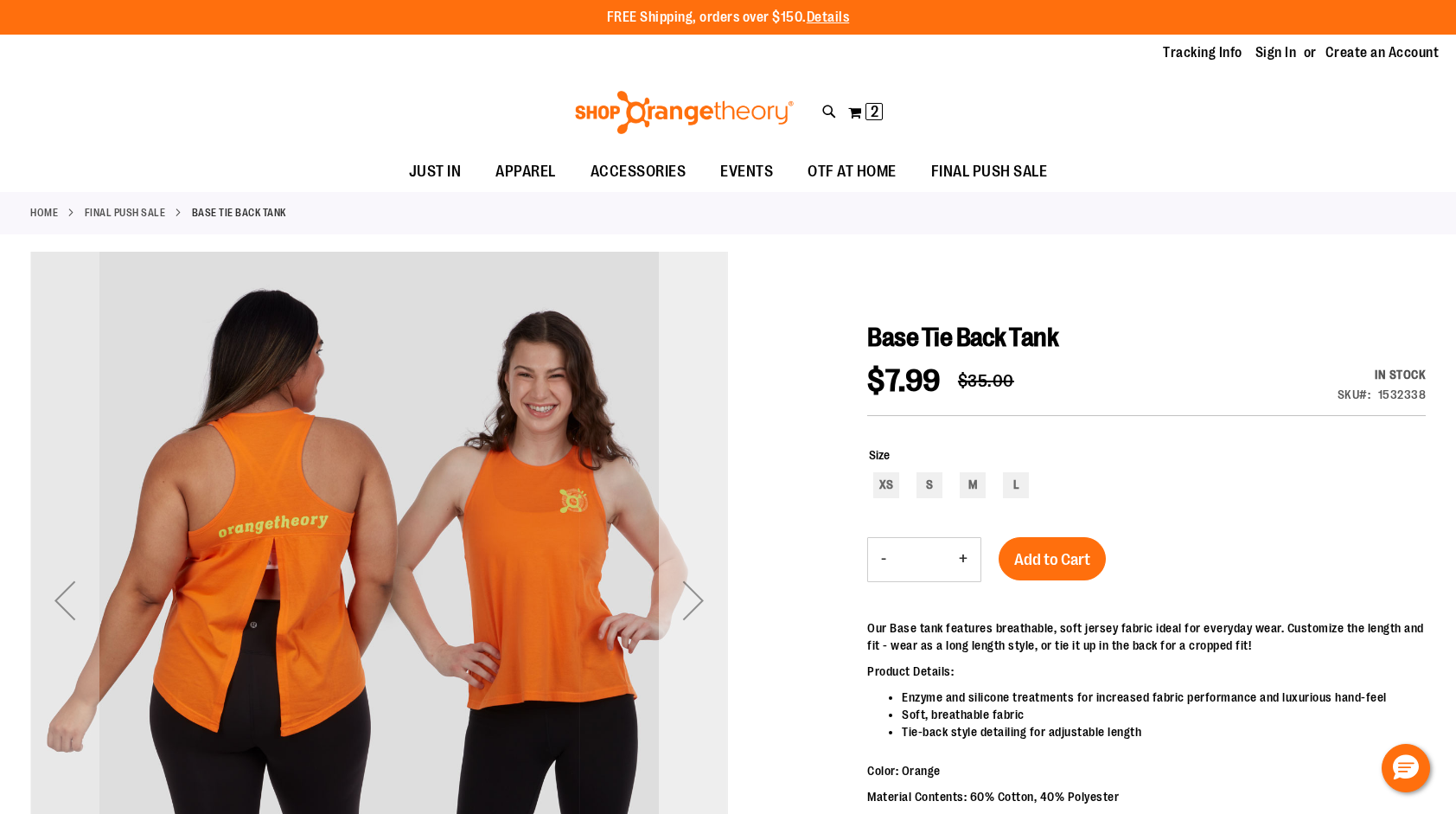
click at [704, 592] on div "Next" at bounding box center [694, 601] width 69 height 69
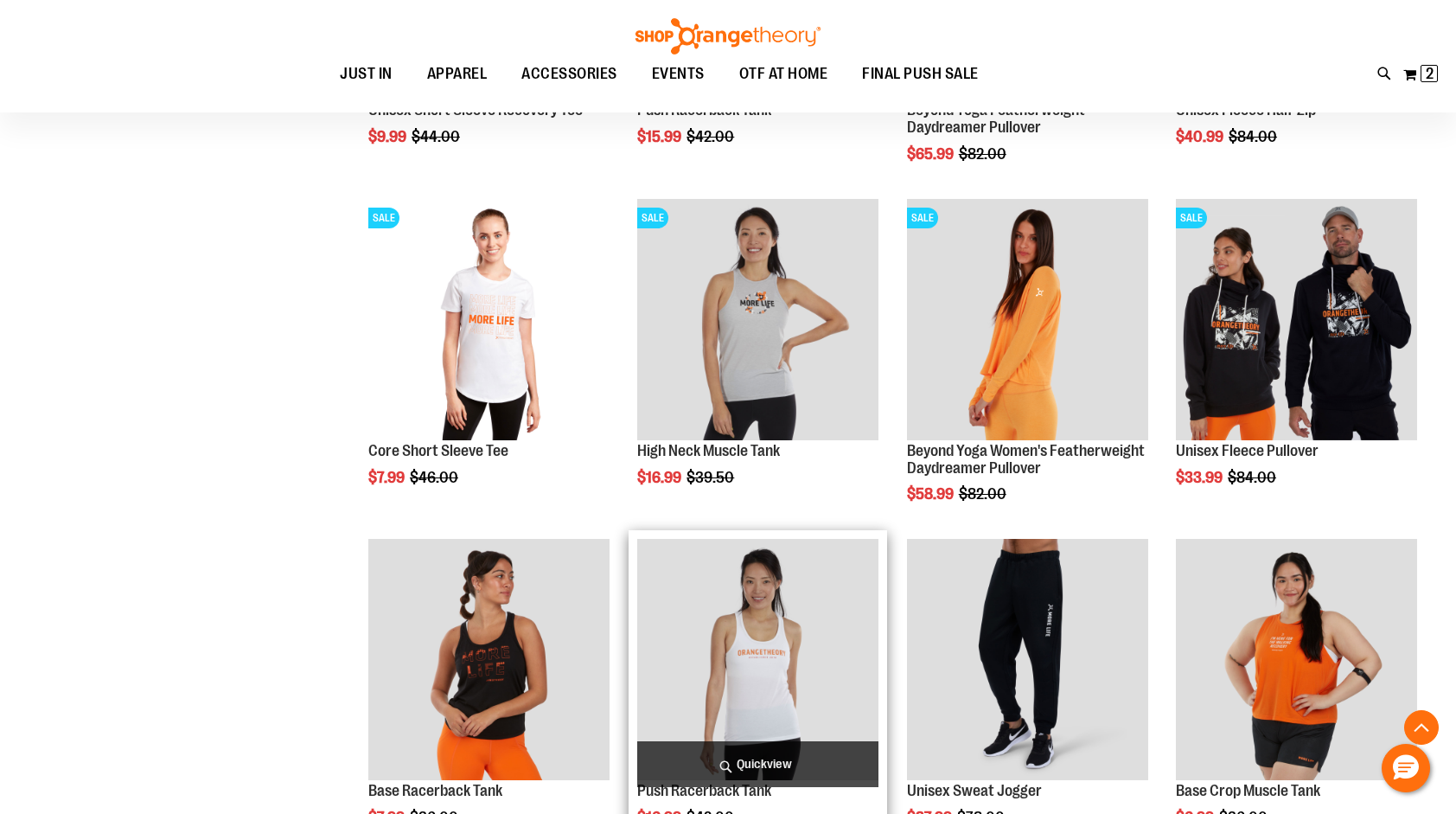
scroll to position [787, 0]
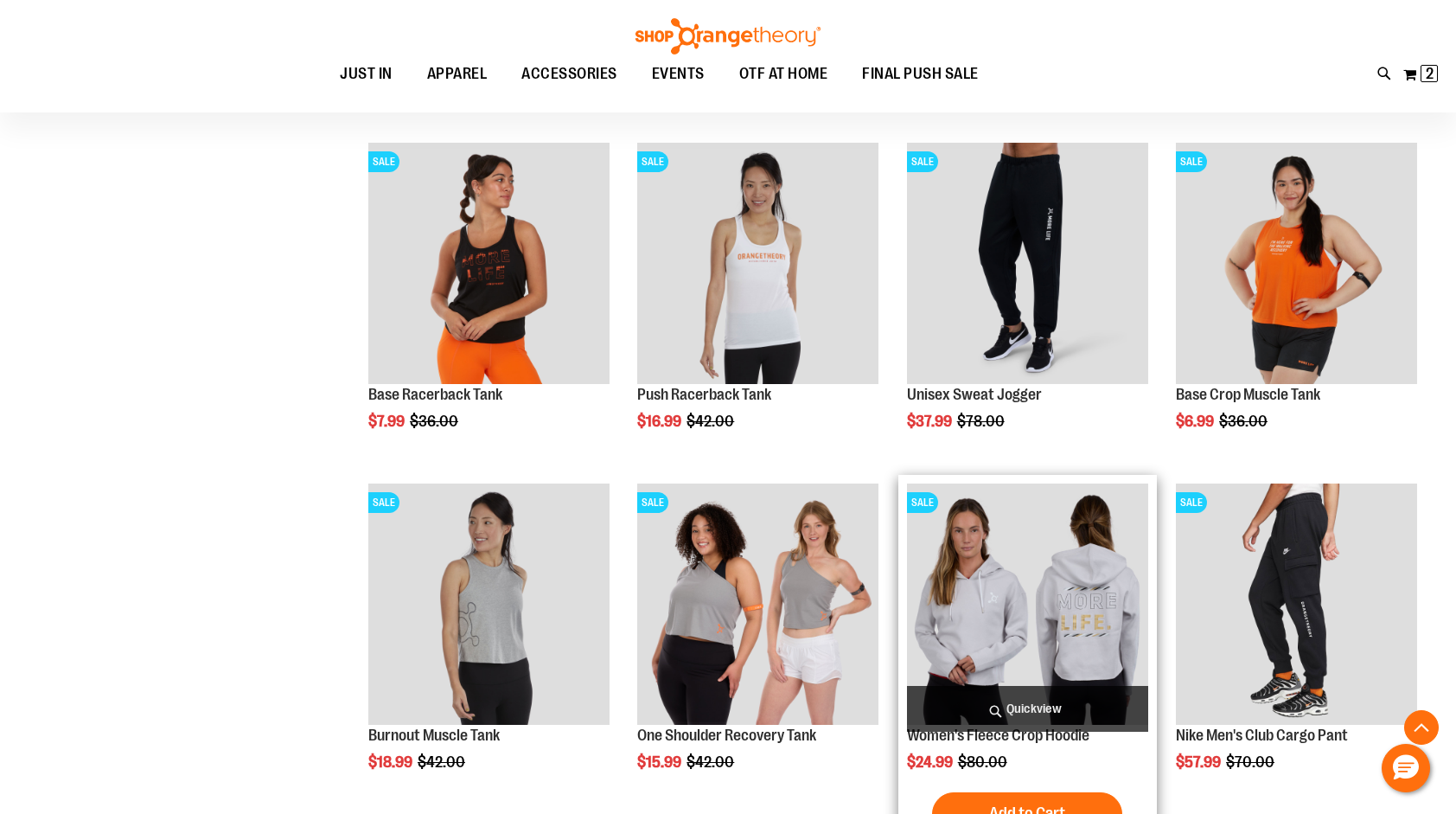
scroll to position [1133, 0]
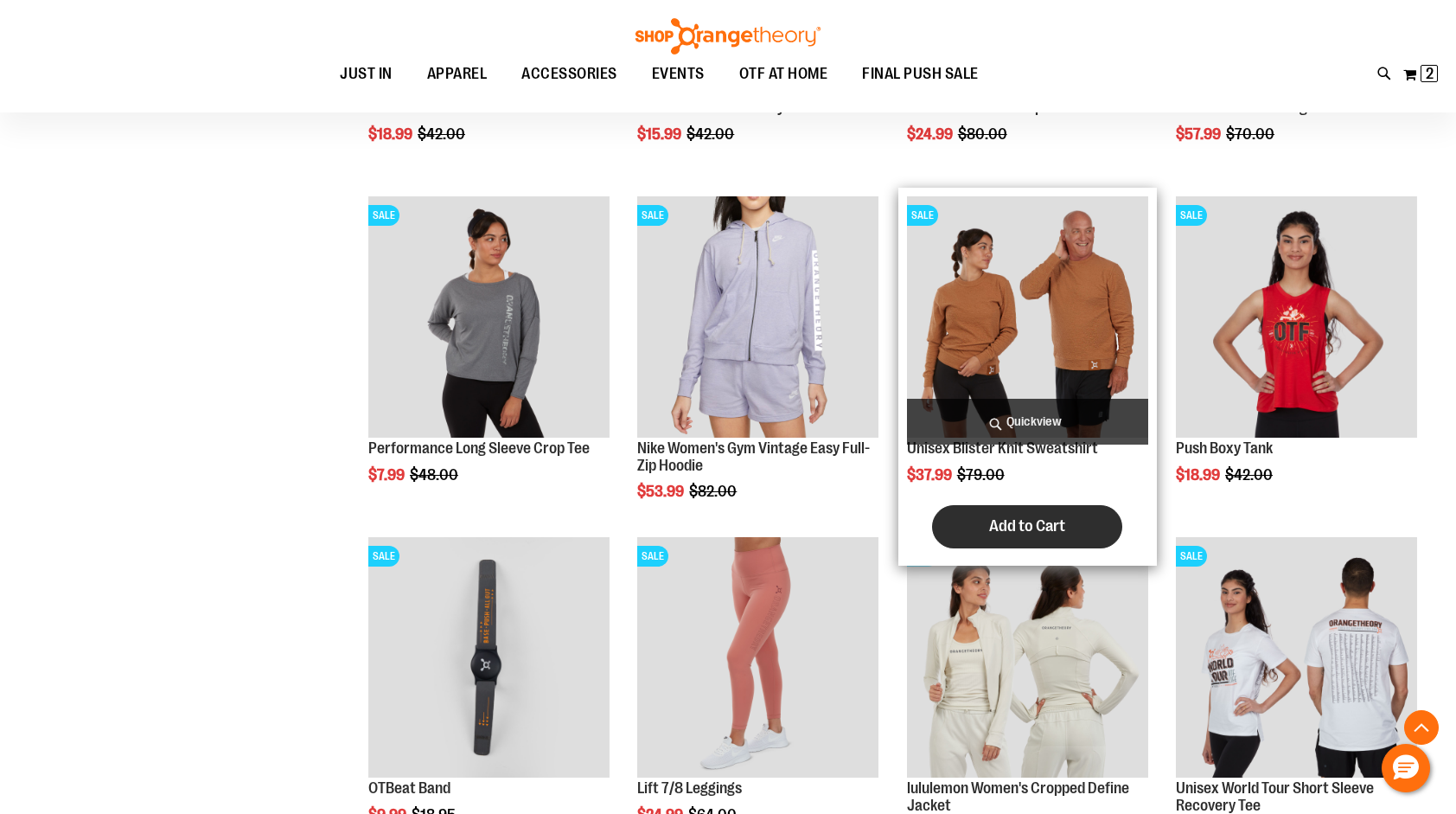
scroll to position [1738, 0]
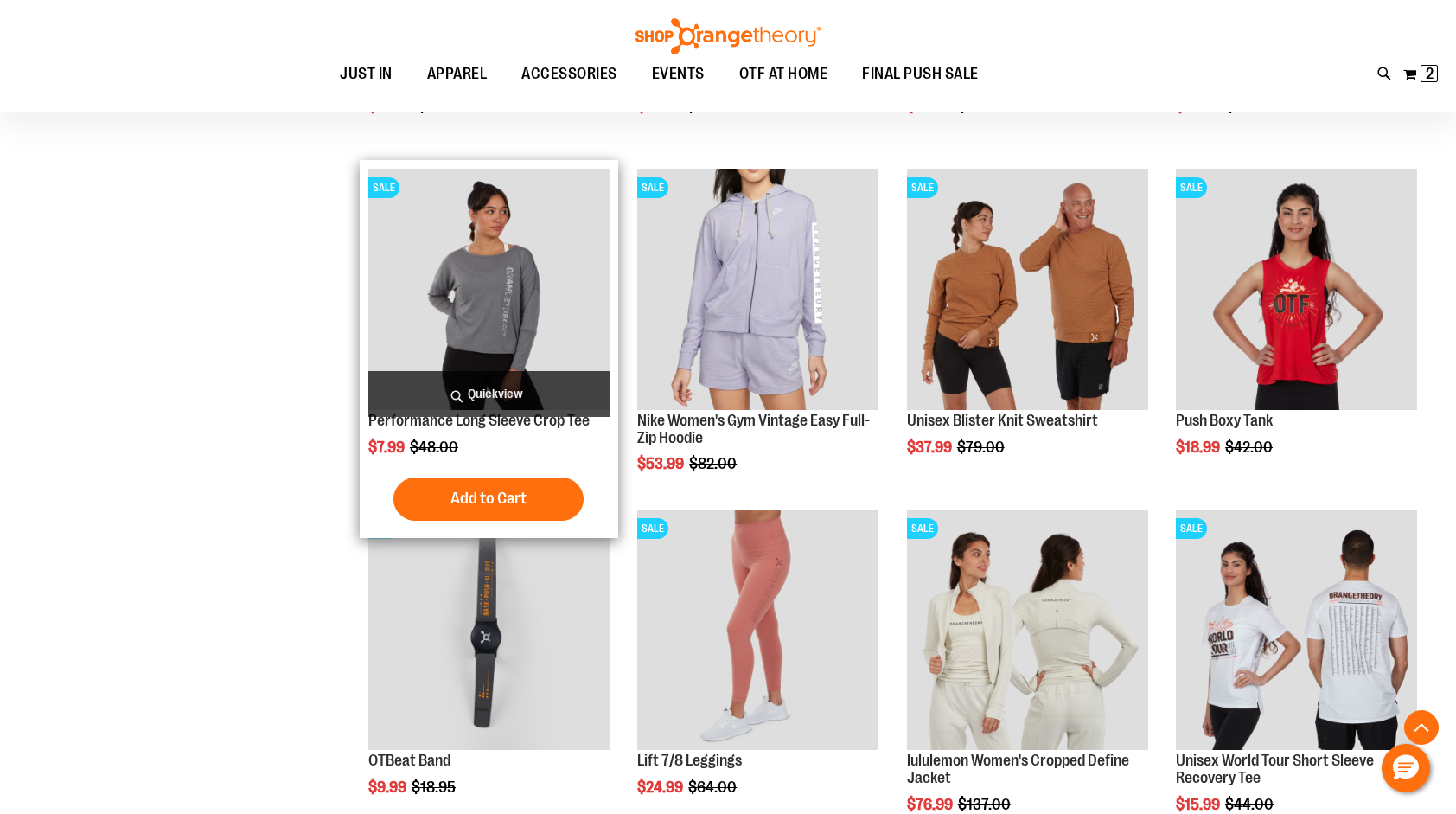
click at [505, 302] on img "product" at bounding box center [488, 289] width 241 height 241
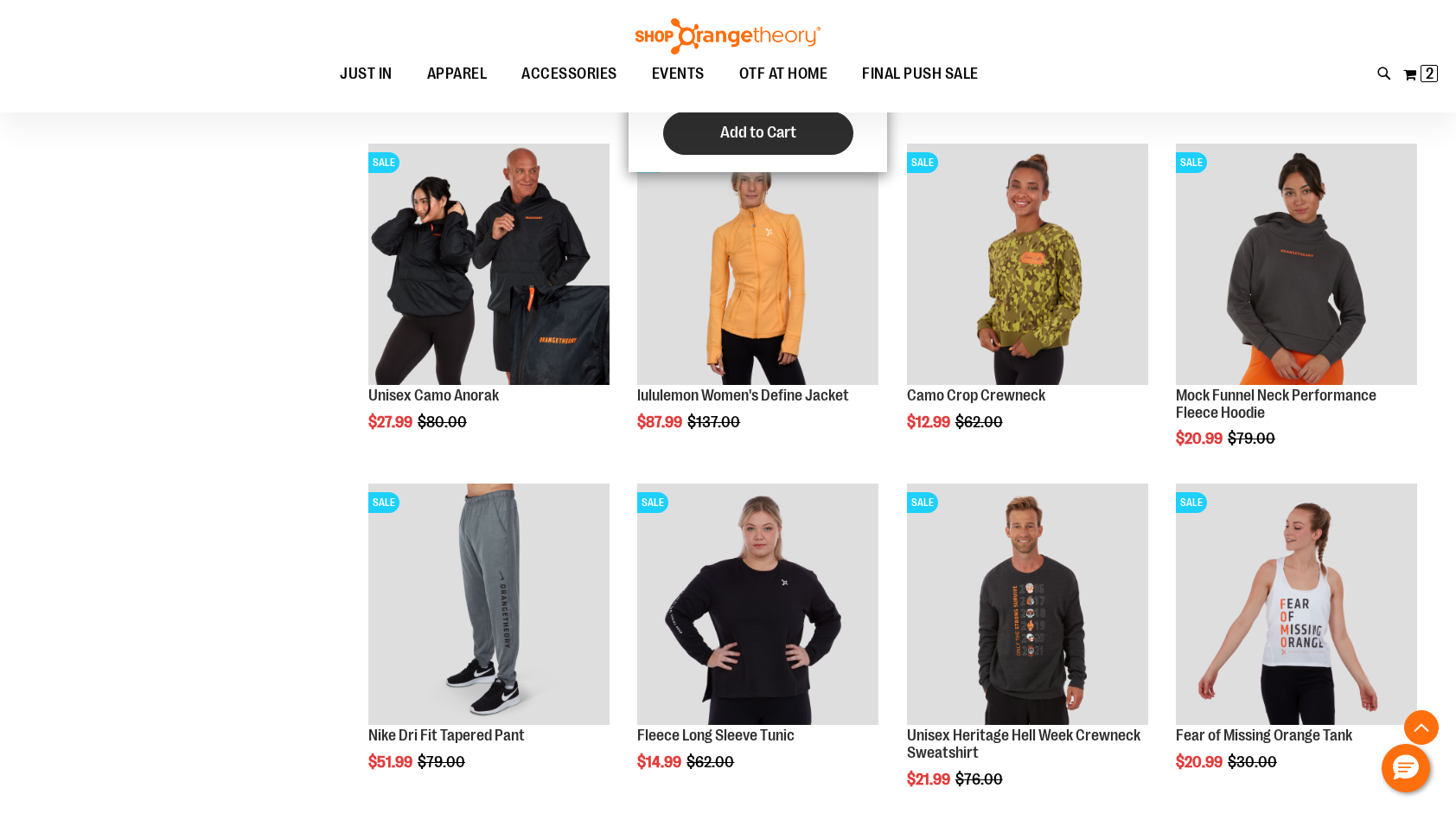
scroll to position [951, 0]
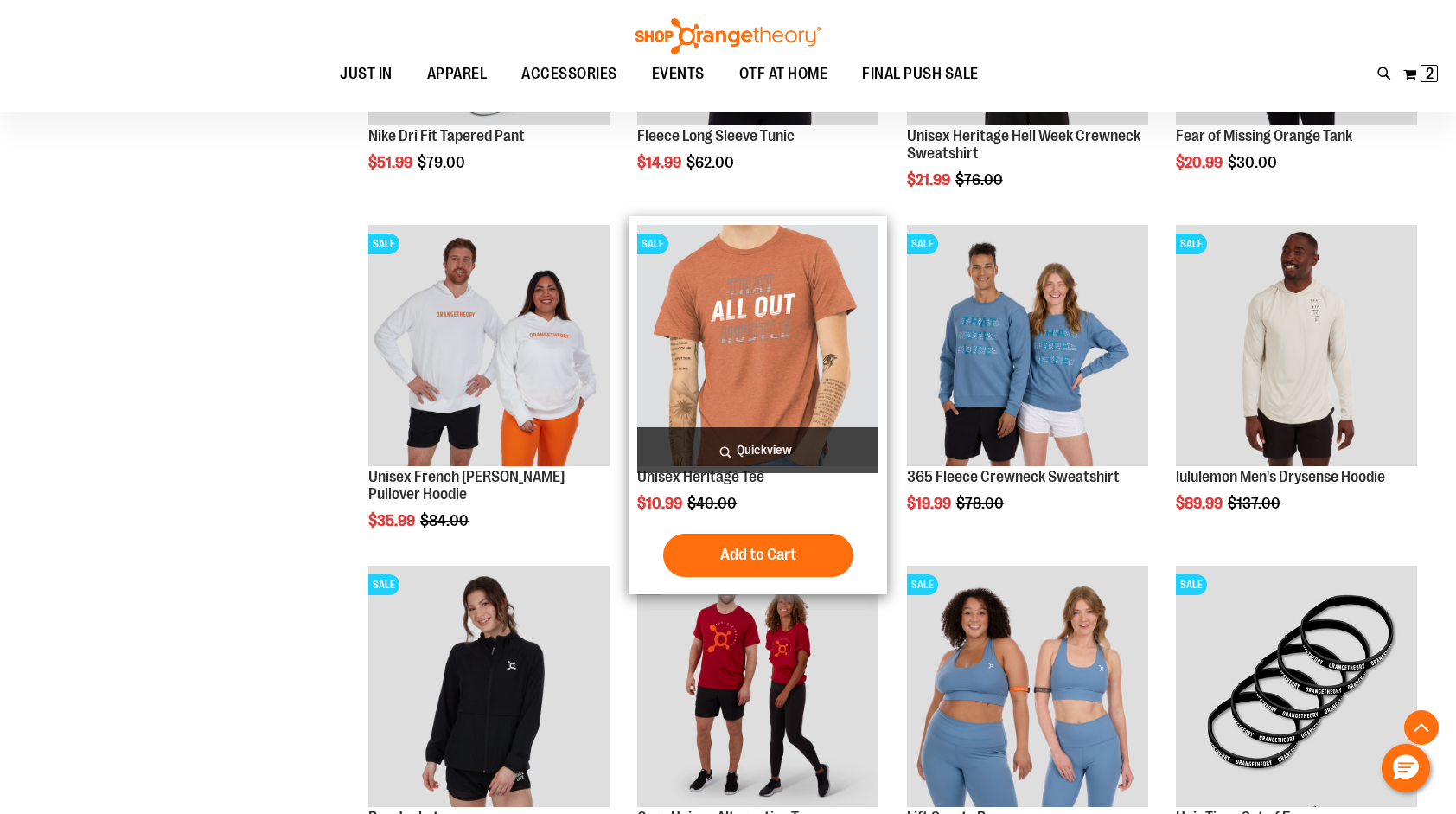
scroll to position [1557, 0]
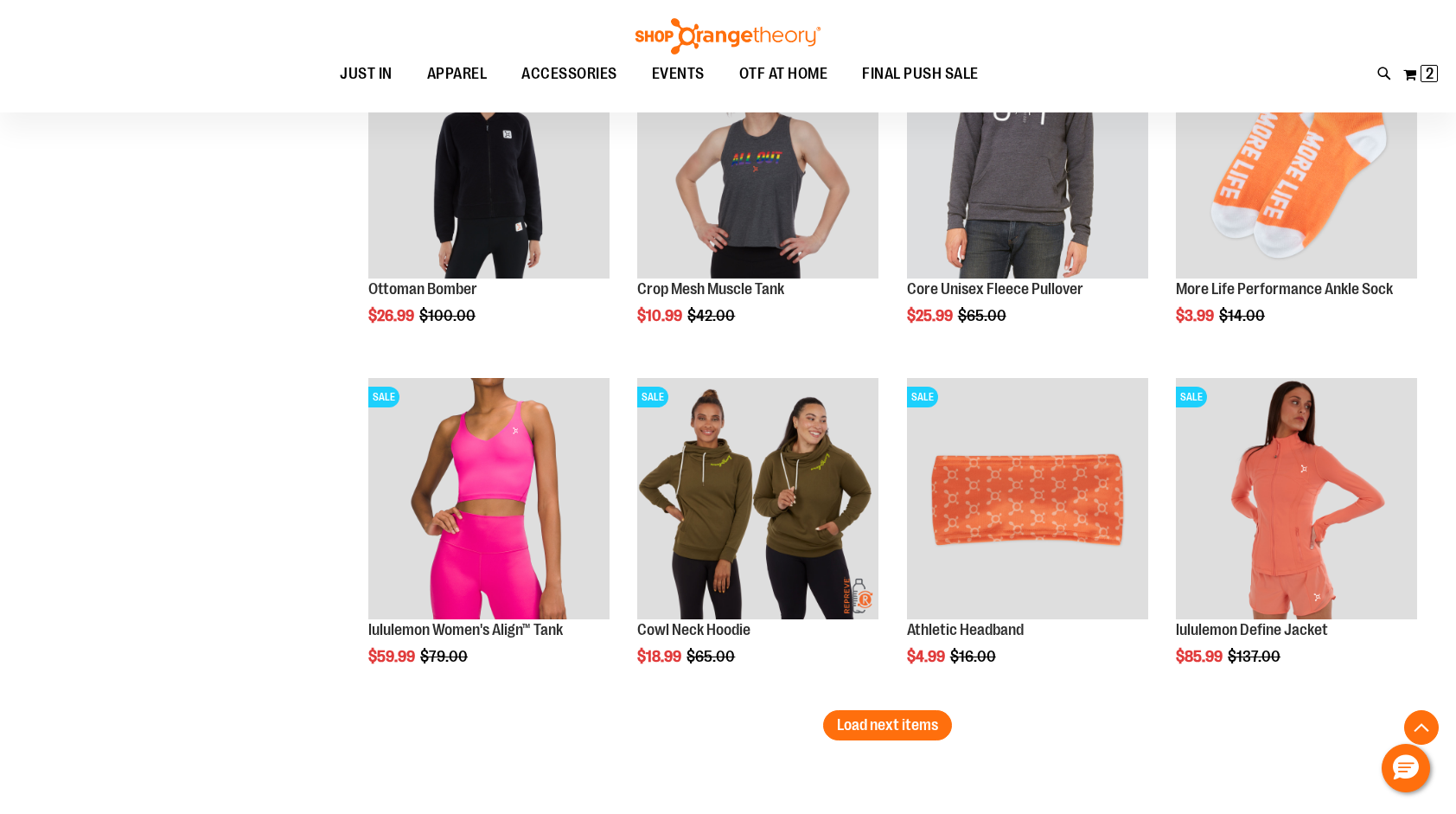
scroll to position [2768, 0]
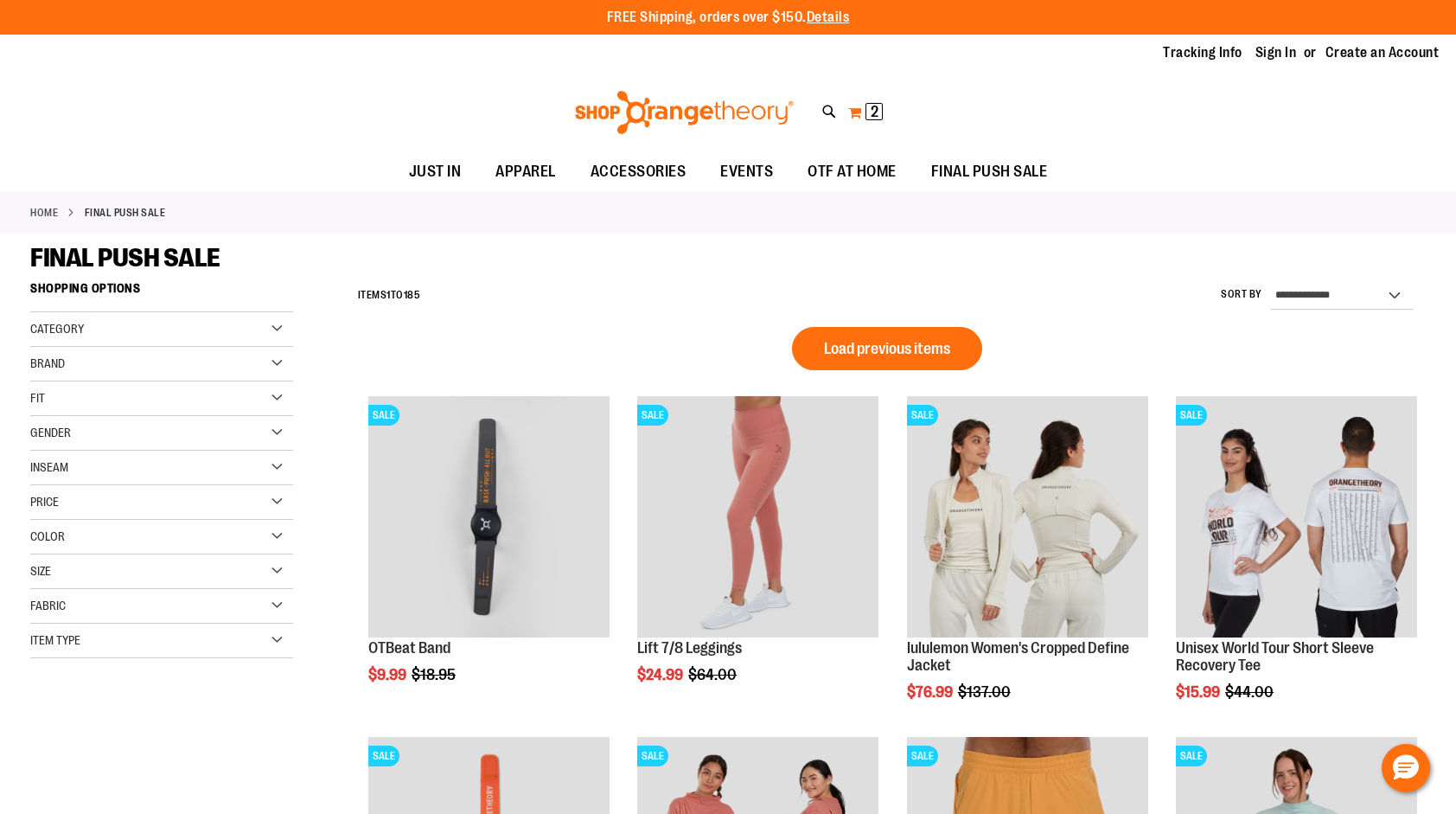
click at [873, 113] on span "2" at bounding box center [874, 111] width 8 height 17
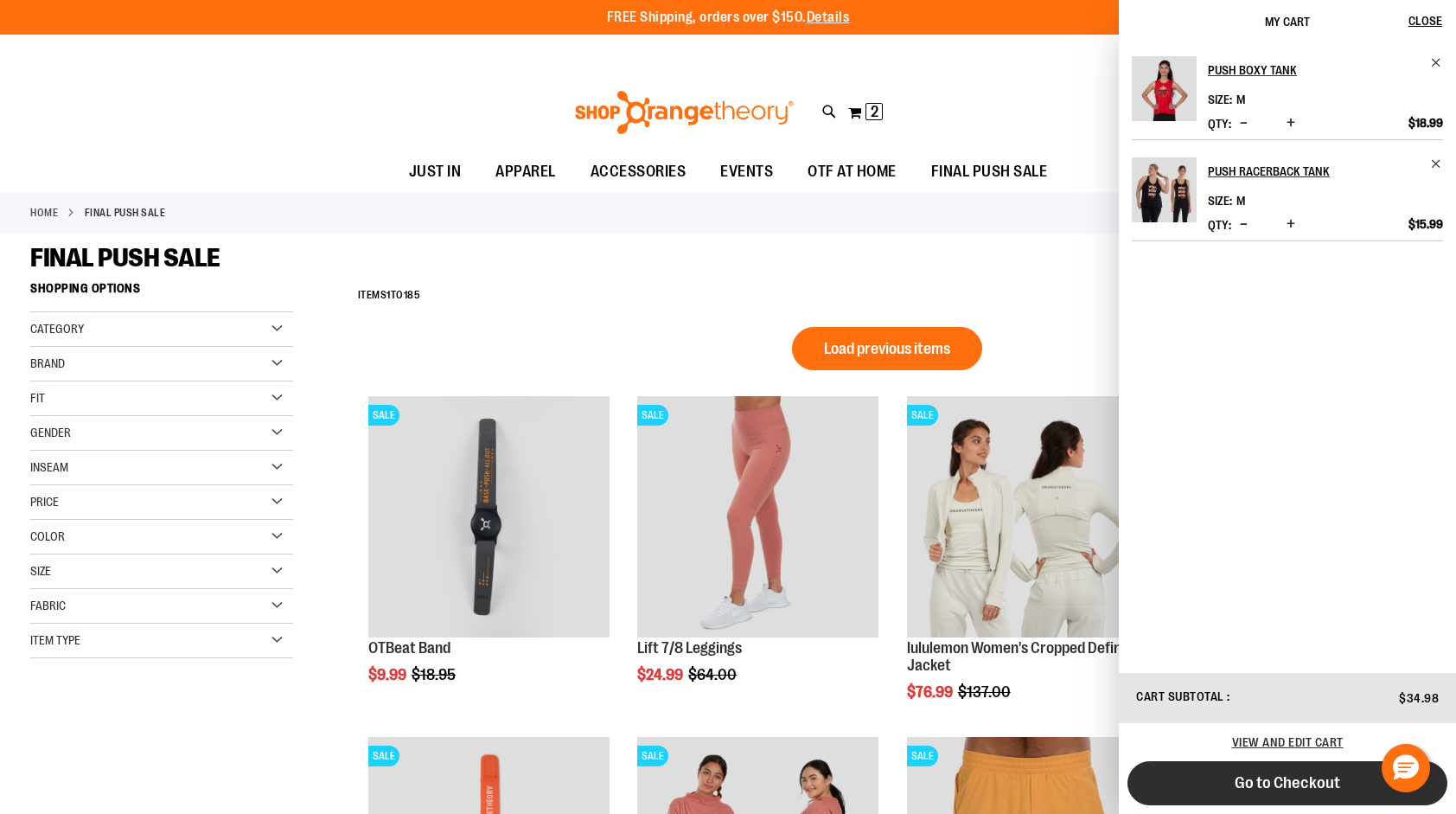
click at [1325, 790] on span "Go to Checkout" at bounding box center [1287, 782] width 105 height 19
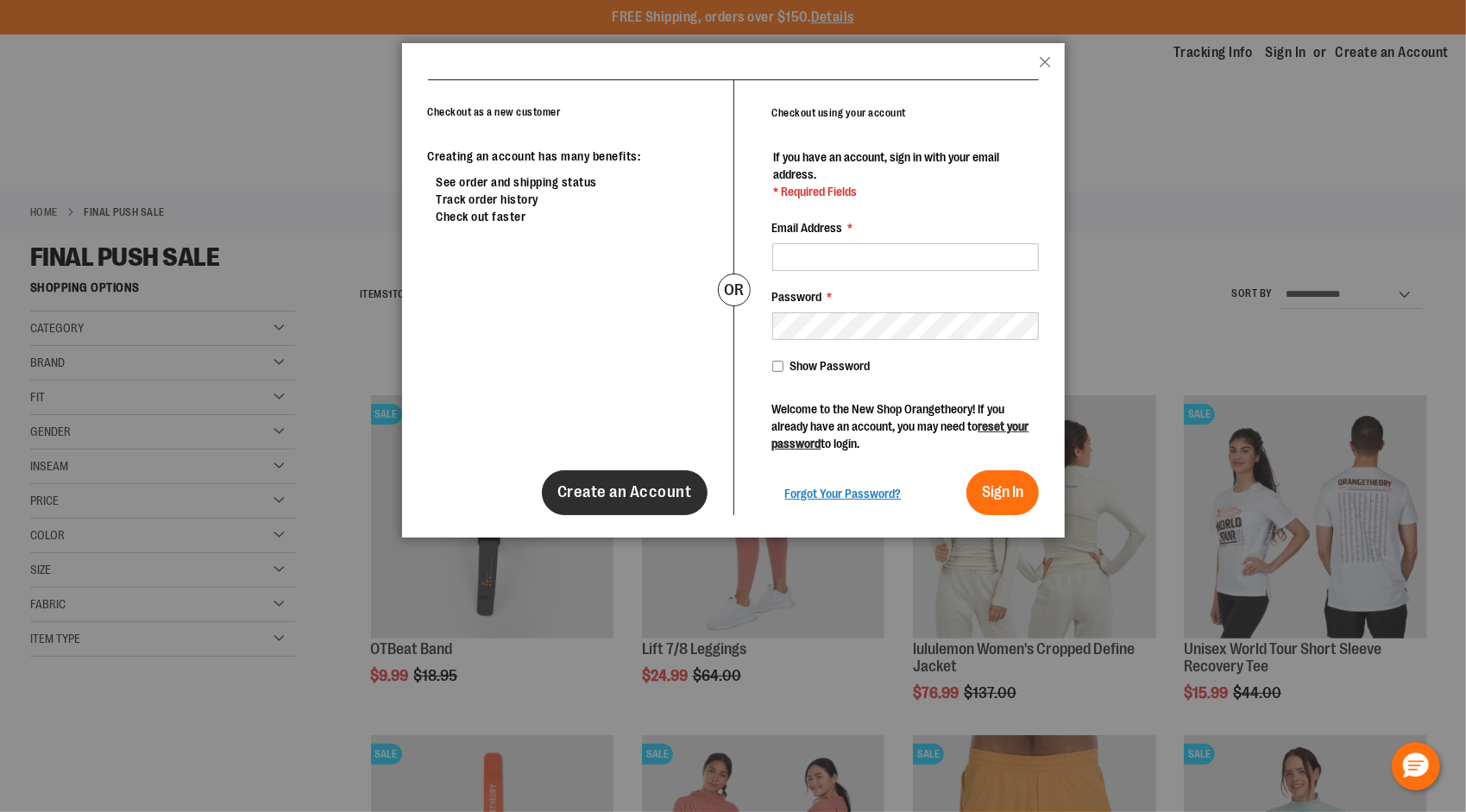
click at [685, 486] on span "Create an Account" at bounding box center [625, 491] width 135 height 19
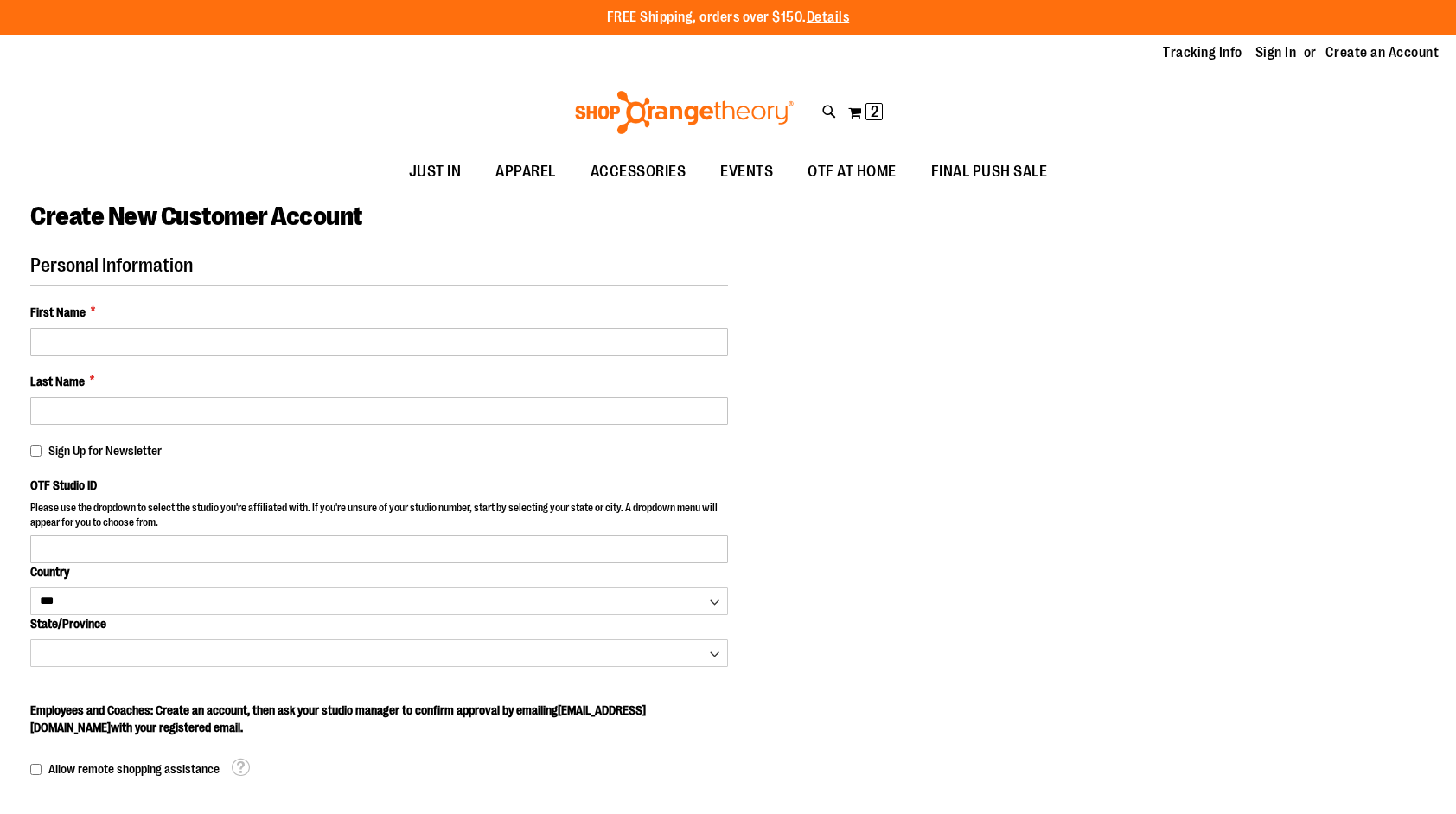
select select "***"
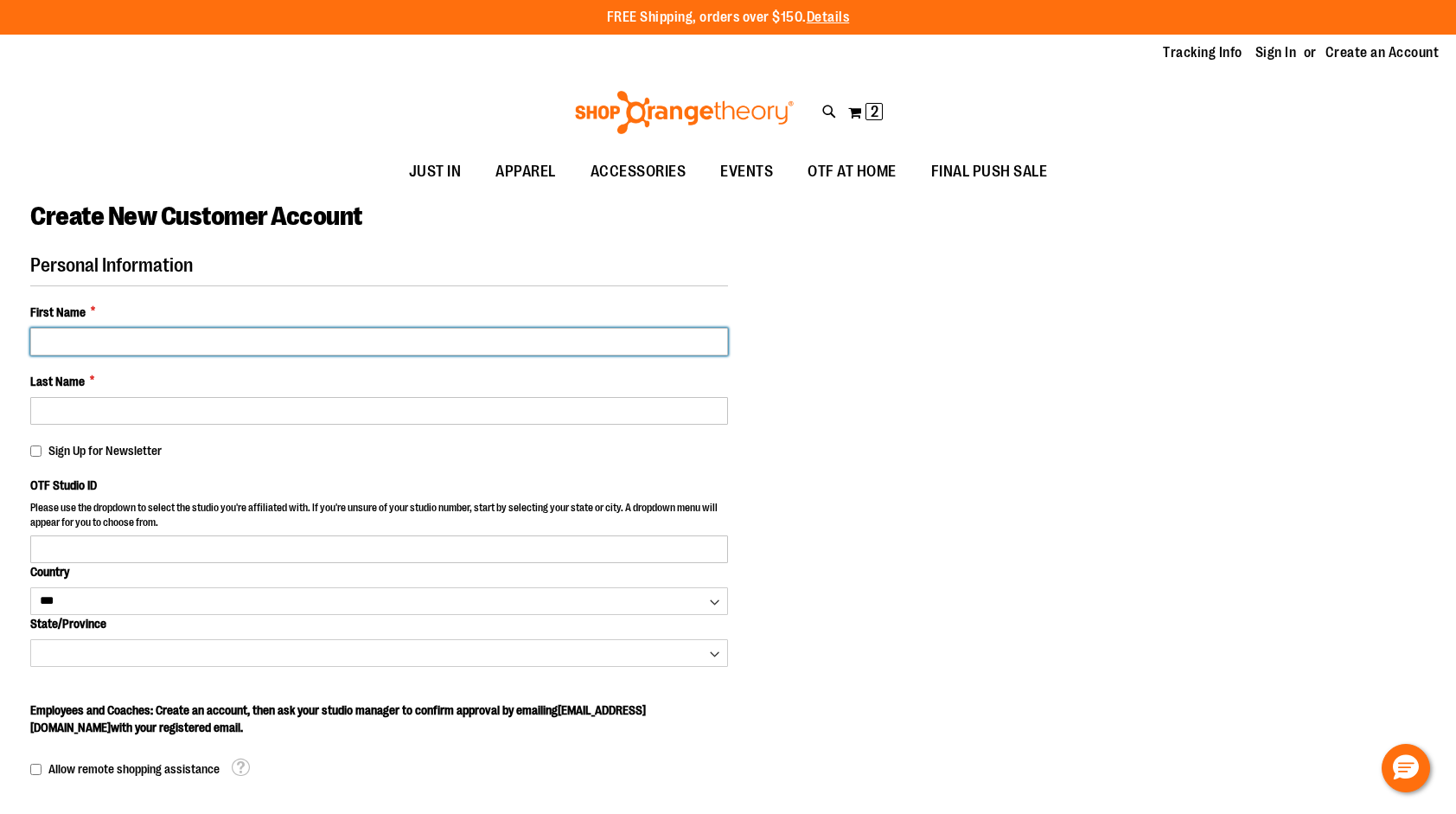
click at [77, 333] on input "First Name *" at bounding box center [378, 341] width 698 height 28
type input "*"
